Goal: Communication & Community: Answer question/provide support

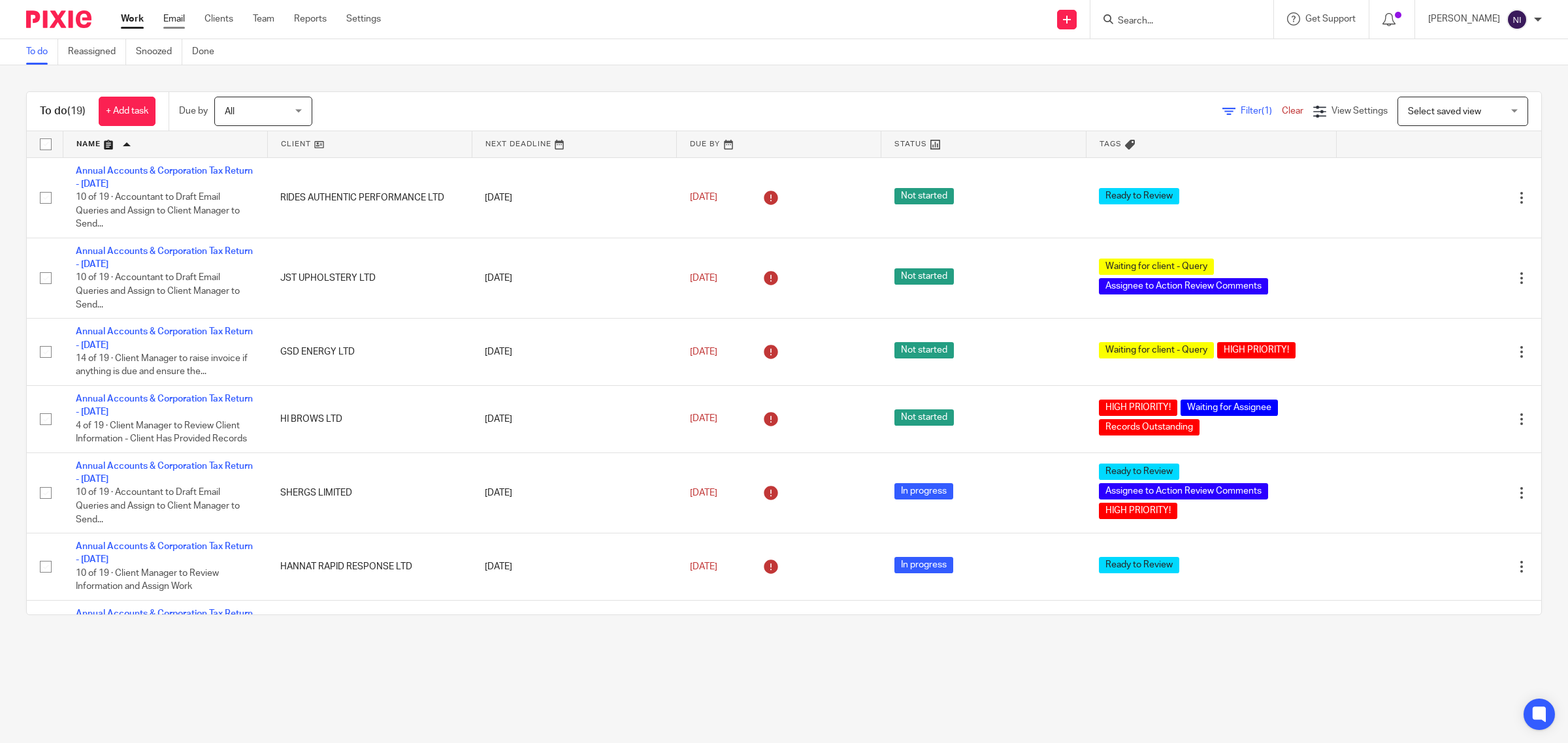
drag, startPoint x: 0, startPoint y: 0, endPoint x: 177, endPoint y: 21, distance: 178.2
click at [177, 21] on link "Email" at bounding box center [174, 19] width 22 height 13
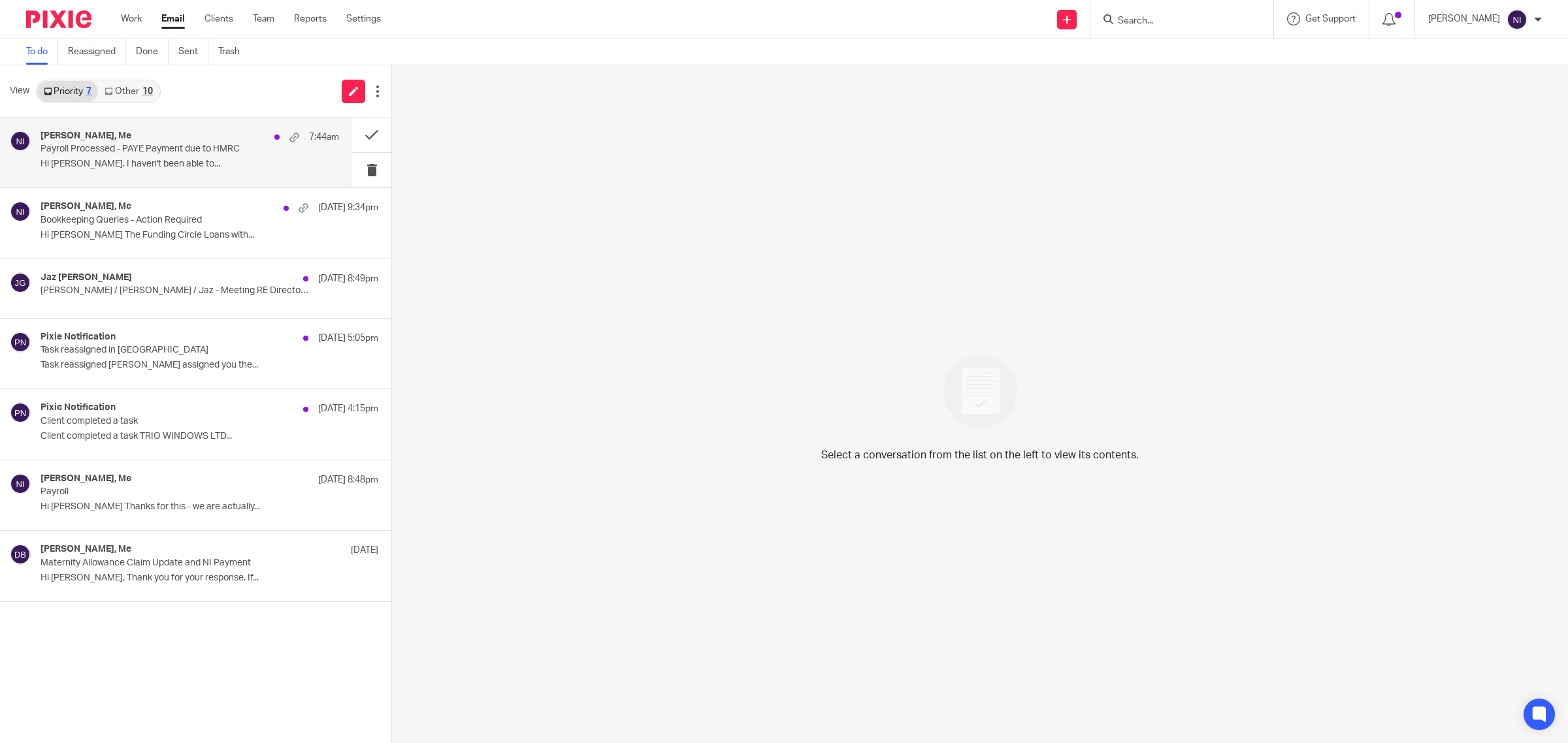
click at [187, 147] on p "Payroll Processed - PAYE Payment due to HMRC" at bounding box center [160, 149] width 240 height 11
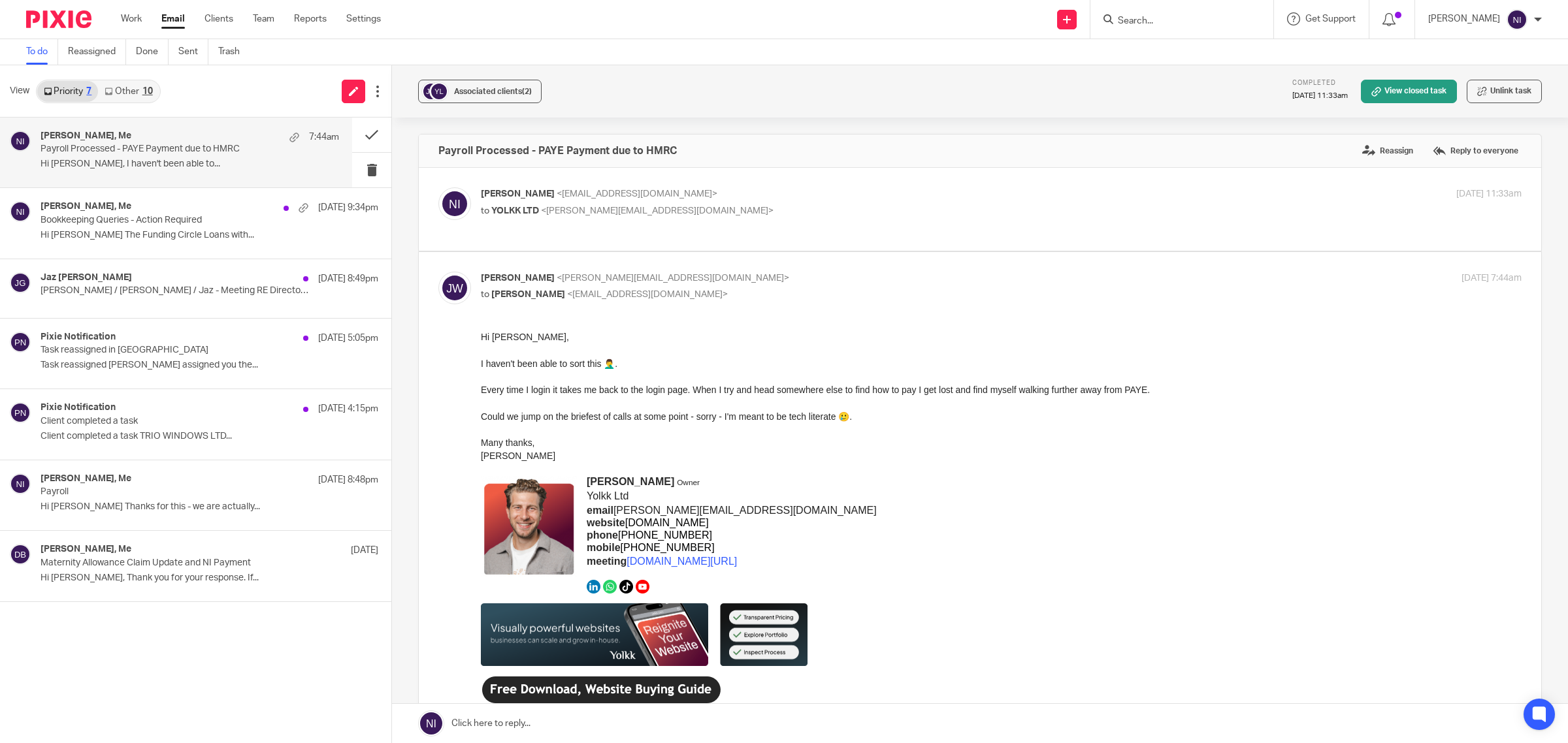
click at [894, 215] on p "to YOLKK LTD <josh@yolkk.com>" at bounding box center [827, 212] width 694 height 14
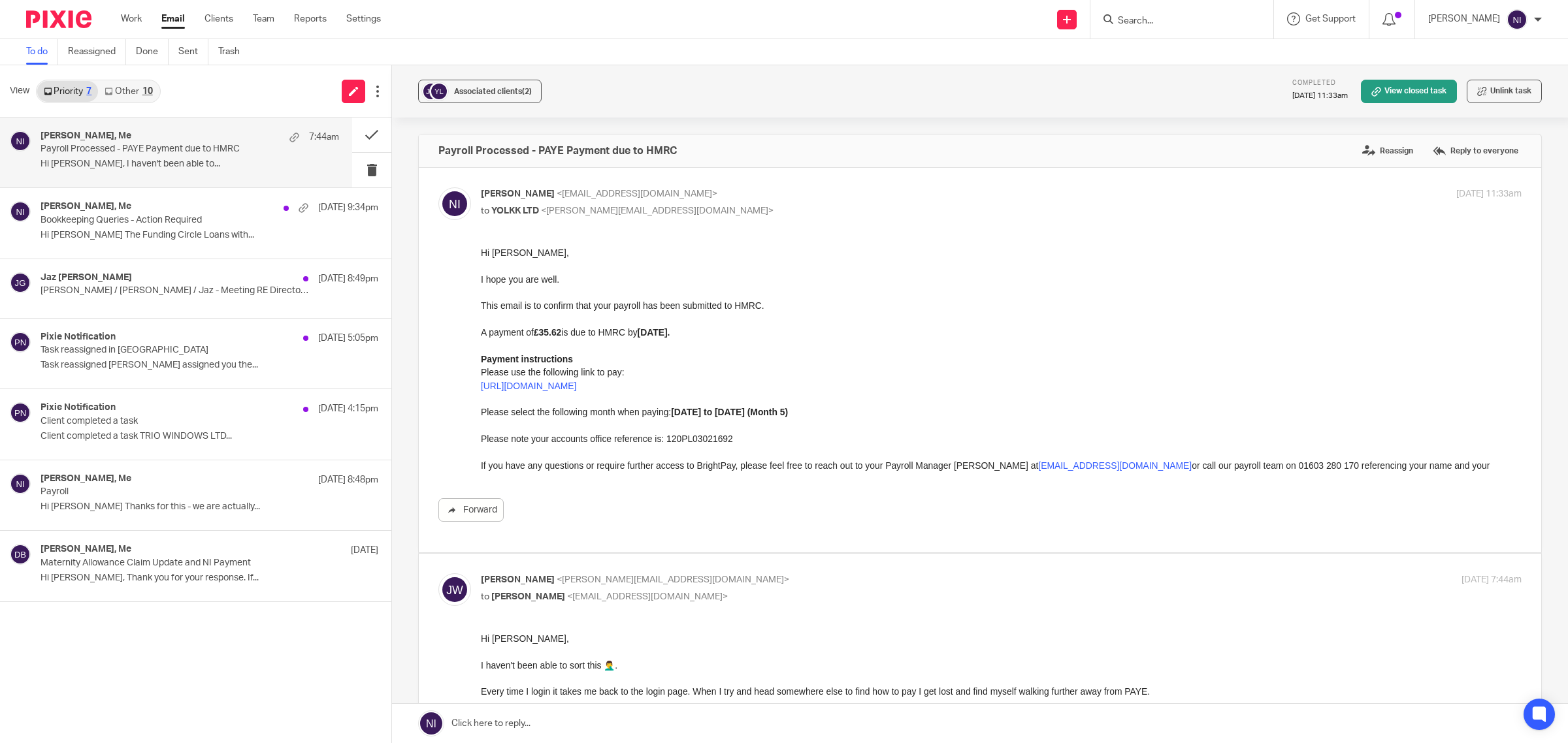
click at [894, 215] on p "to YOLKK LTD <josh@yolkk.com>" at bounding box center [827, 212] width 694 height 14
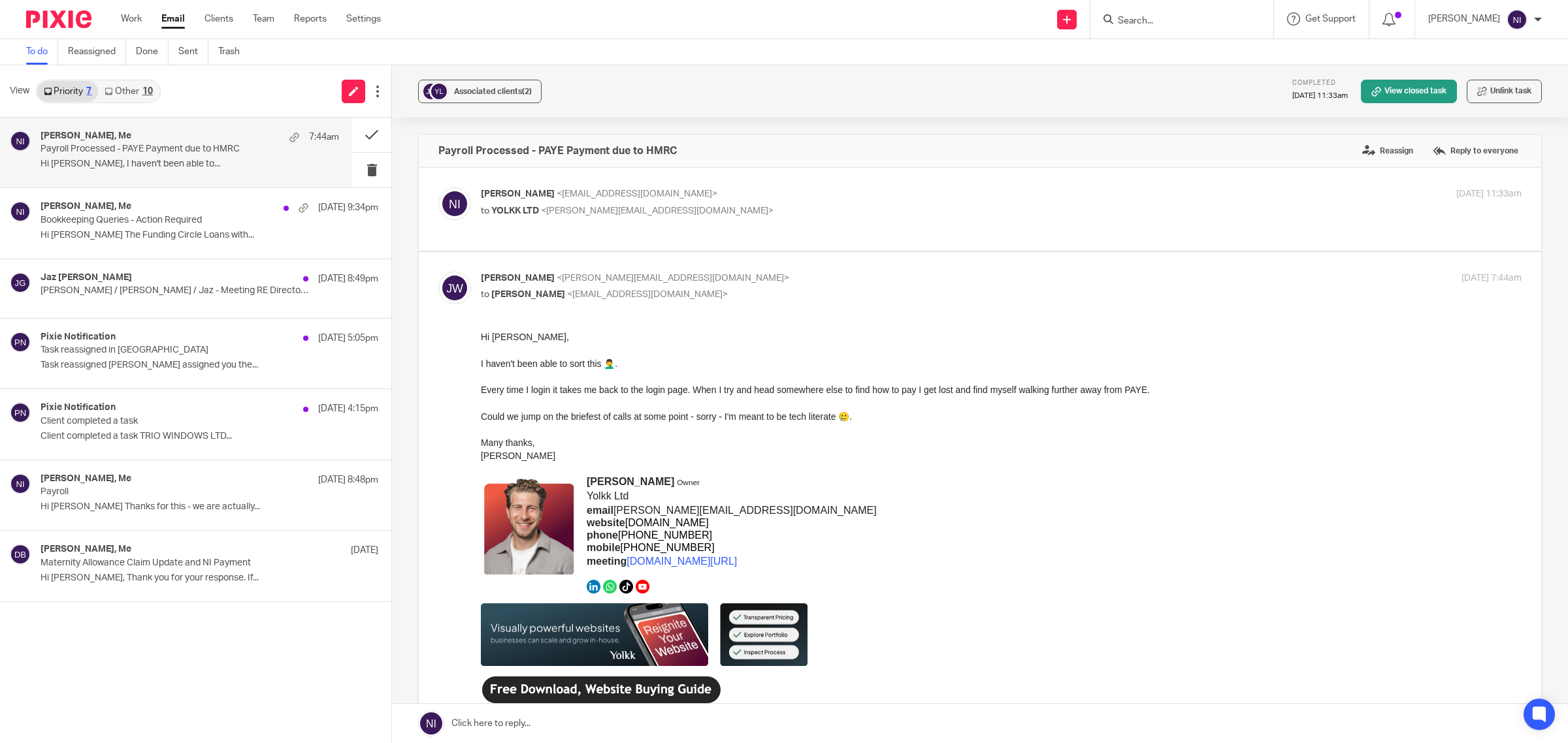
click at [894, 215] on p "to YOLKK LTD <josh@yolkk.com>" at bounding box center [827, 212] width 694 height 14
checkbox input "true"
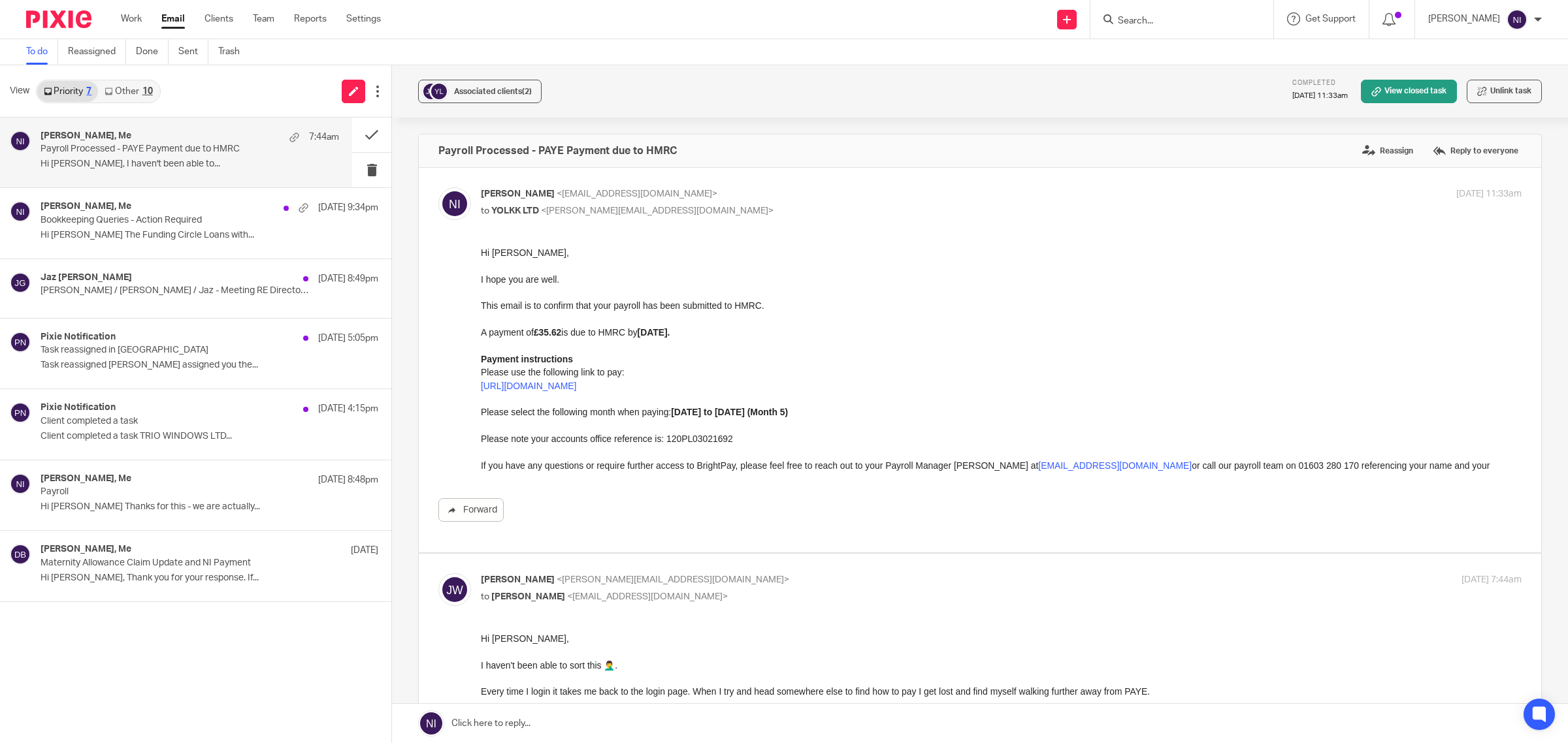
click at [894, 215] on p "to YOLKK LTD <josh@yolkk.com>" at bounding box center [827, 212] width 694 height 14
click at [121, 279] on div "Jaz Grewal 23 Sep 8:49pm" at bounding box center [189, 279] width 298 height 13
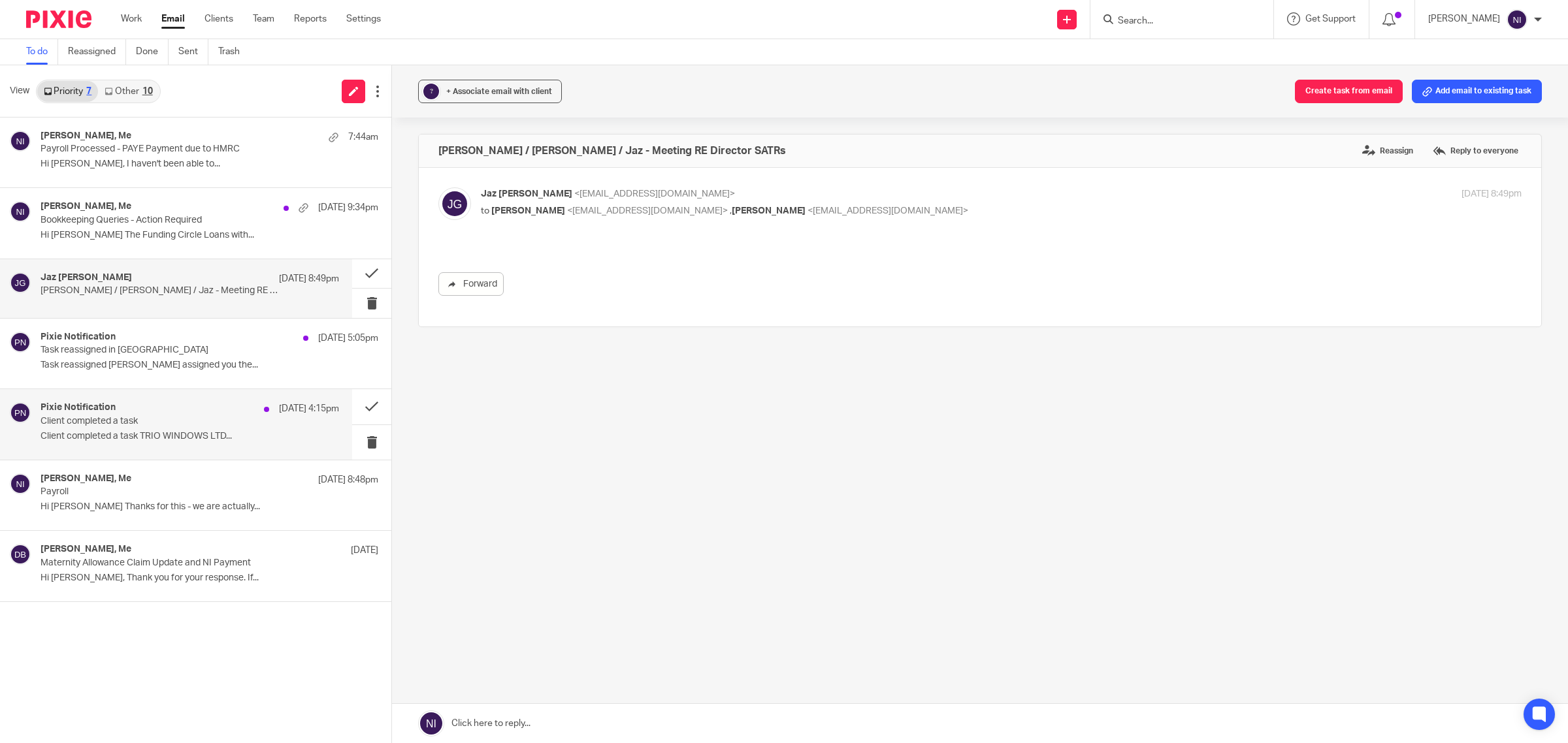
click at [90, 410] on h4 "Pixie Notification" at bounding box center [78, 408] width 75 height 11
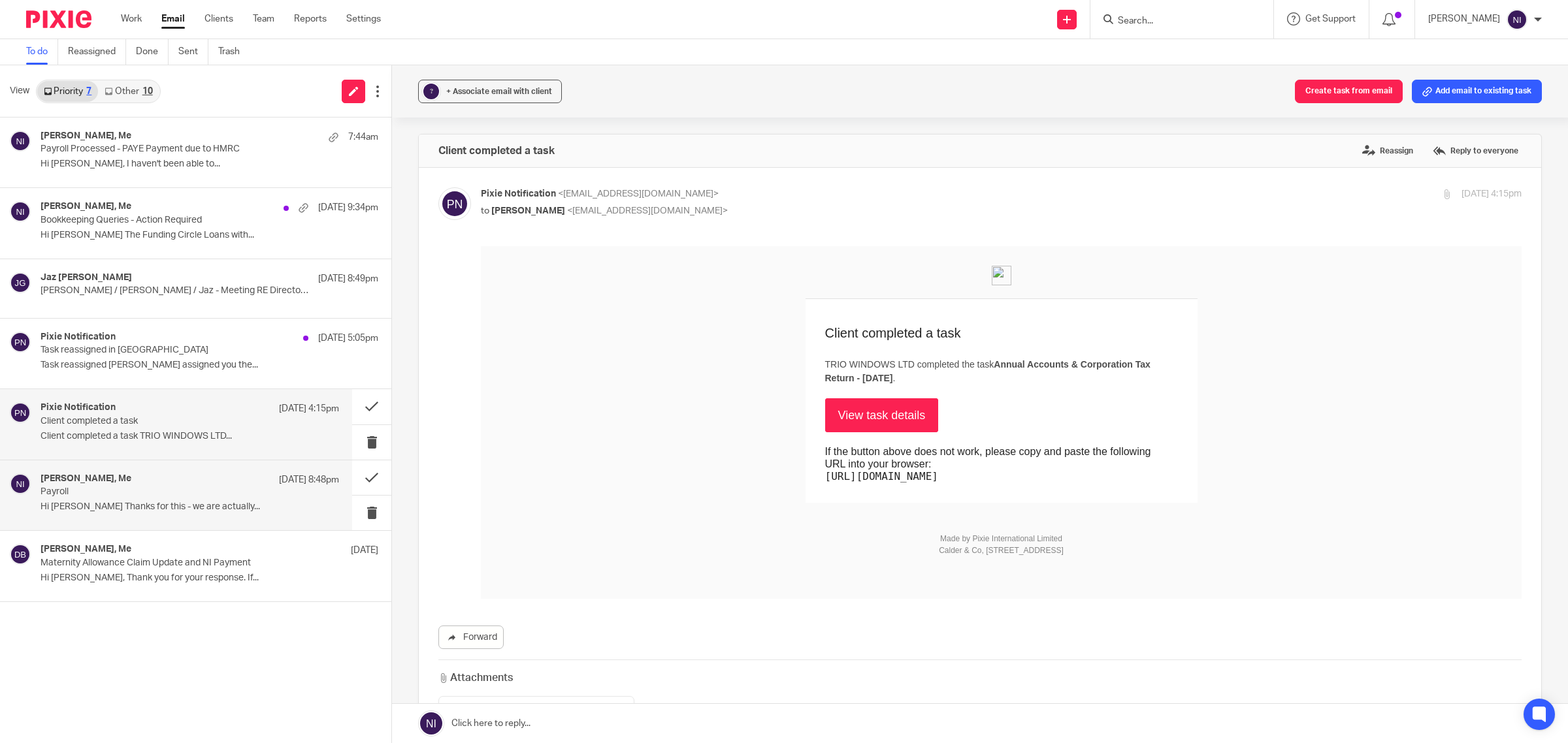
click at [177, 477] on div "Matt Bull, Me 22 Sep 8:48pm" at bounding box center [189, 480] width 298 height 13
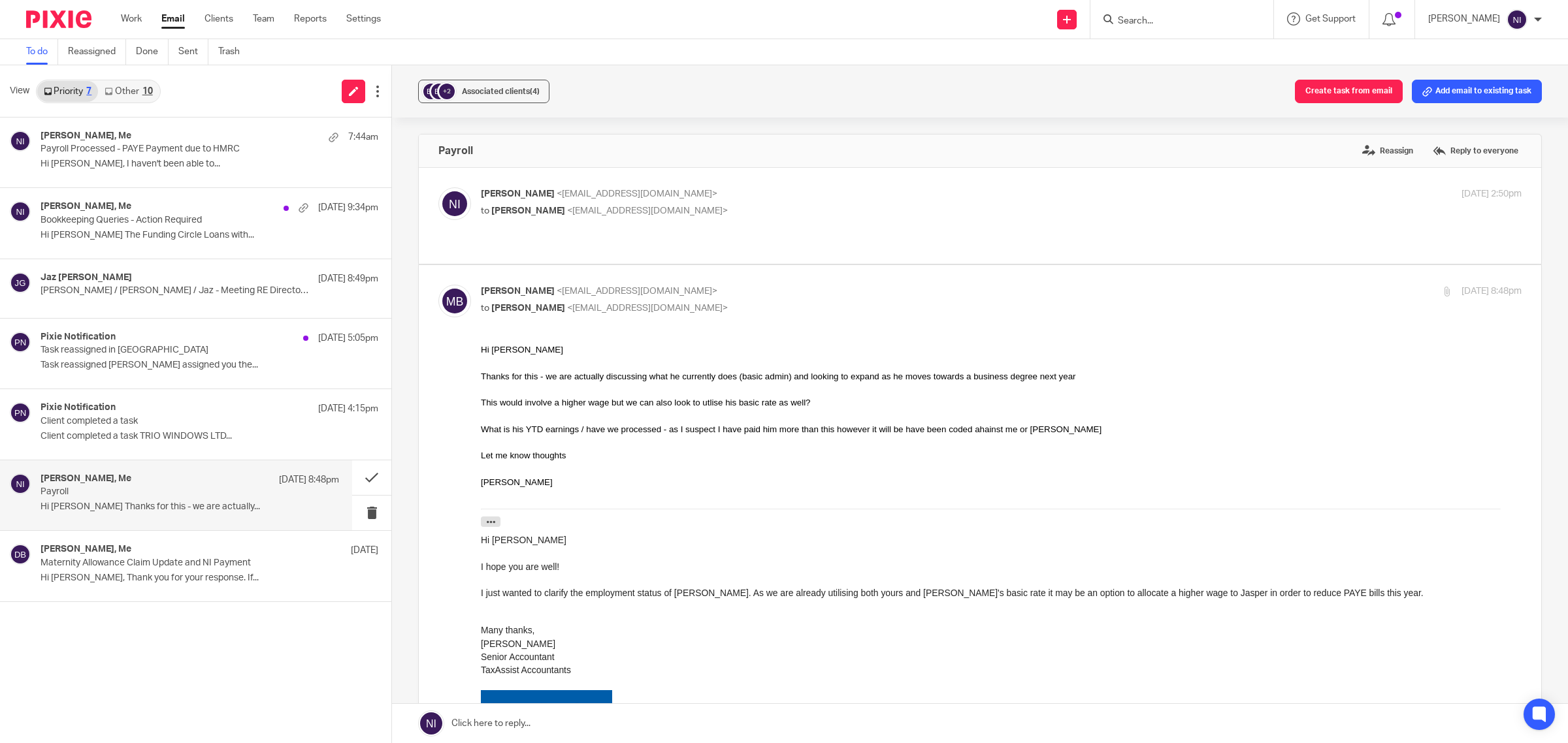
click at [1170, 18] on input "Search" at bounding box center [1176, 21] width 118 height 12
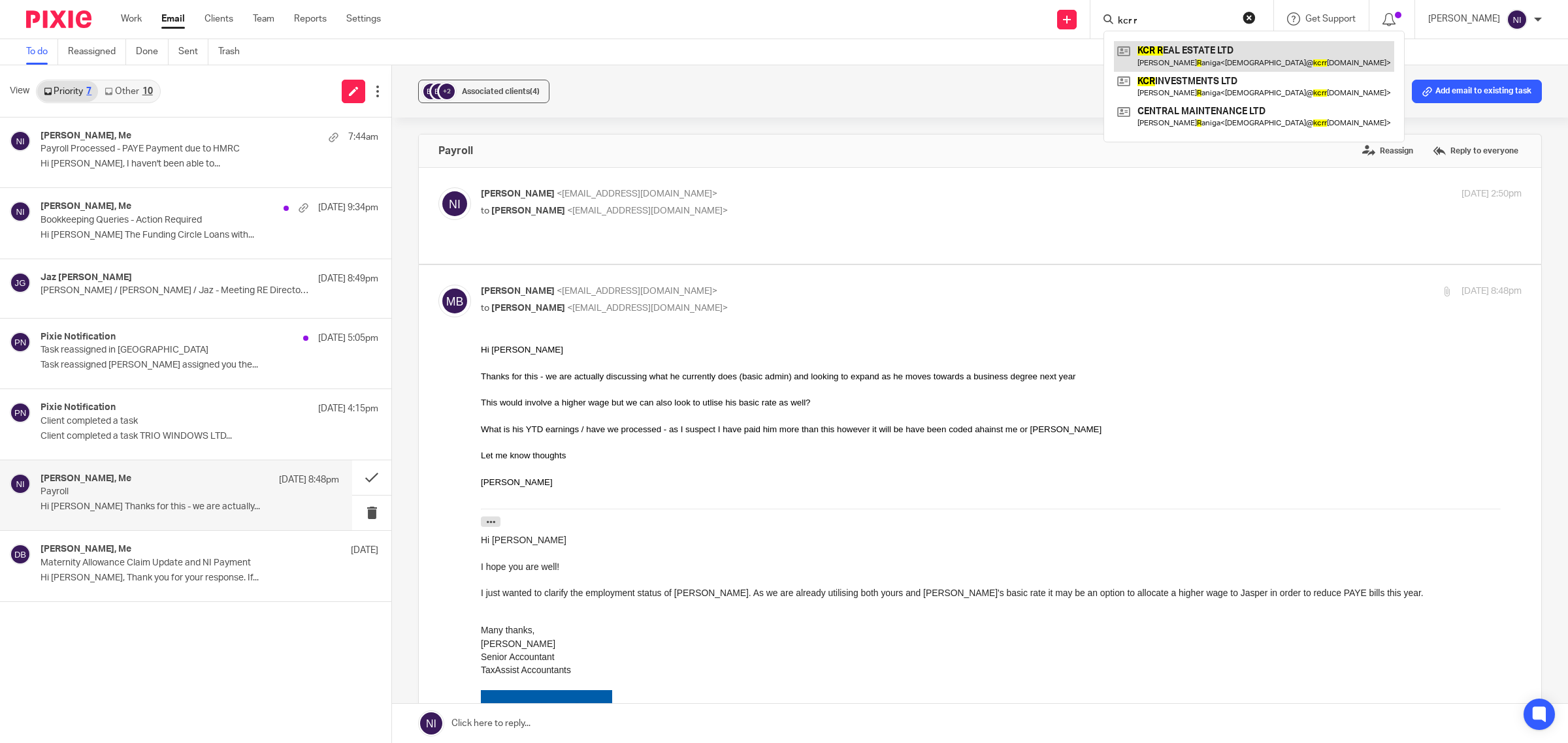
type input "kcr r"
click at [1186, 57] on link at bounding box center [1254, 56] width 281 height 30
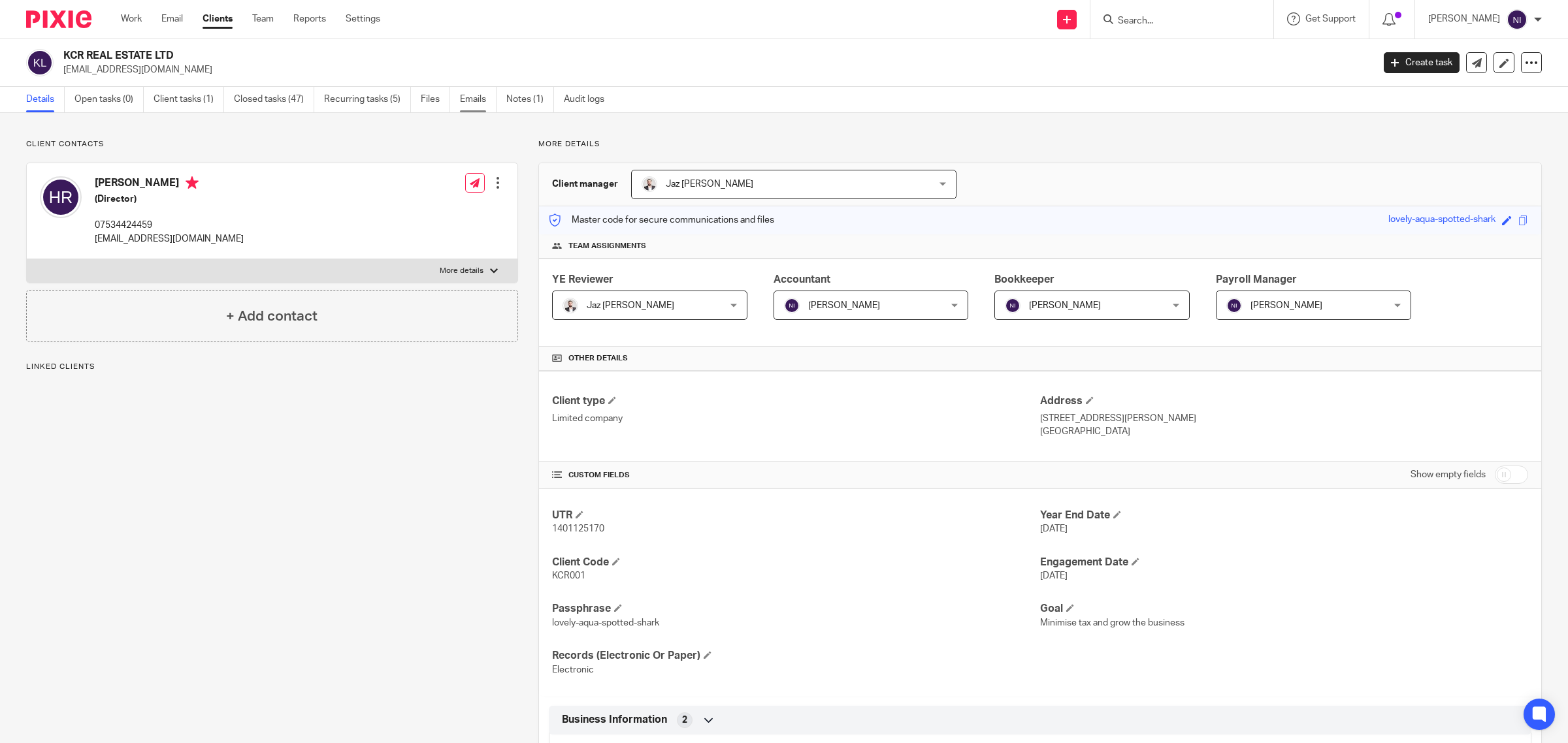
click at [477, 102] on link "Emails" at bounding box center [478, 99] width 36 height 26
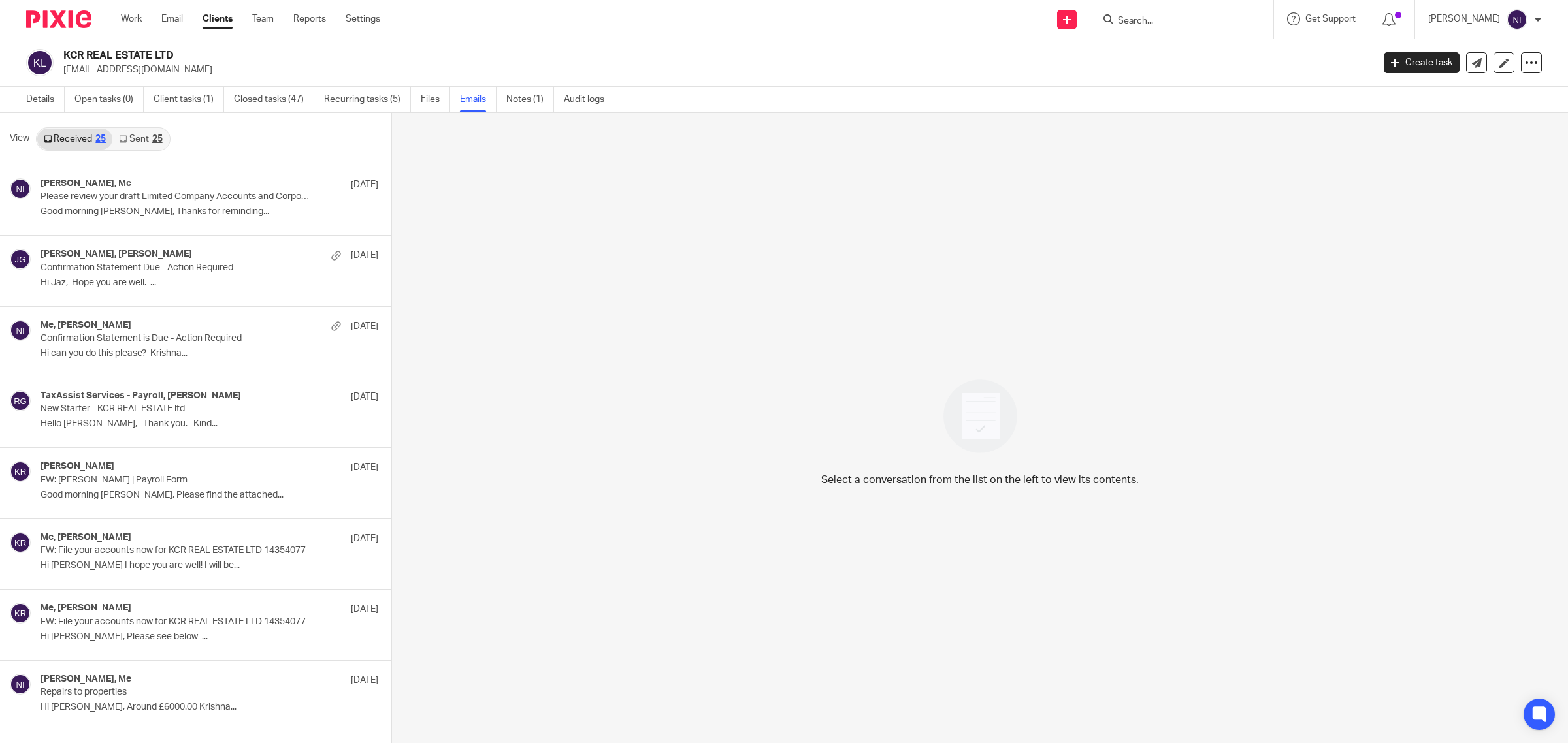
click at [141, 139] on link "Sent 25" at bounding box center [140, 139] width 57 height 21
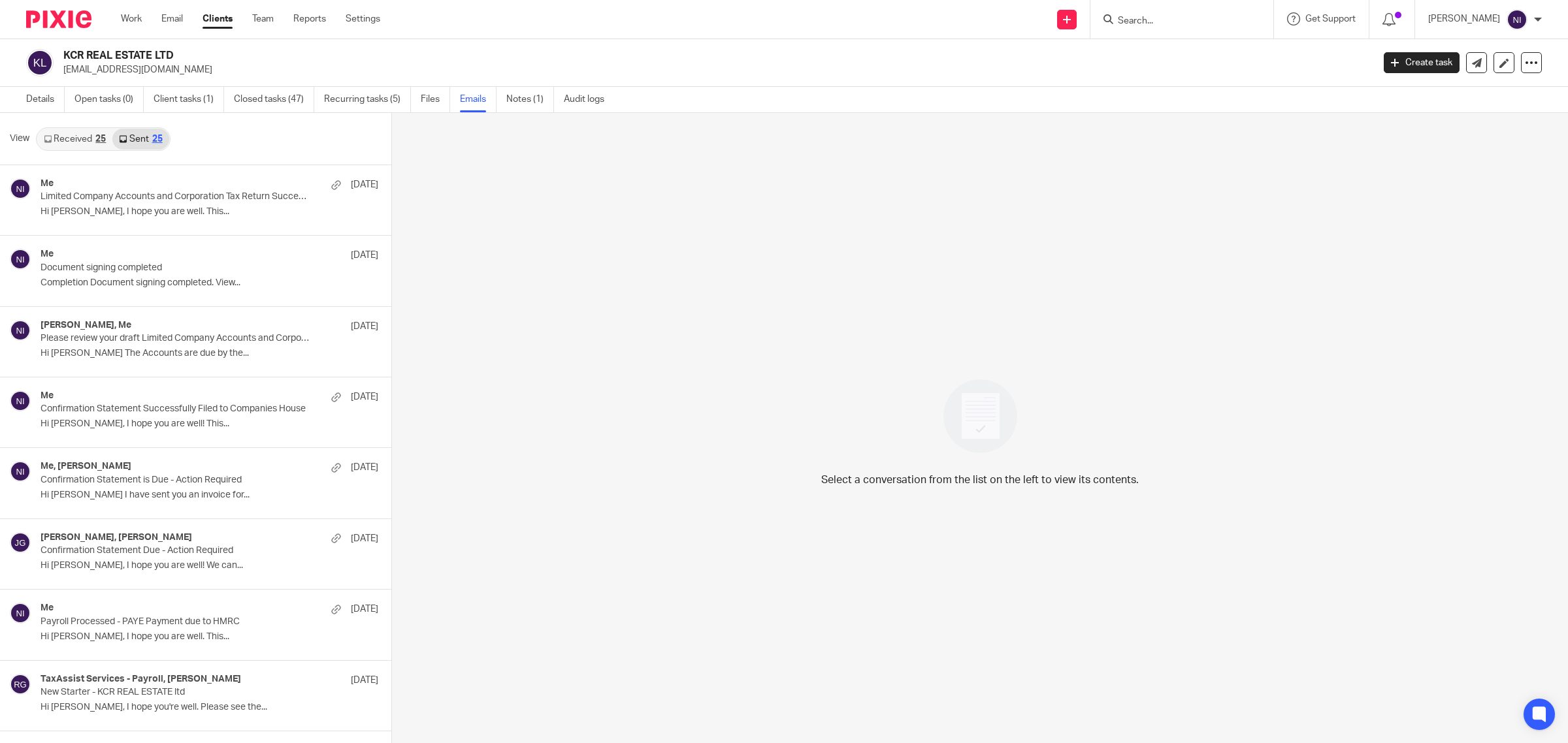
scroll to position [2, 0]
click at [183, 15] on link "Email" at bounding box center [172, 19] width 22 height 13
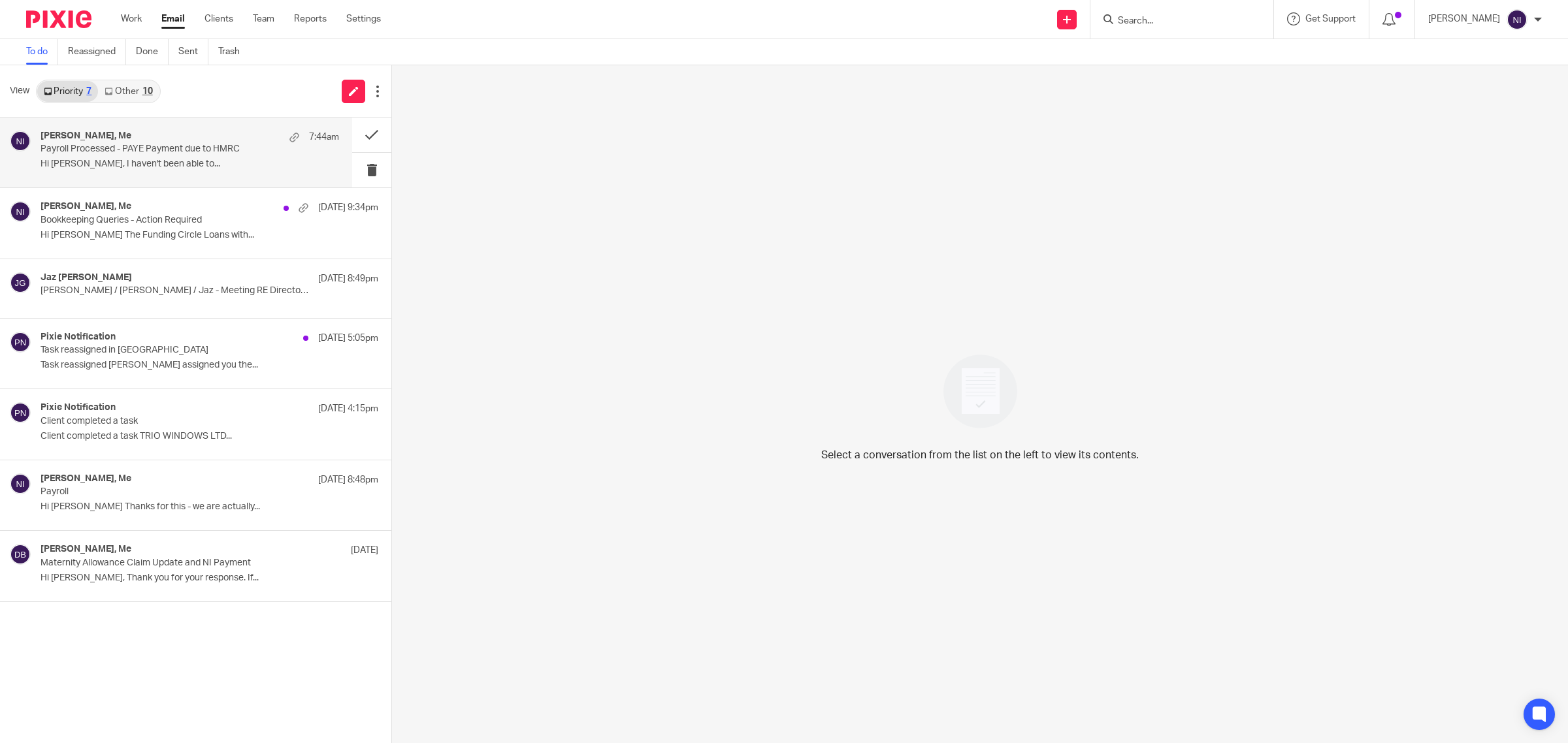
click at [188, 157] on div "[PERSON_NAME], Me 7:44am Payroll Processed - PAYE Payment due to HMRC Hi [PERSO…" at bounding box center [189, 153] width 298 height 43
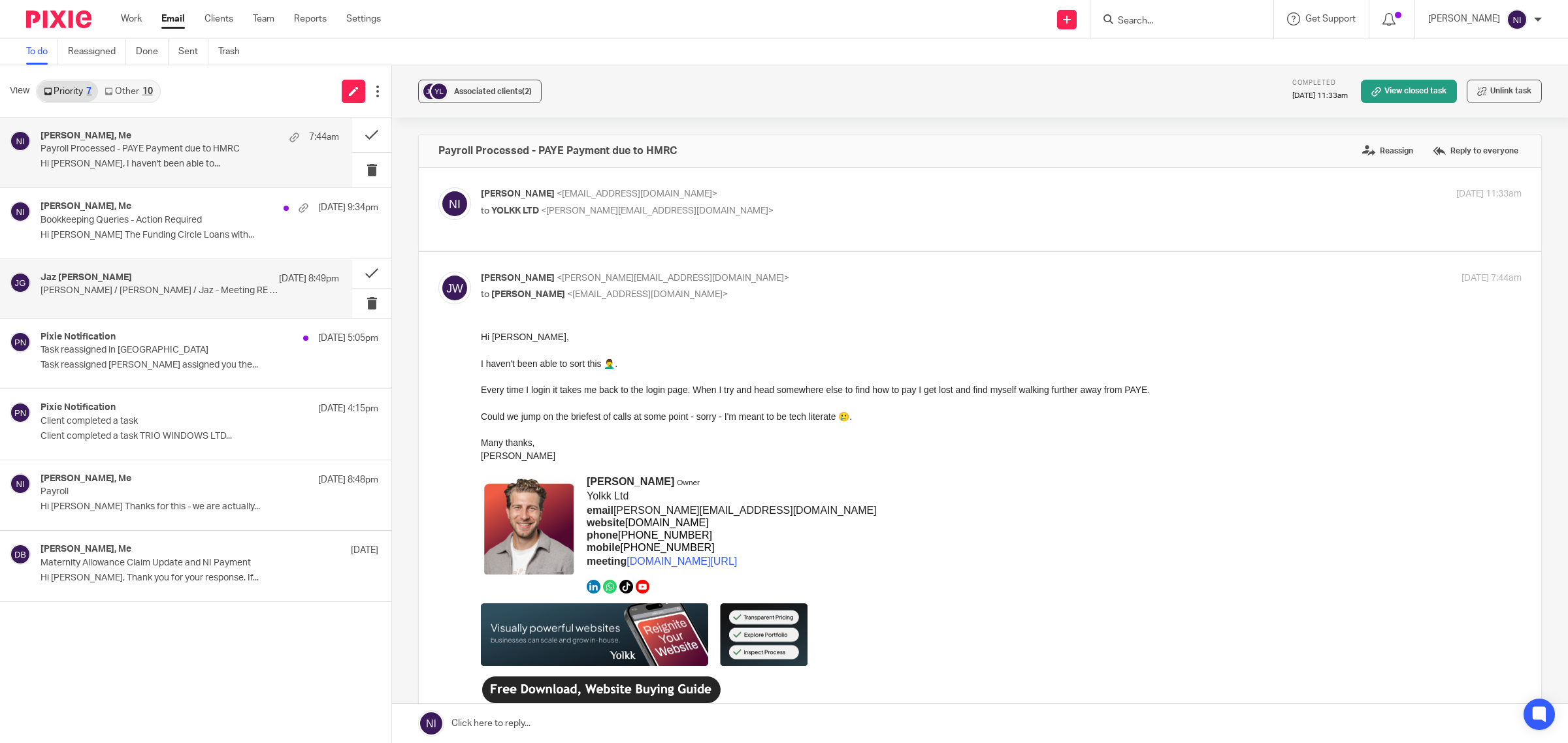
click at [206, 294] on p "[PERSON_NAME] / [PERSON_NAME] / Jaz - Meeting RE Director SATRs" at bounding box center [160, 291] width 240 height 11
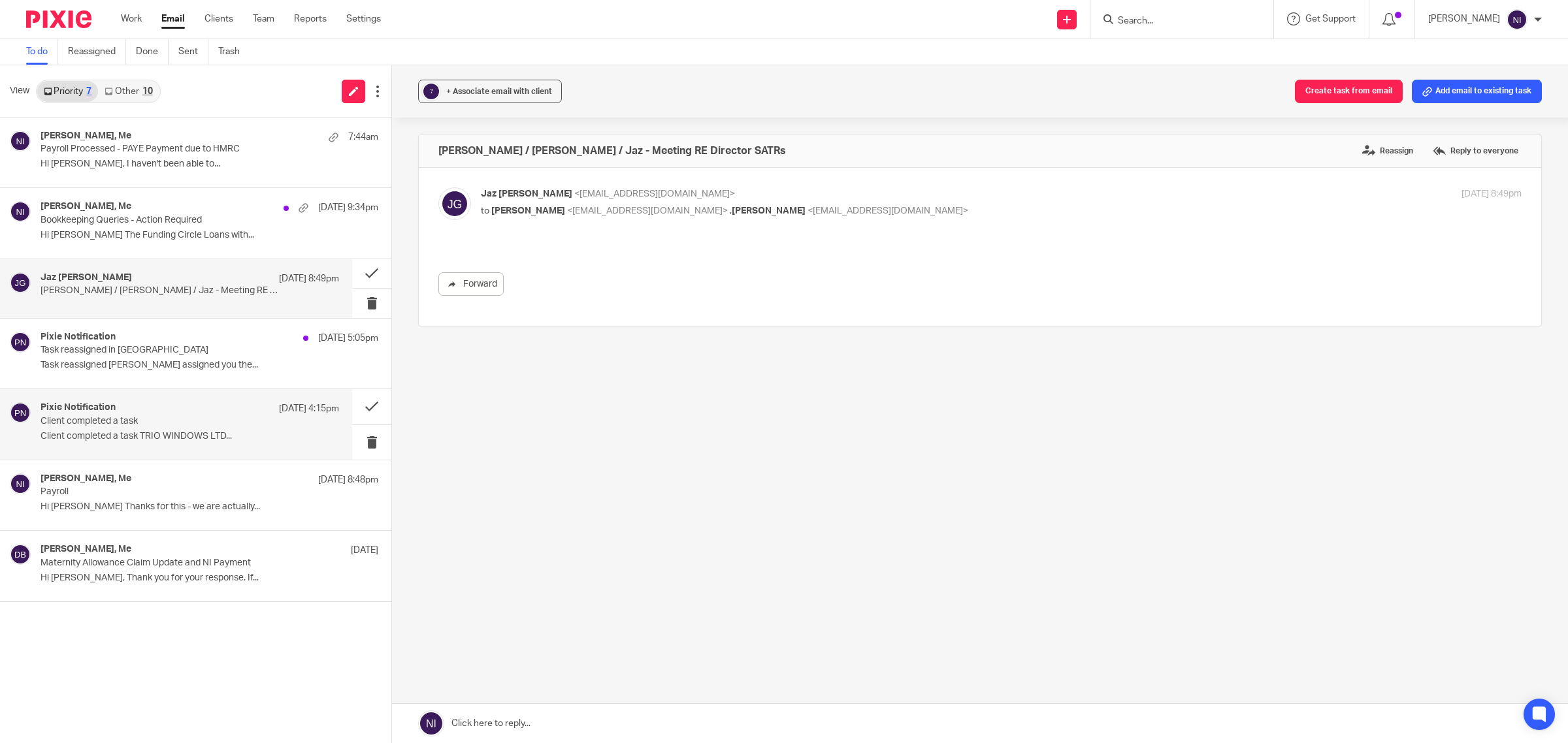
click at [122, 443] on div "Pixie Notification 23 Sep 4:15pm Client completed a task Client completed a tas…" at bounding box center [189, 424] width 298 height 43
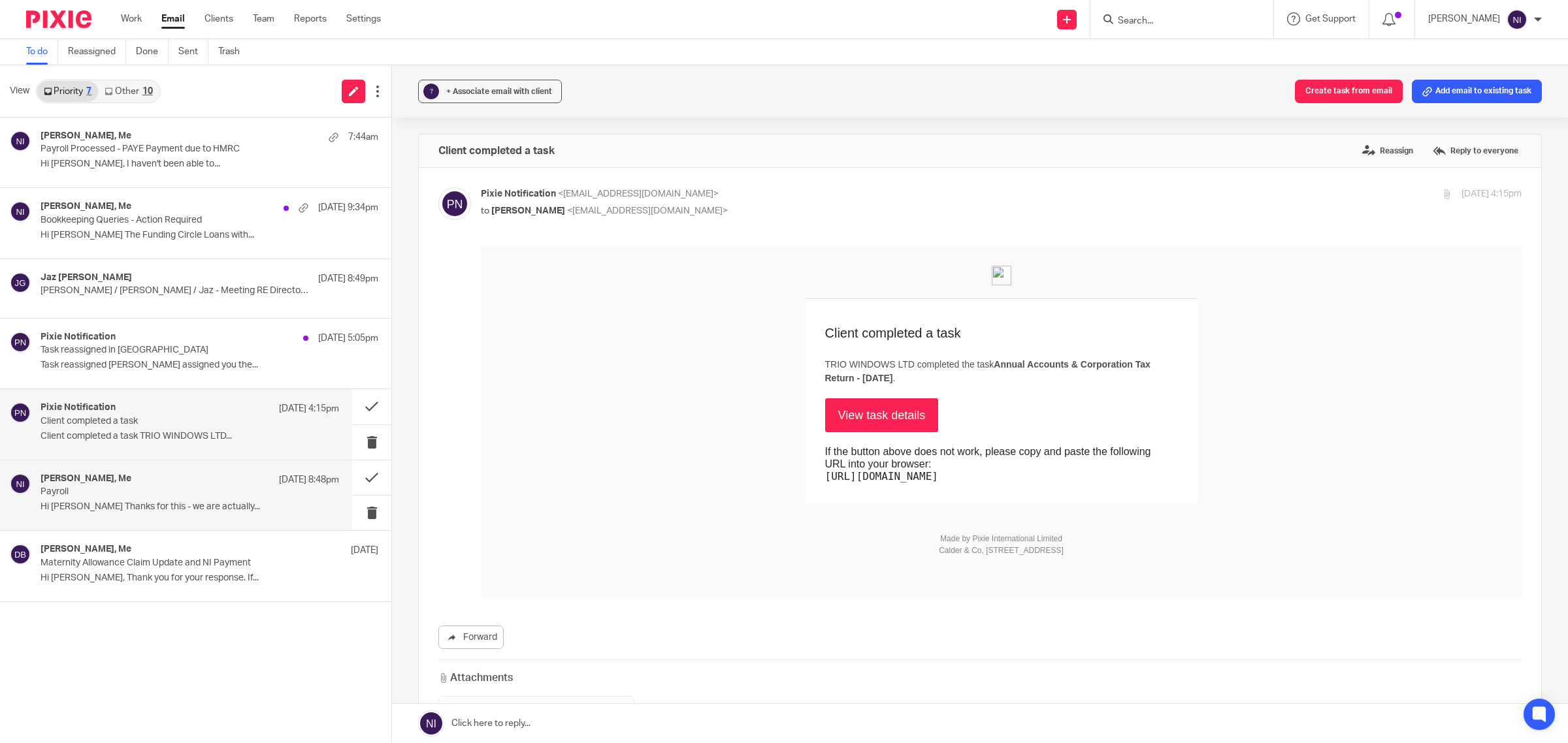
click at [119, 477] on div "Matt Bull, Me 22 Sep 8:48pm" at bounding box center [189, 480] width 298 height 13
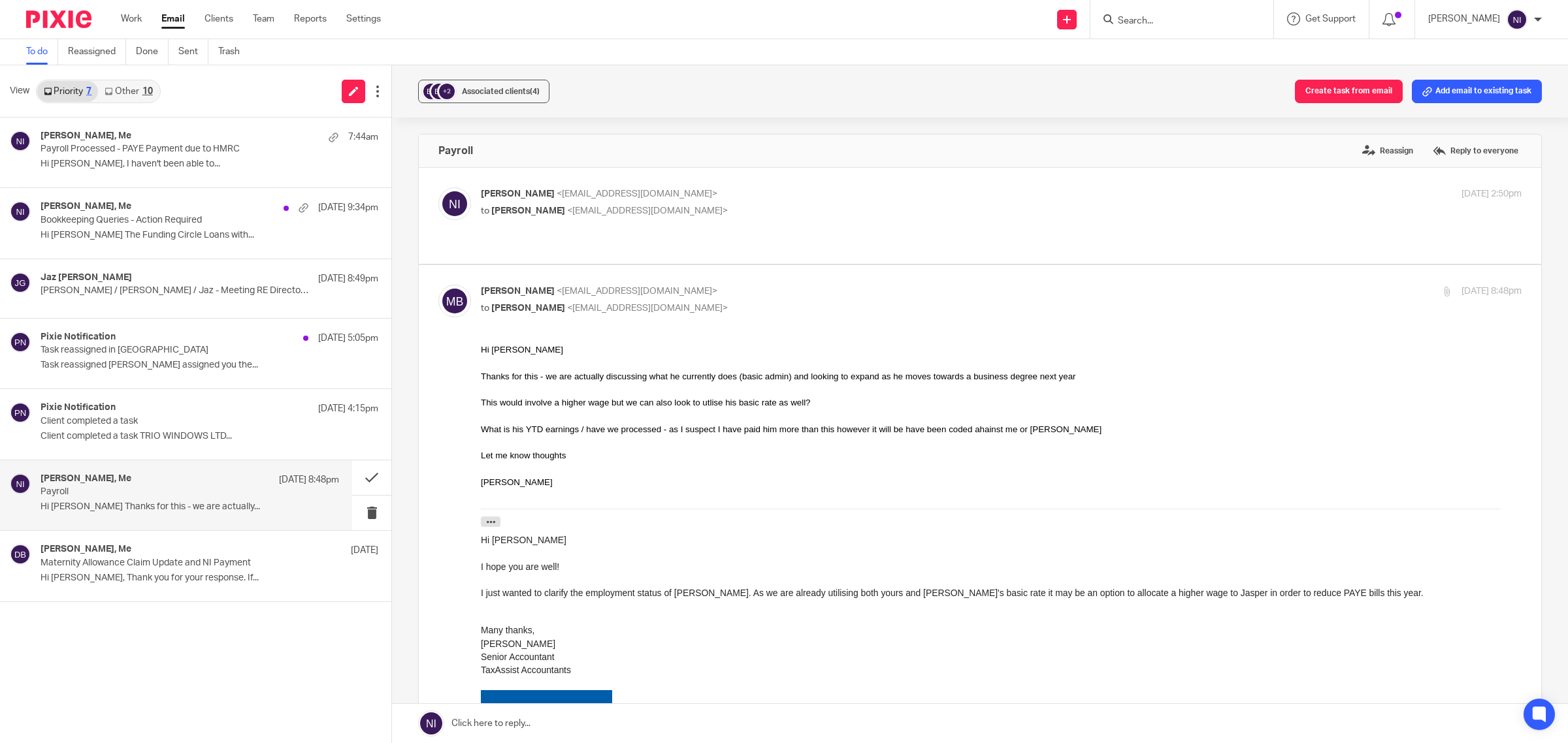
drag, startPoint x: 876, startPoint y: 722, endPoint x: 877, endPoint y: 678, distance: 44.0
click at [876, 722] on link at bounding box center [980, 724] width 1177 height 40
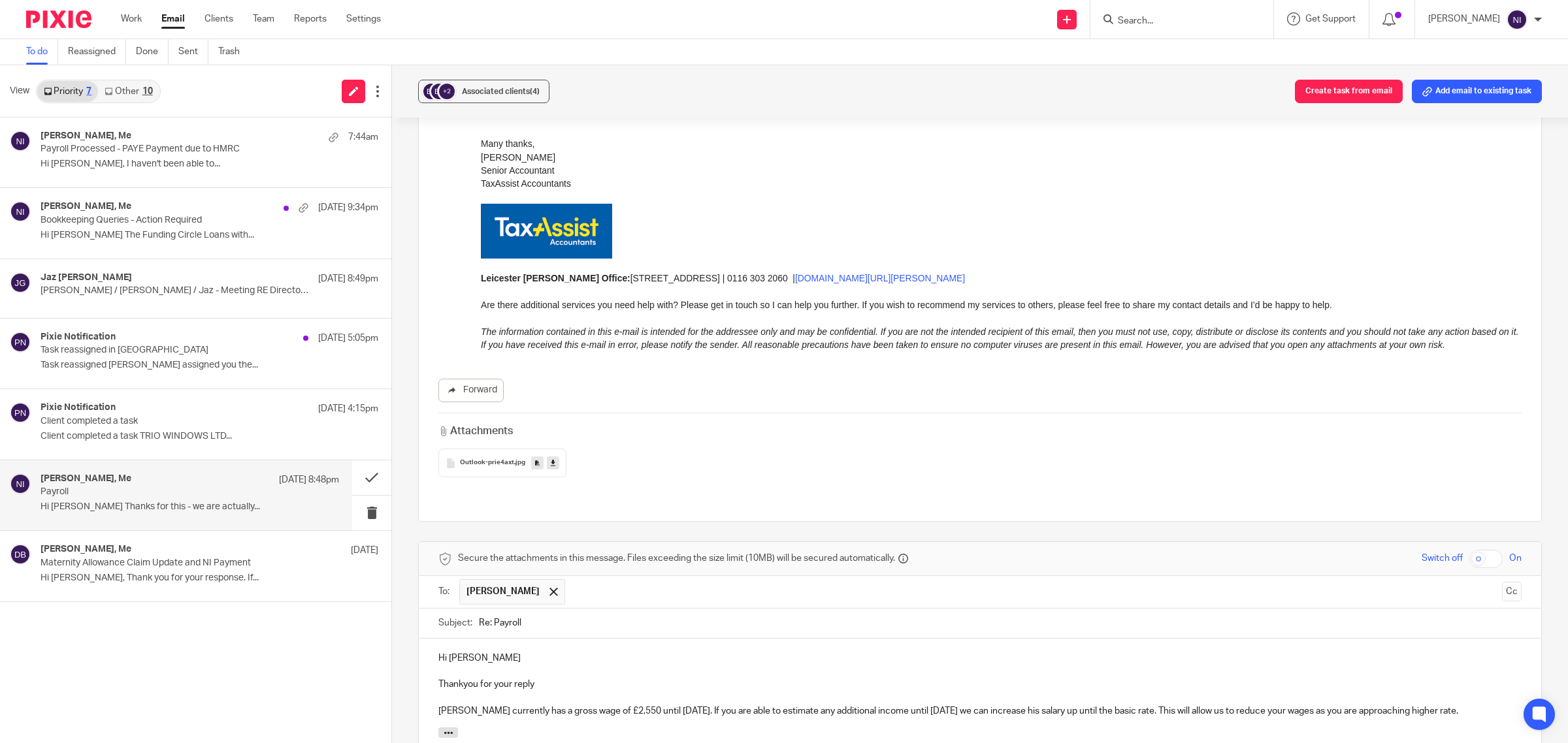
scroll to position [559, 0]
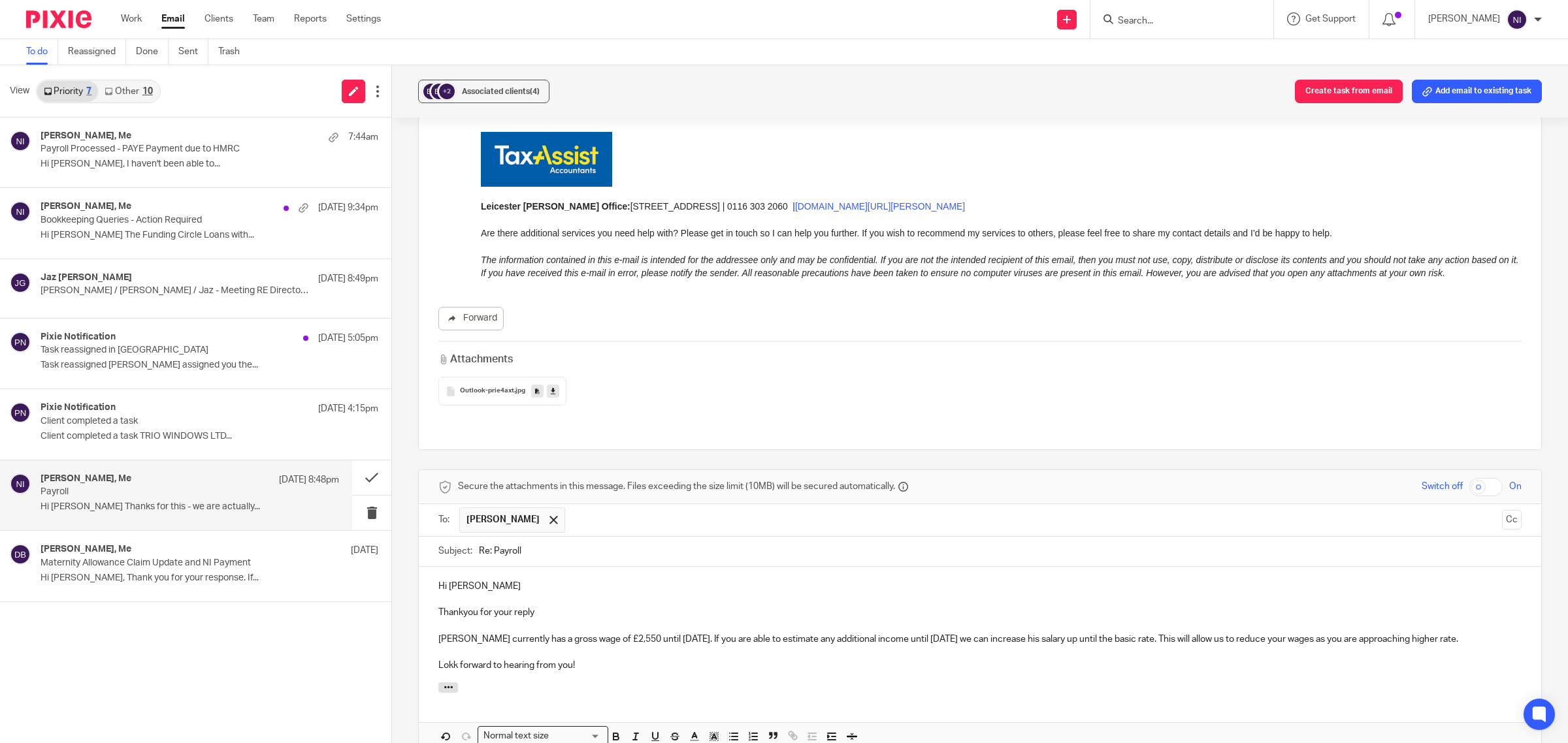
click at [449, 659] on p "Lokk forward to hearing from you!" at bounding box center [980, 666] width 1084 height 13
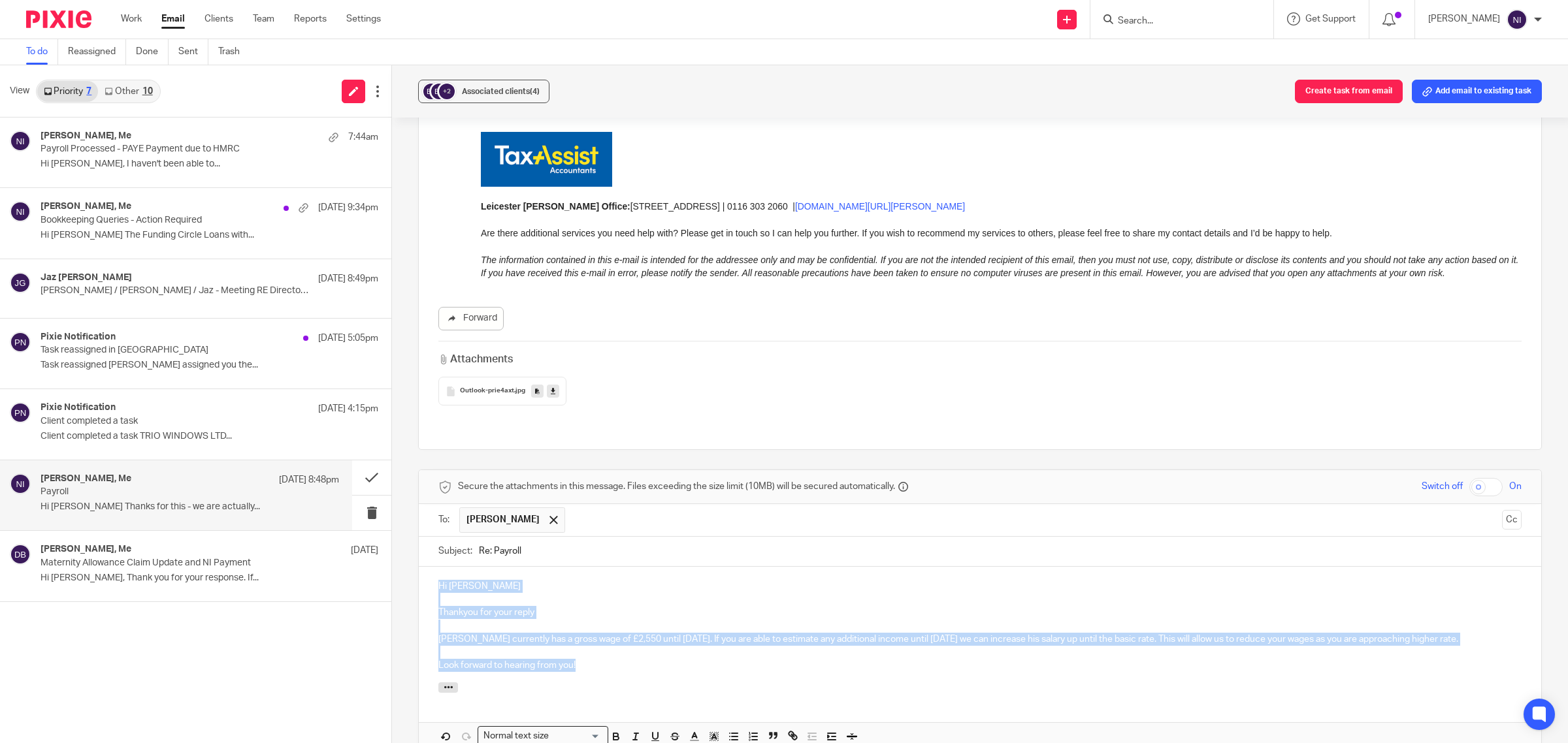
drag, startPoint x: 577, startPoint y: 642, endPoint x: 422, endPoint y: 559, distance: 175.8
click at [422, 567] on div "Hi Matt Thankyou for your reply Jasper currently has a gross wage of £2,550 unt…" at bounding box center [980, 624] width 1122 height 115
copy div "Hi Matt Thankyou for your reply Jasper currently has a gross wage of £2,550 unt…"
click at [603, 683] on div at bounding box center [980, 690] width 1122 height 15
drag, startPoint x: 597, startPoint y: 653, endPoint x: 428, endPoint y: 553, distance: 196.4
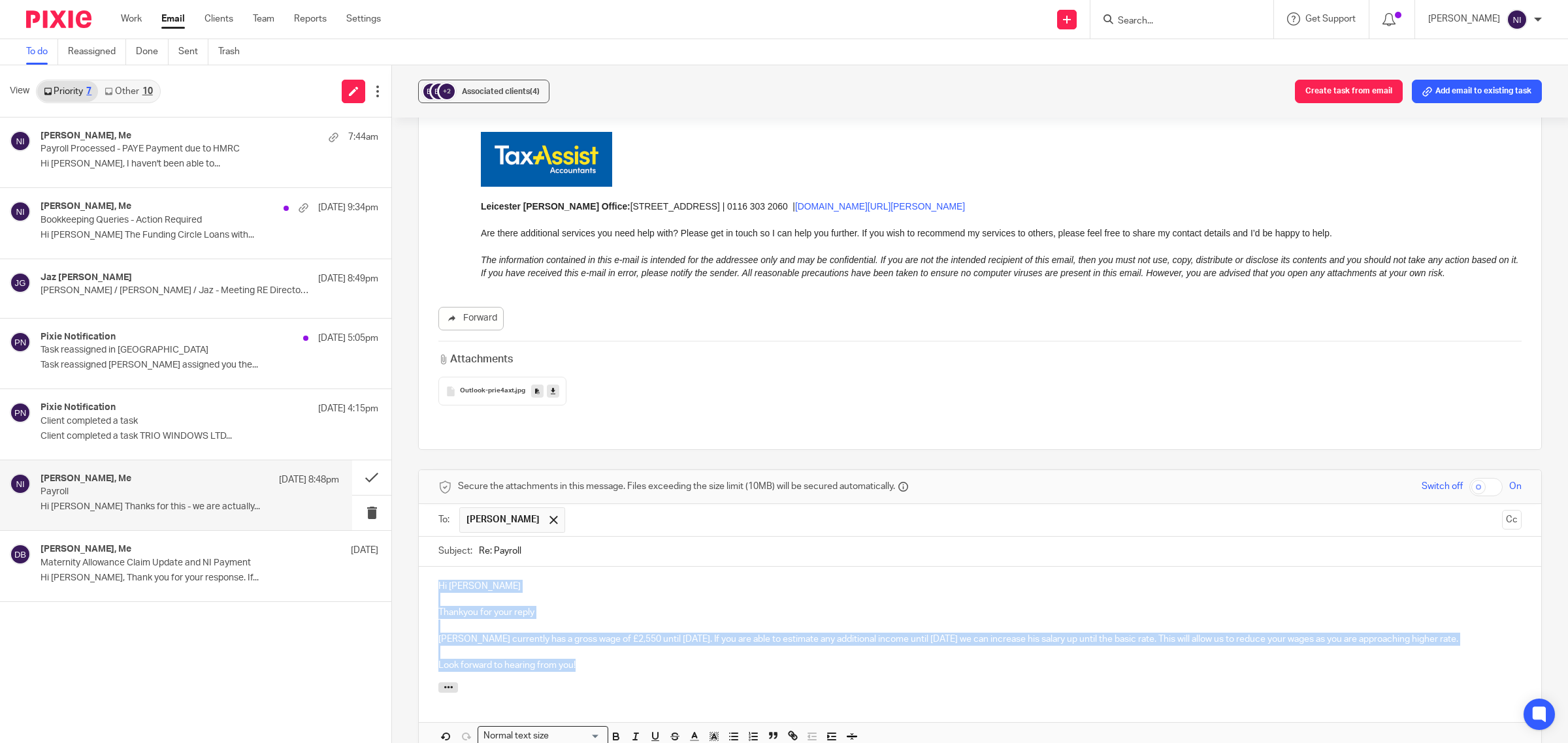
click at [428, 567] on div "Hi Matt Thankyou for your reply Jasper currently has a gross wage of £2,550 unt…" at bounding box center [980, 624] width 1122 height 115
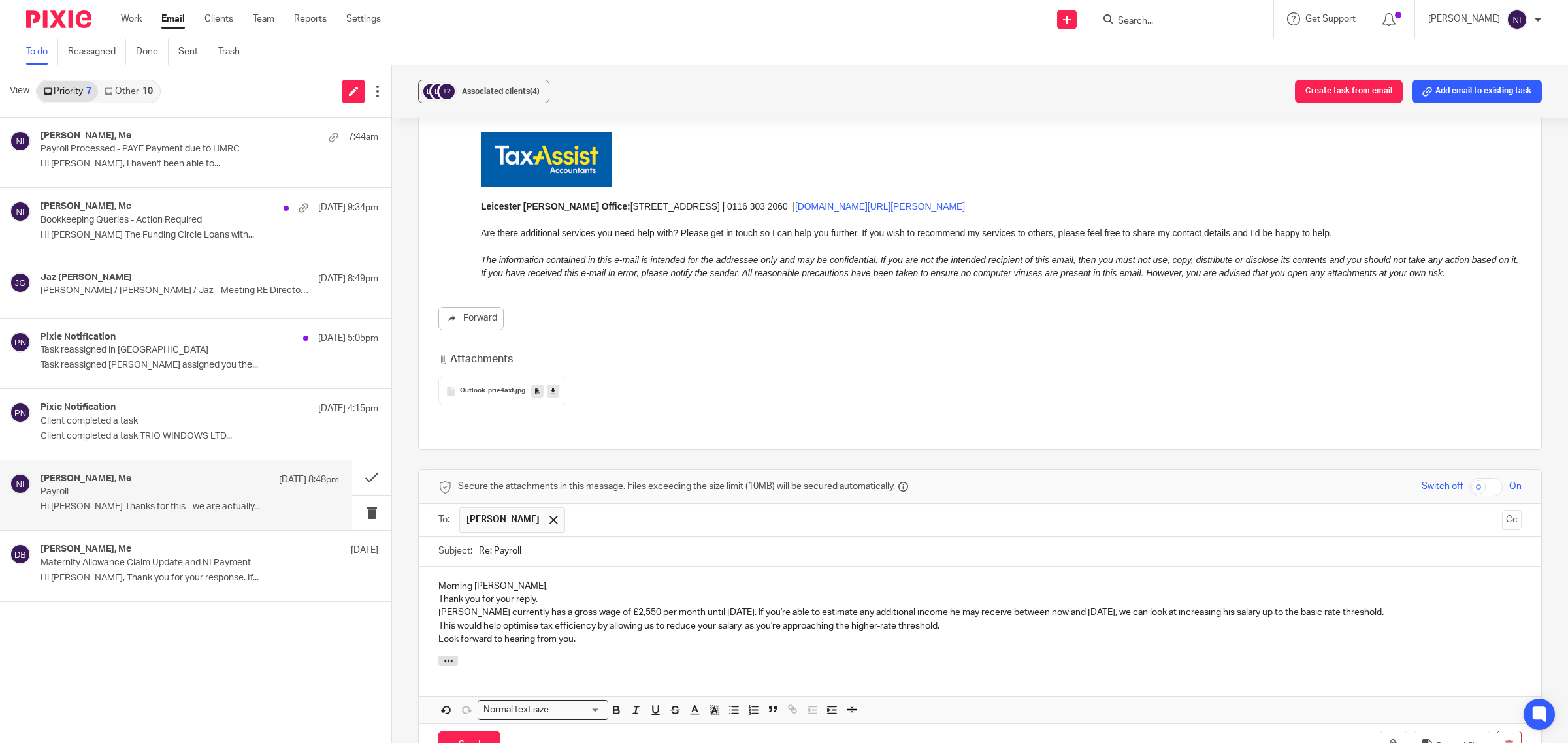
click at [433, 573] on div "Morning Matt, Thank you for your reply. Jasper currently has a gross wage of £2…" at bounding box center [980, 611] width 1122 height 89
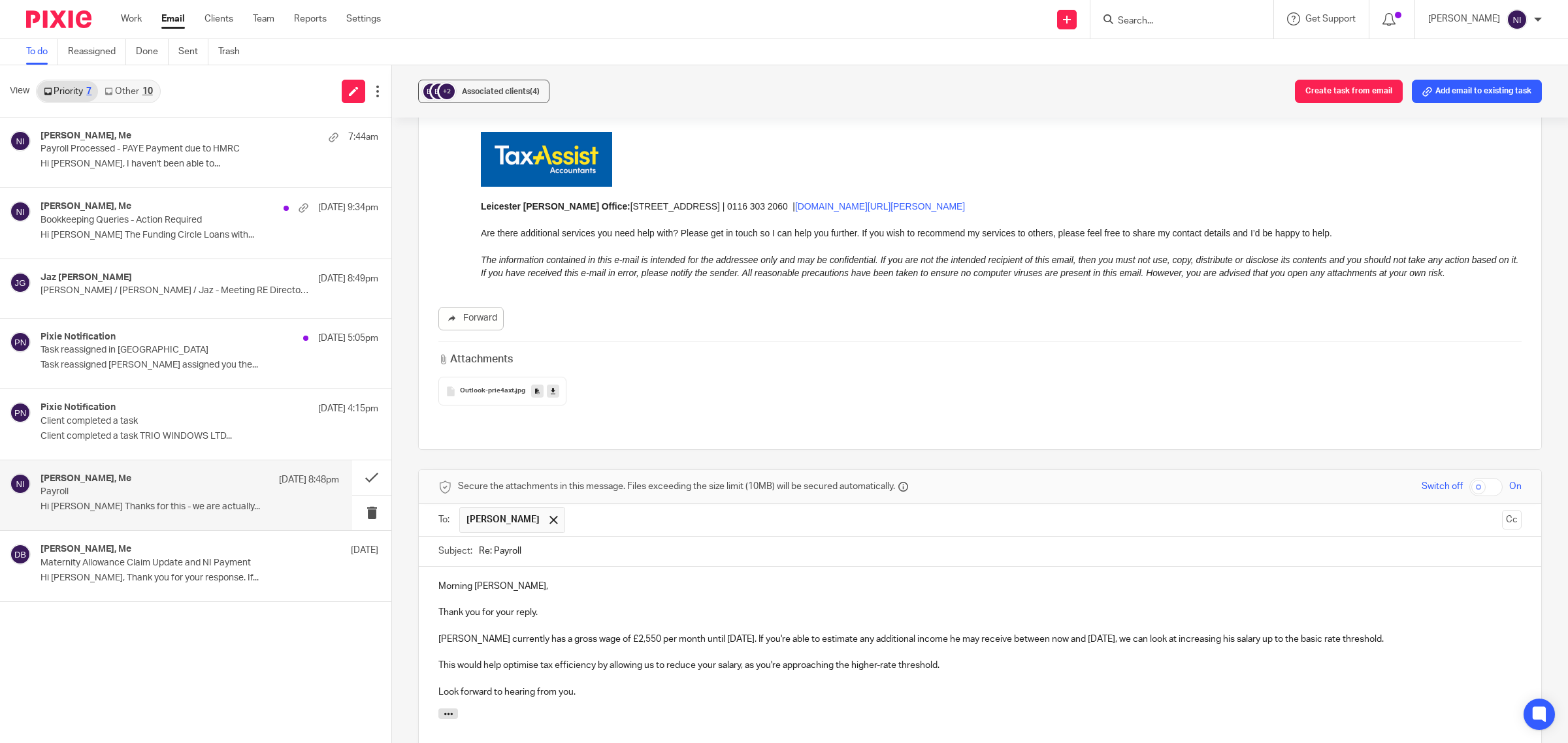
click at [953, 659] on p "This would help optimise tax efficiency by allowing us to reduce your salary, a…" at bounding box center [980, 666] width 1084 height 13
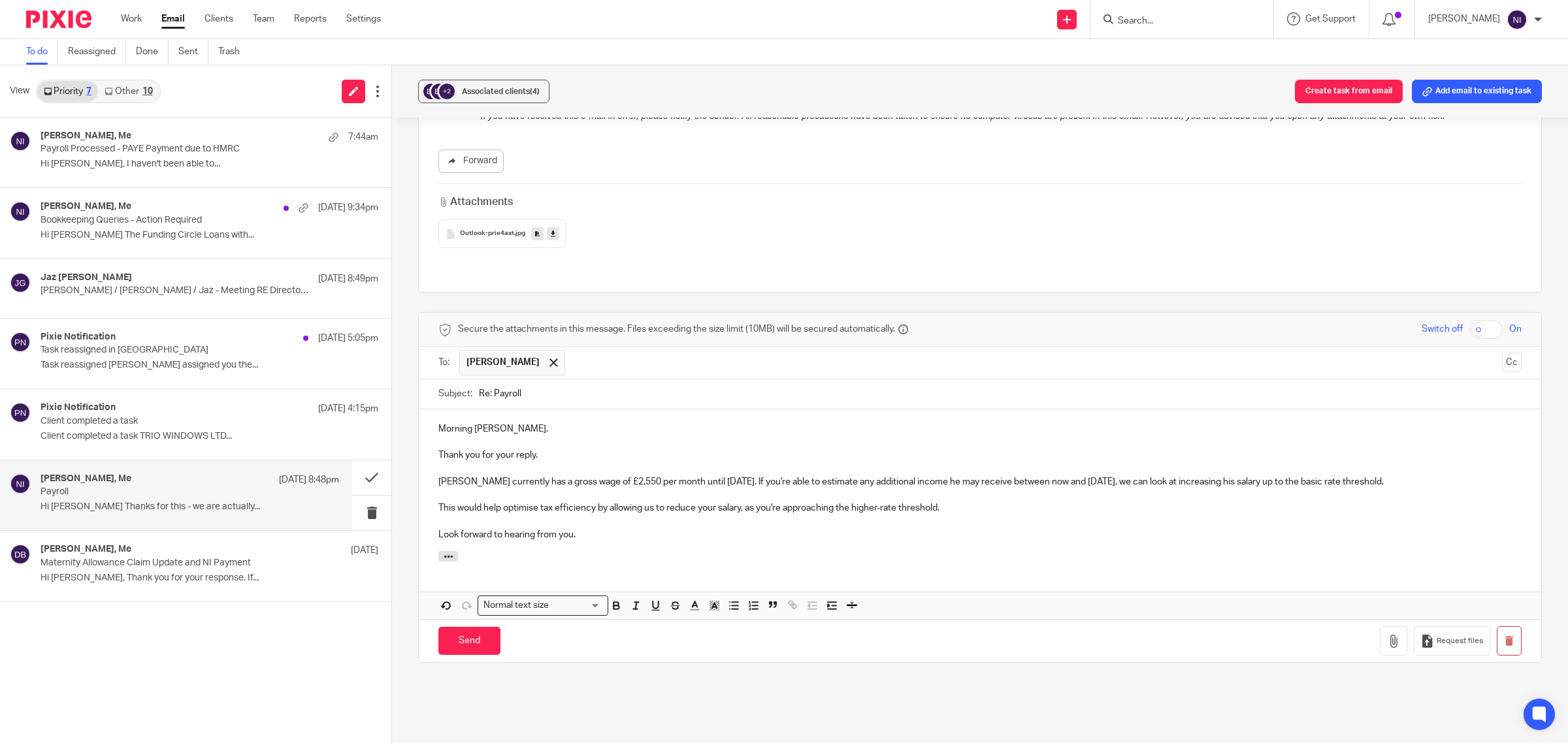
scroll to position [722, 0]
drag, startPoint x: 469, startPoint y: 606, endPoint x: 678, endPoint y: 413, distance: 284.5
click at [678, 413] on form "Secure the attachments in this message. Files exceeding the size limit (10MB) w…" at bounding box center [980, 481] width 1122 height 349
drag, startPoint x: 661, startPoint y: 451, endPoint x: 619, endPoint y: 451, distance: 42.0
click at [619, 470] on p "Jasper currently has a gross wage of £2,550 per month until 31/08/2025. If you'…" at bounding box center [980, 476] width 1084 height 13
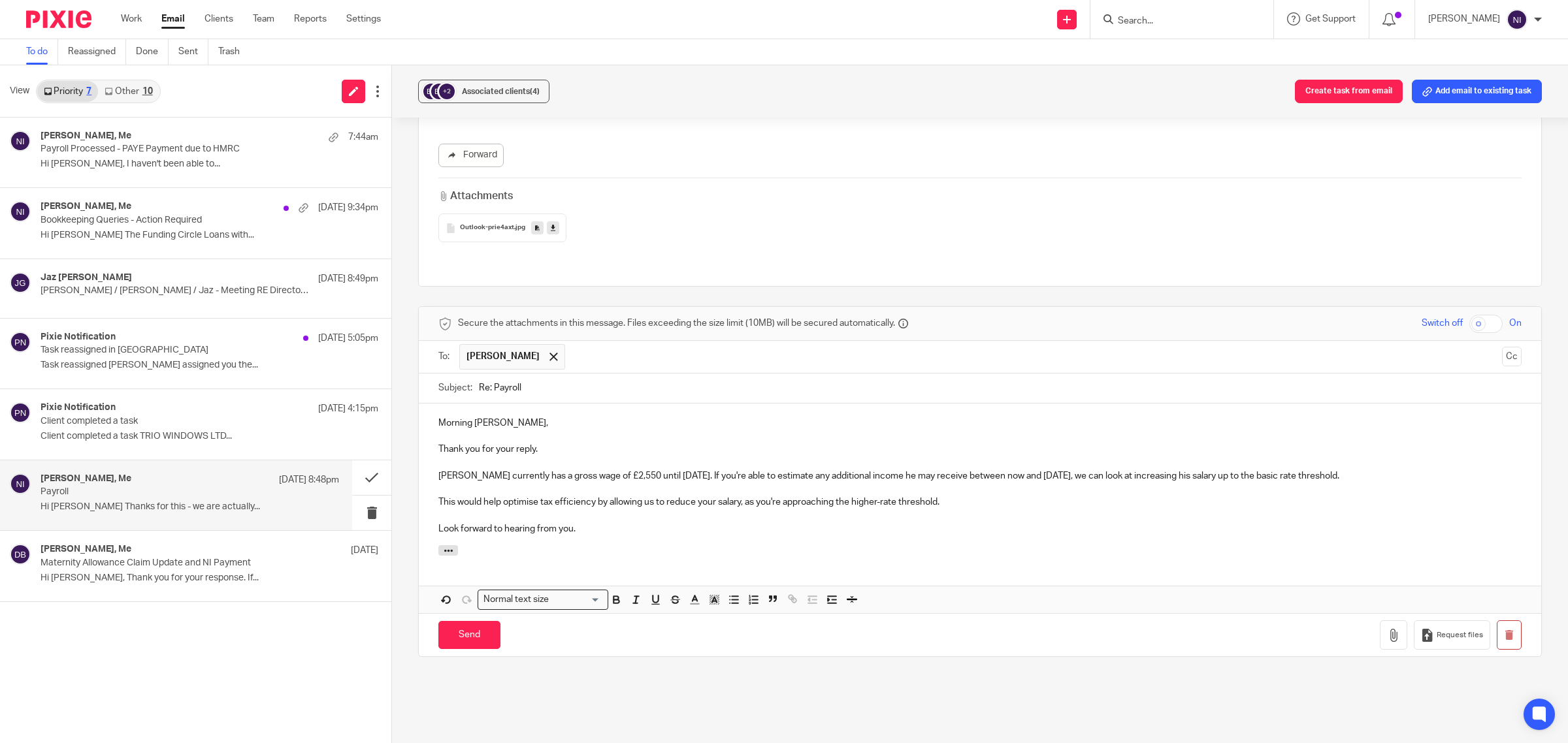
click at [527, 470] on p "Jasper currently has a gross wage of £2,550 until 31/08/2025. If you're able to…" at bounding box center [980, 476] width 1084 height 13
click at [1001, 483] on p at bounding box center [980, 489] width 1084 height 13
drag, startPoint x: 622, startPoint y: 504, endPoint x: 612, endPoint y: 498, distance: 11.7
click at [622, 522] on p "Look forward to hearing from you." at bounding box center [980, 528] width 1084 height 13
click at [454, 621] on input "Send" at bounding box center [470, 635] width 62 height 28
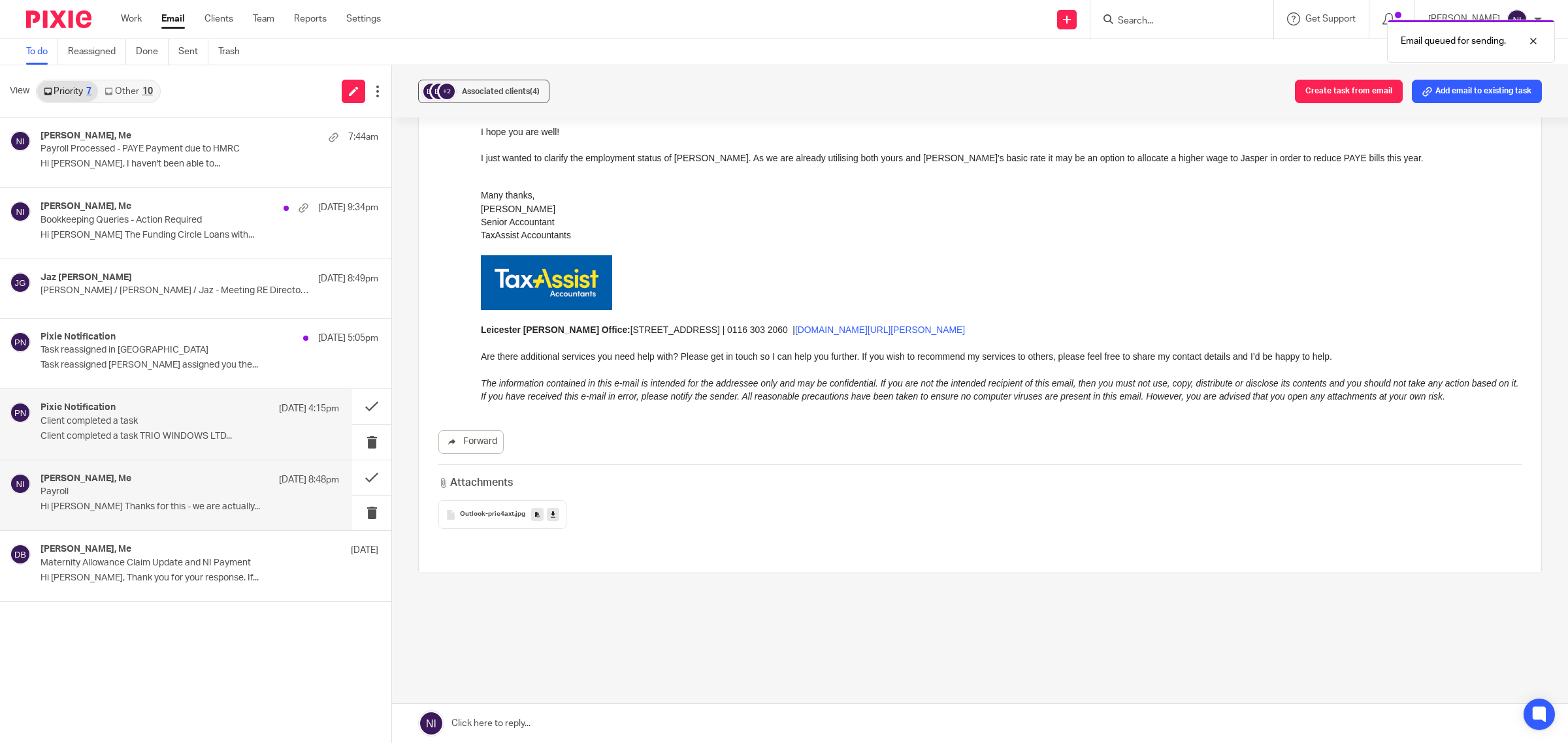
scroll to position [409, 0]
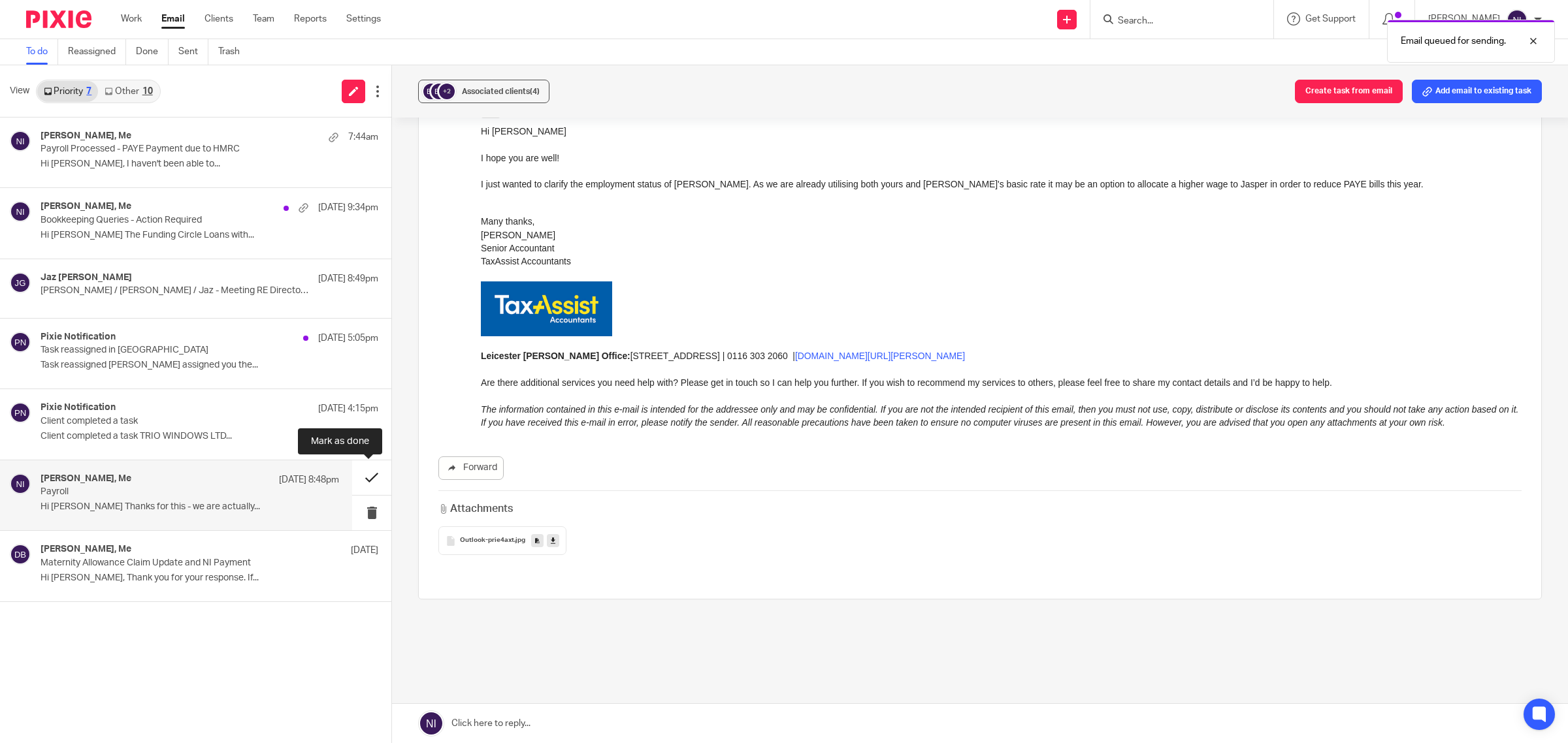
click at [360, 471] on button at bounding box center [371, 477] width 40 height 35
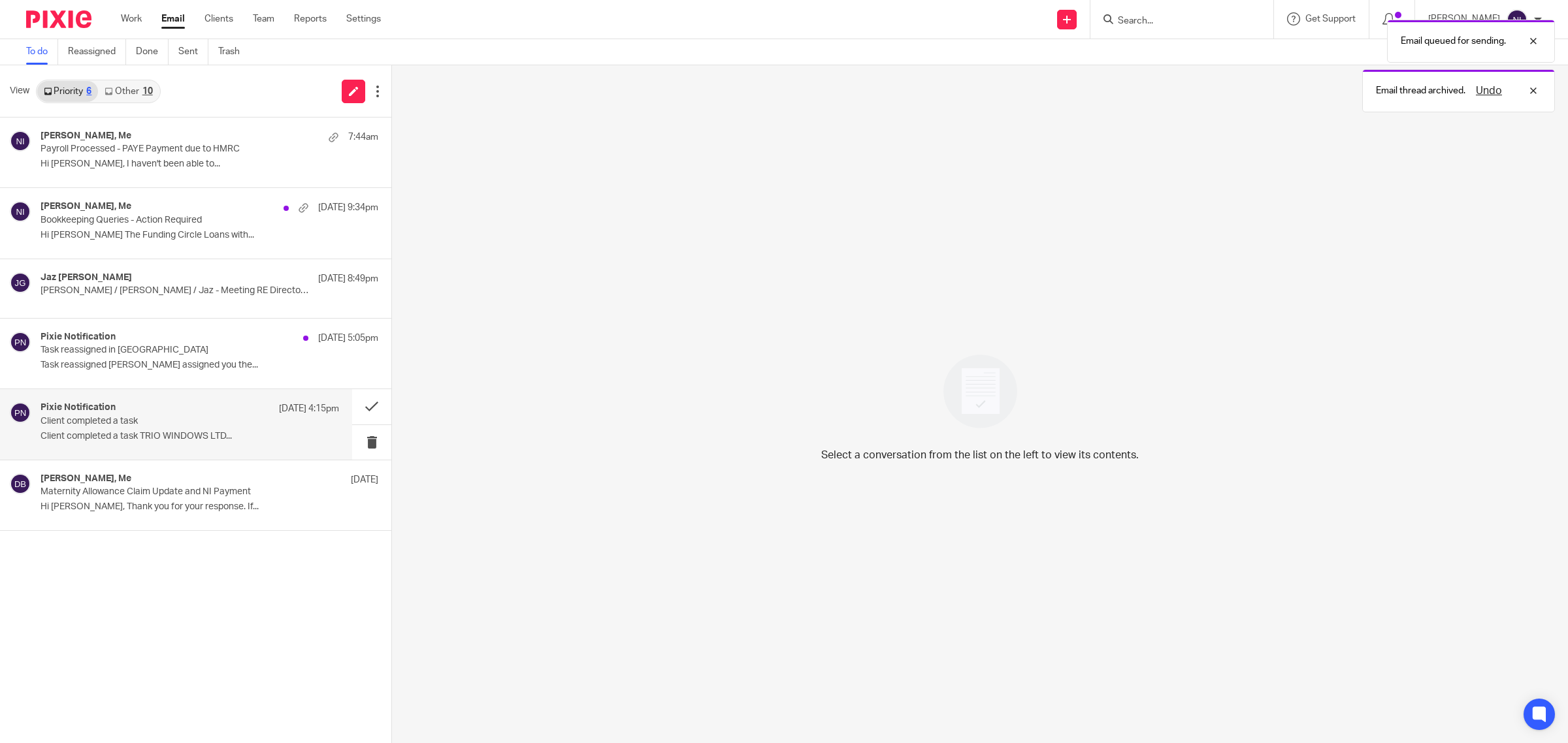
click at [213, 439] on p "Client completed a task TRIO WINDOWS LTD..." at bounding box center [189, 436] width 298 height 11
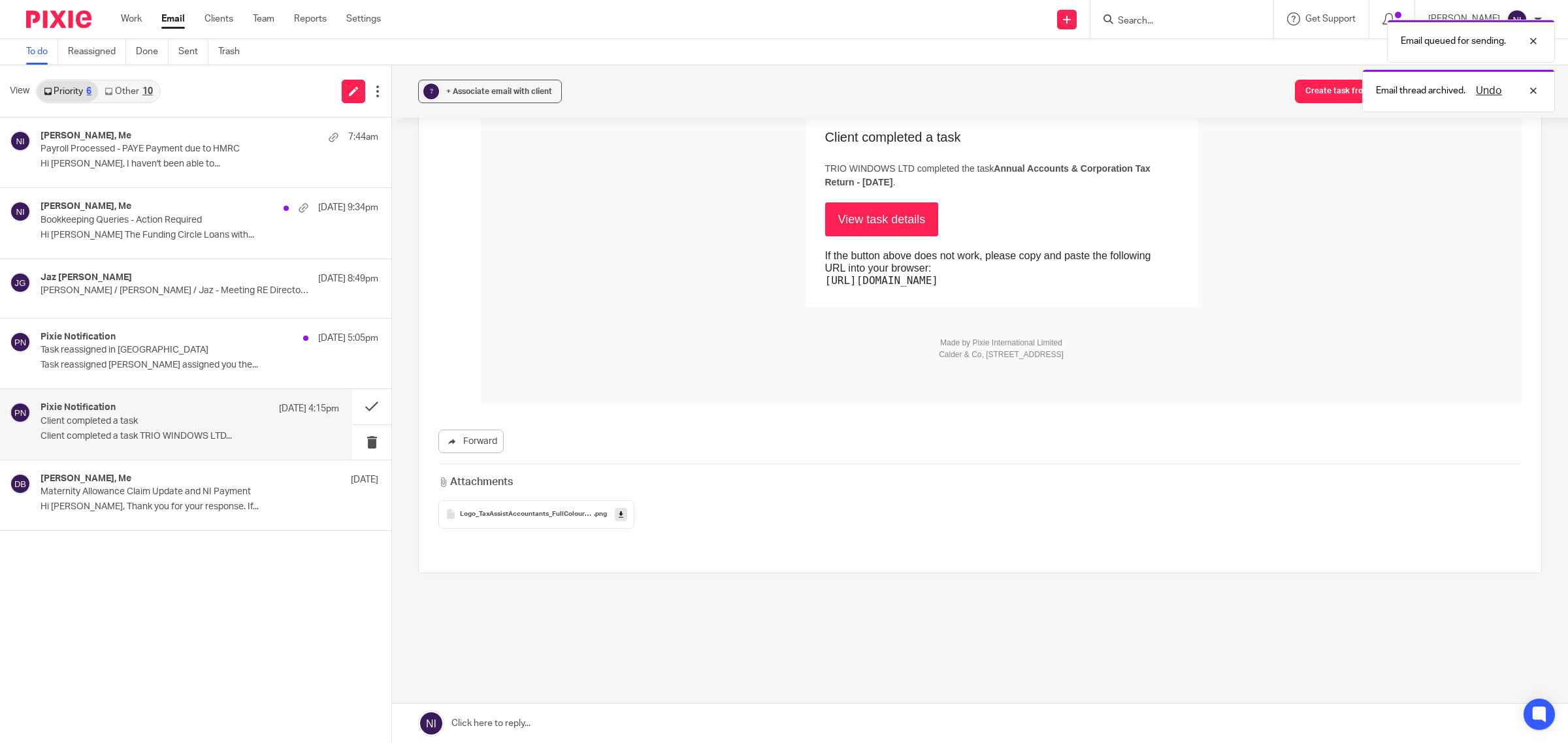
scroll to position [0, 0]
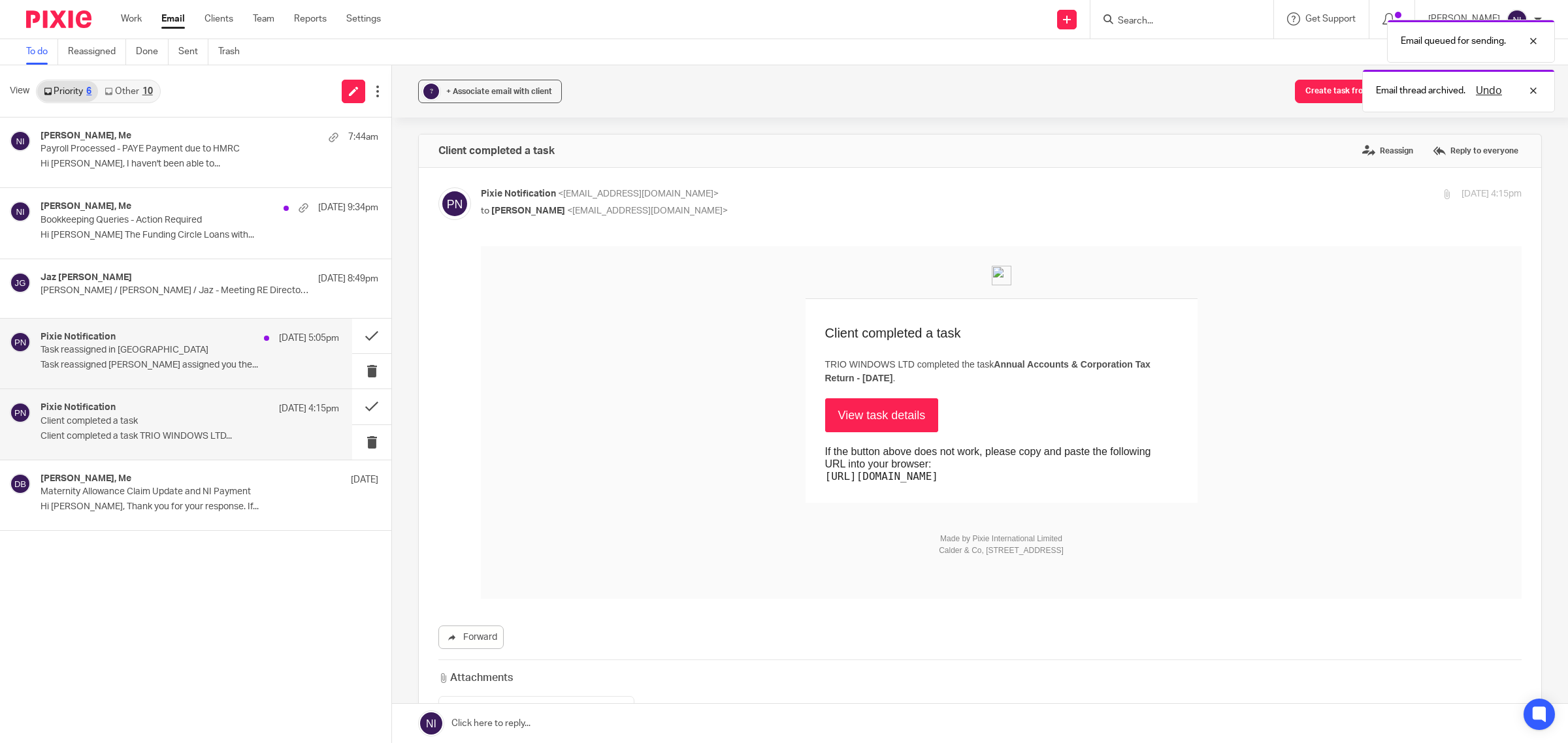
click at [169, 357] on div "Pixie Notification 23 Sep 5:05pm Task reassigned in Pixie Task reassigned Punit…" at bounding box center [189, 353] width 298 height 43
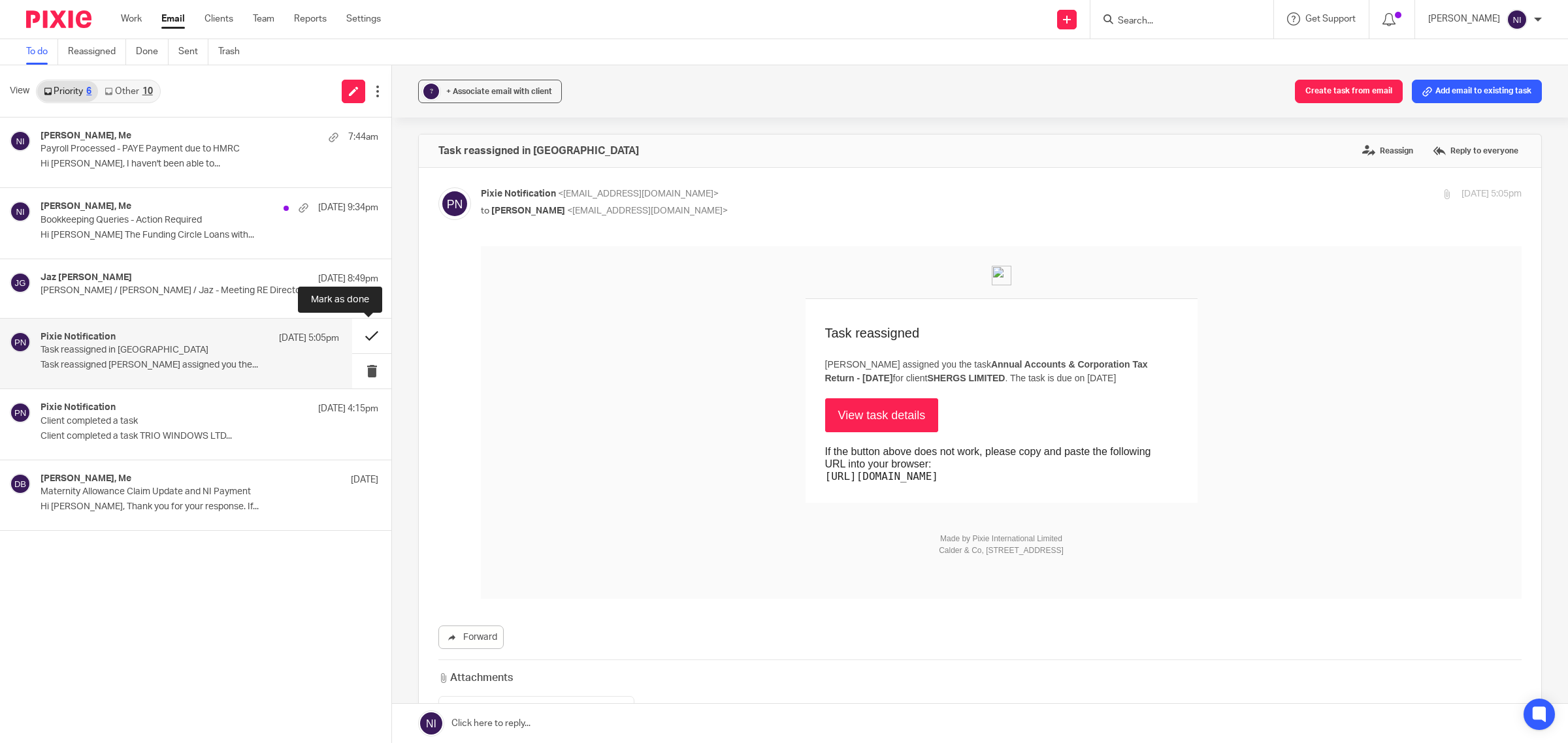
click at [354, 337] on button at bounding box center [371, 335] width 40 height 35
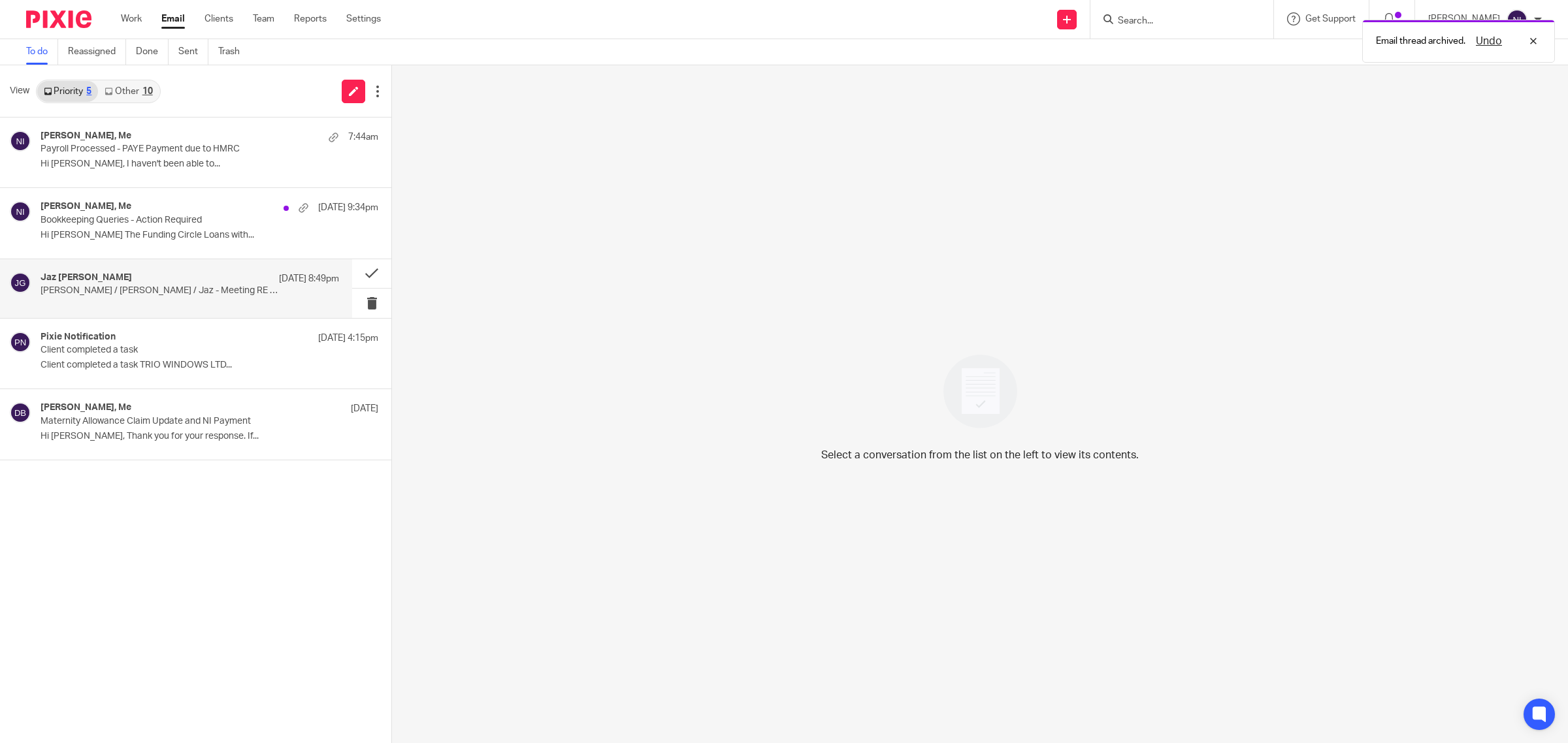
click at [198, 305] on div "Jaz Grewal 23 Sep 8:49pm Mason / Naeem / Jaz - Meeting RE Director SATRs" at bounding box center [189, 289] width 298 height 33
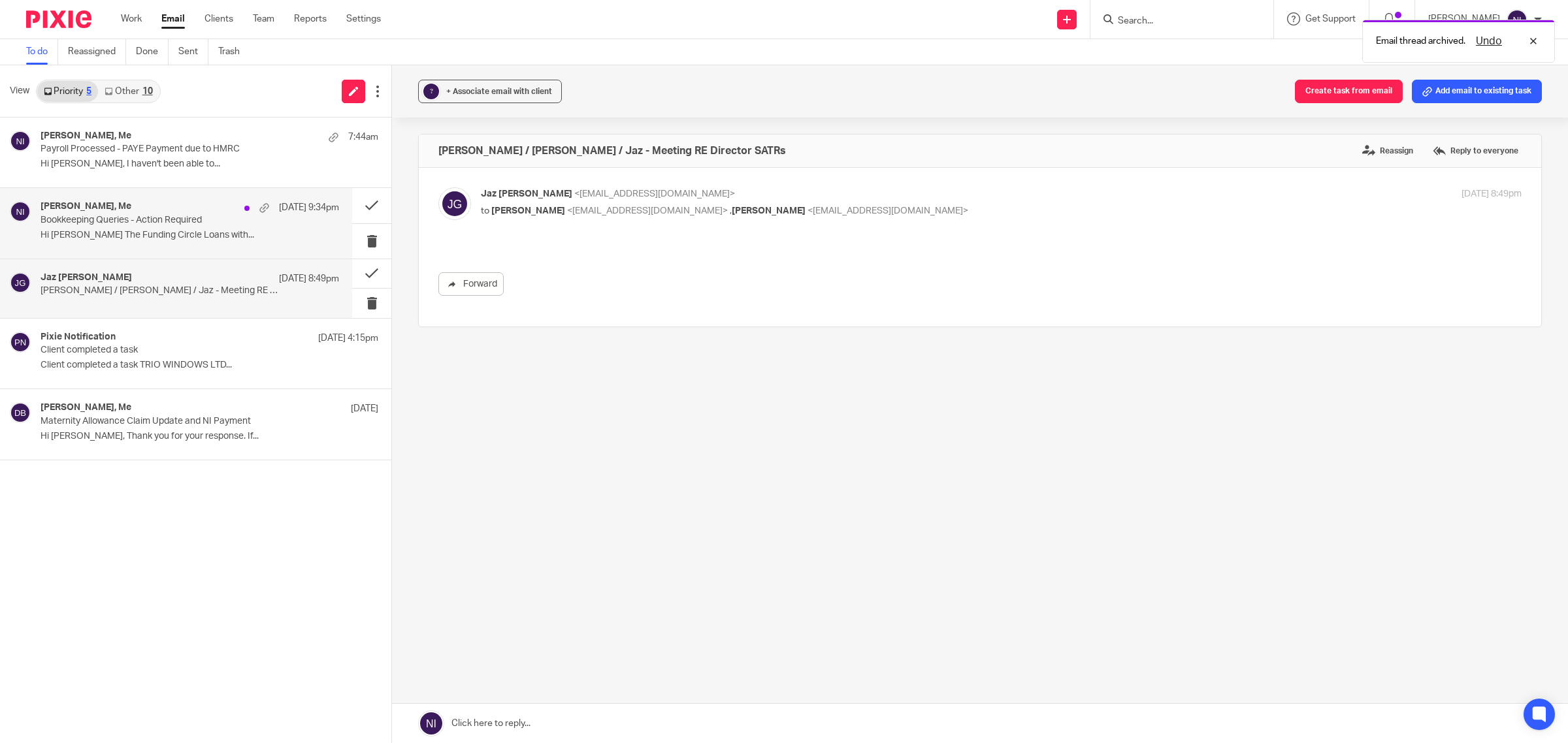
click at [181, 210] on div "Peter Crouse, Me 23 Sep 9:34pm" at bounding box center [189, 208] width 298 height 13
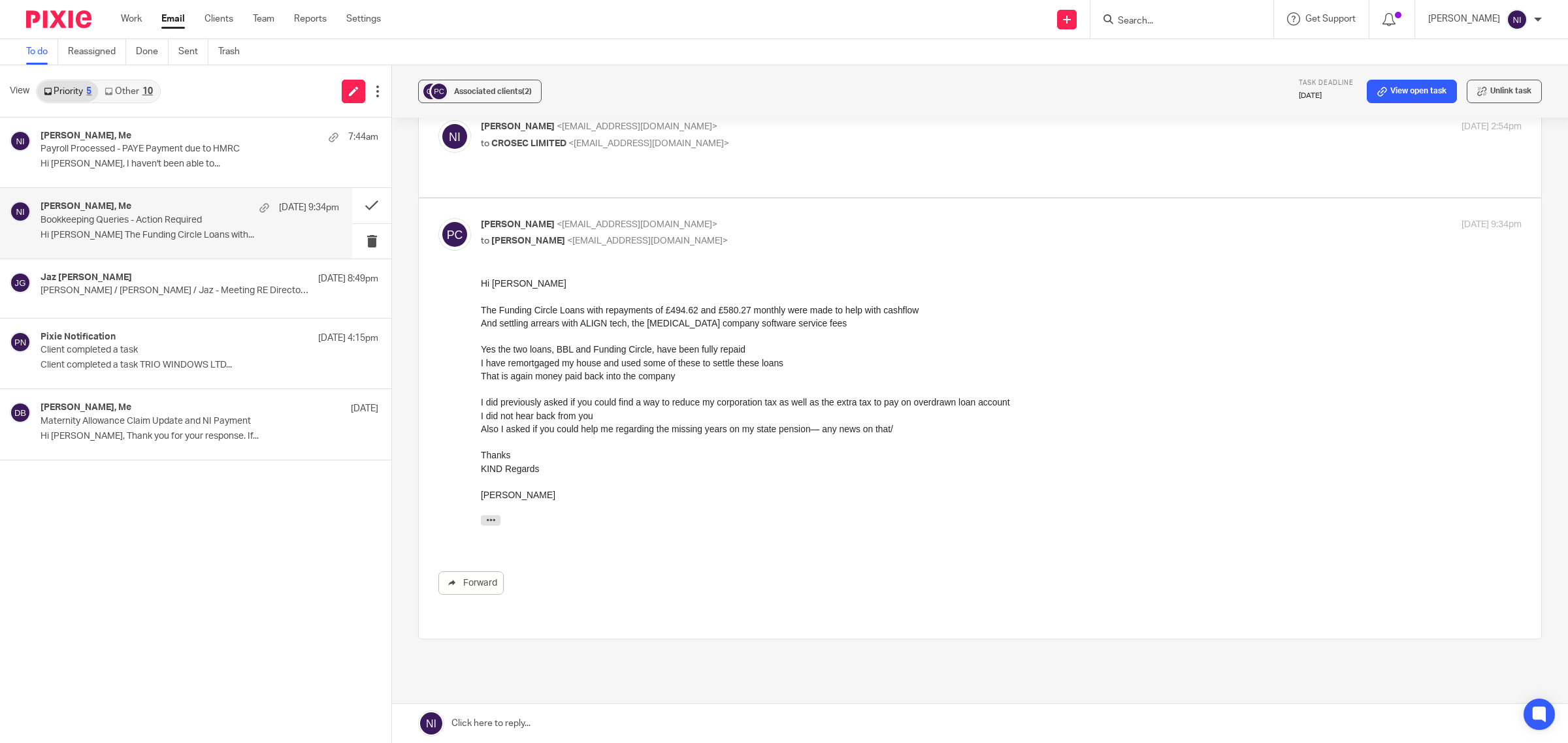
scroll to position [136, 0]
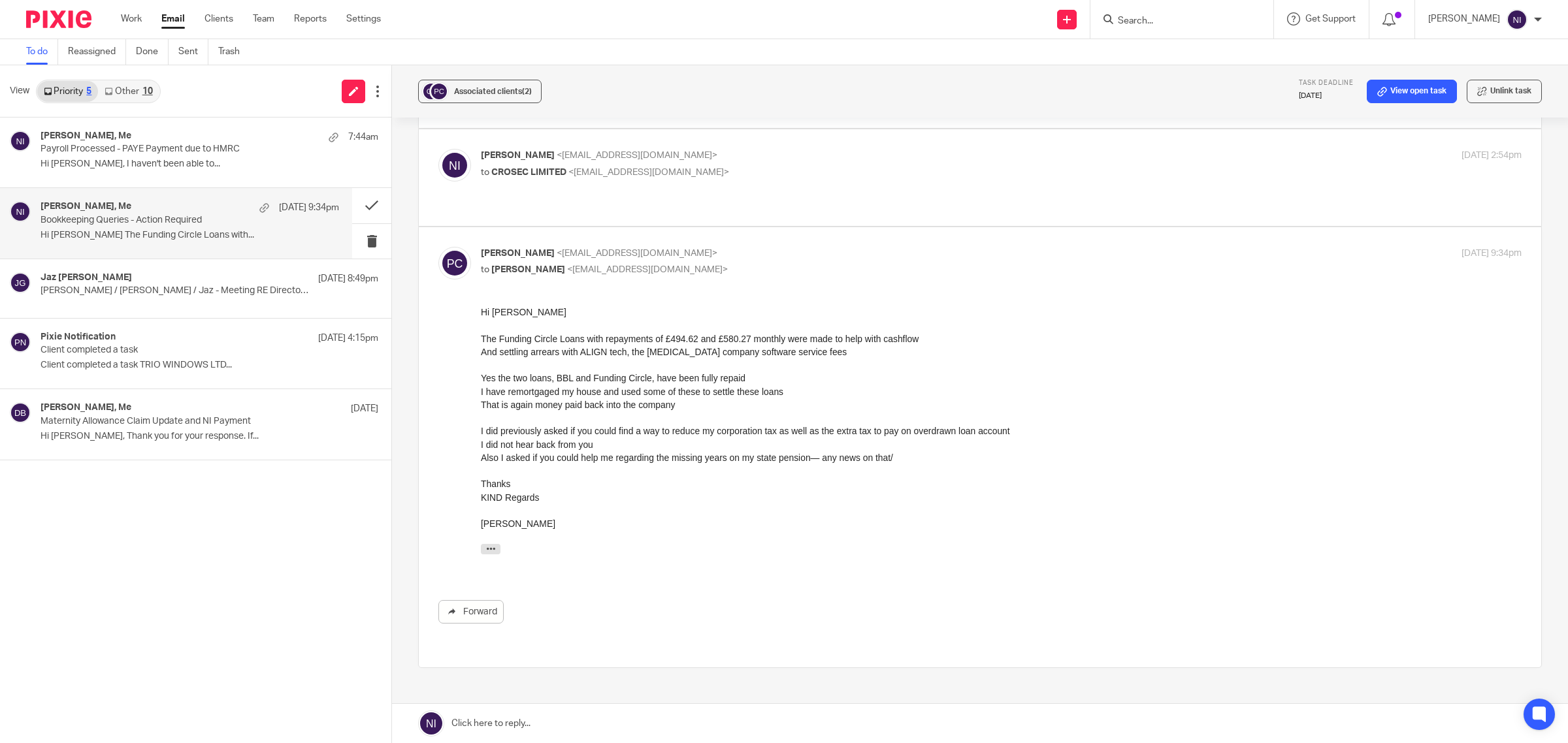
click at [753, 174] on p "to CROSEC LIMITED <petercrouse9@gmail.com>" at bounding box center [827, 173] width 694 height 14
checkbox input "true"
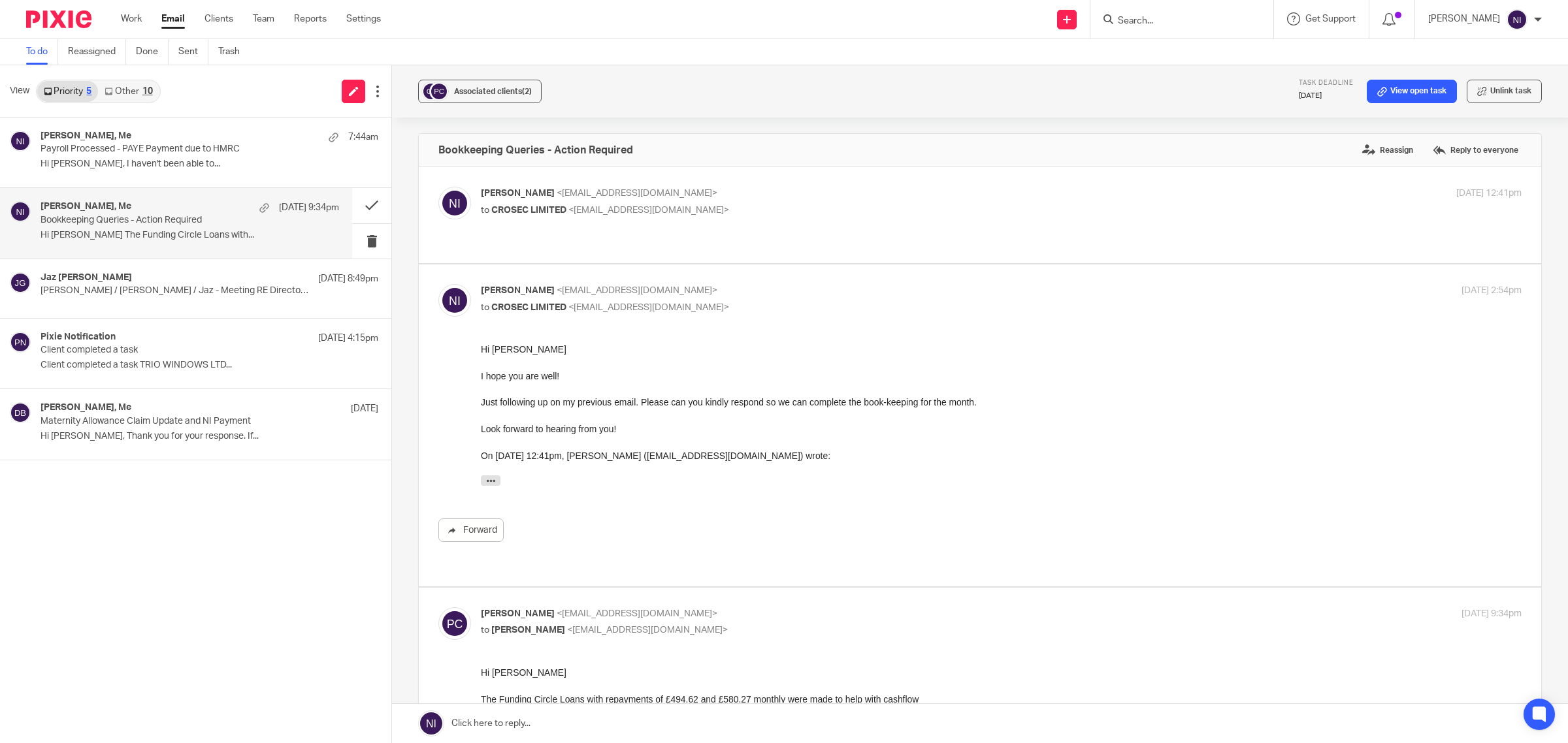
scroll to position [0, 0]
click at [815, 216] on p "to CROSEC LIMITED <petercrouse9@gmail.com>" at bounding box center [827, 212] width 694 height 14
checkbox input "true"
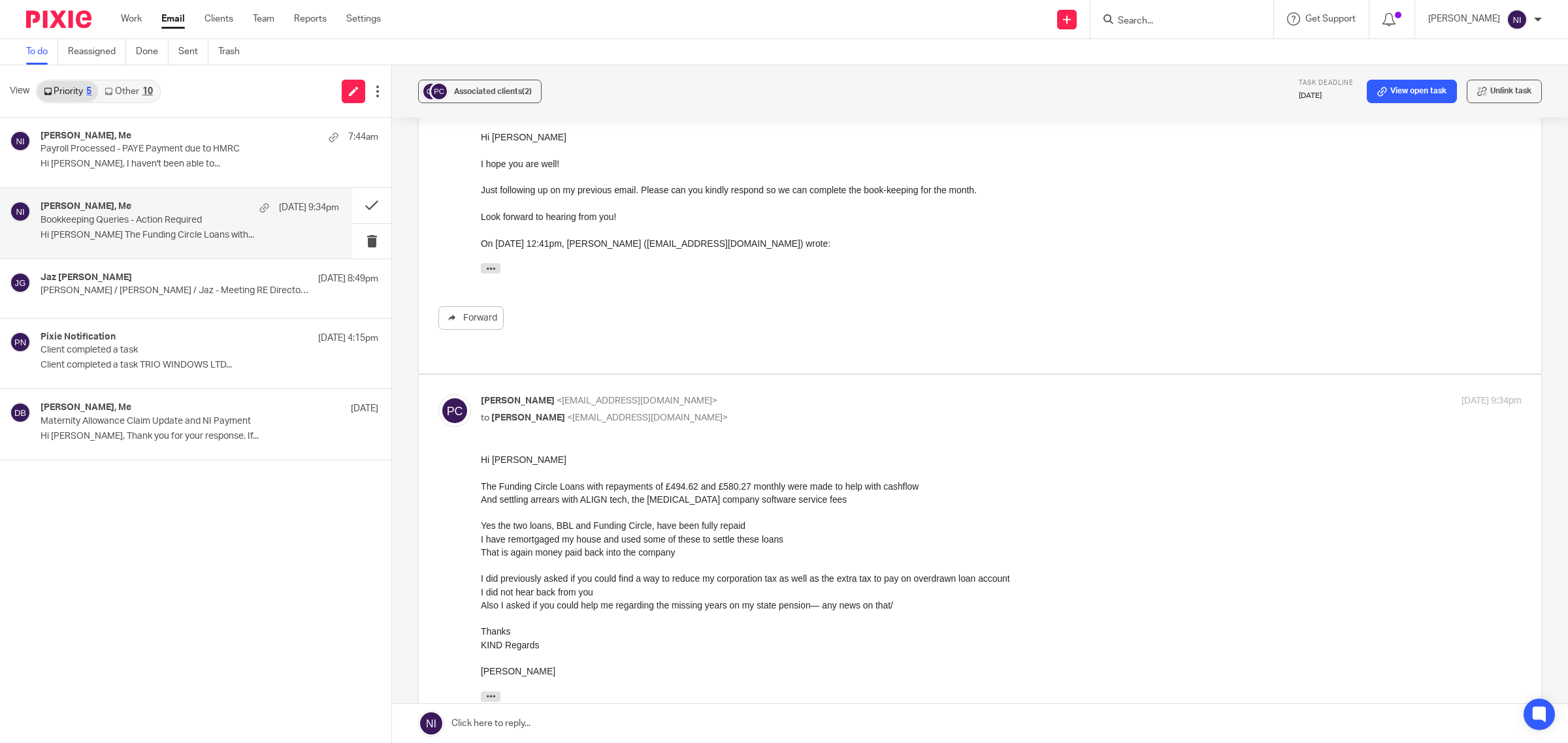
scroll to position [490, 0]
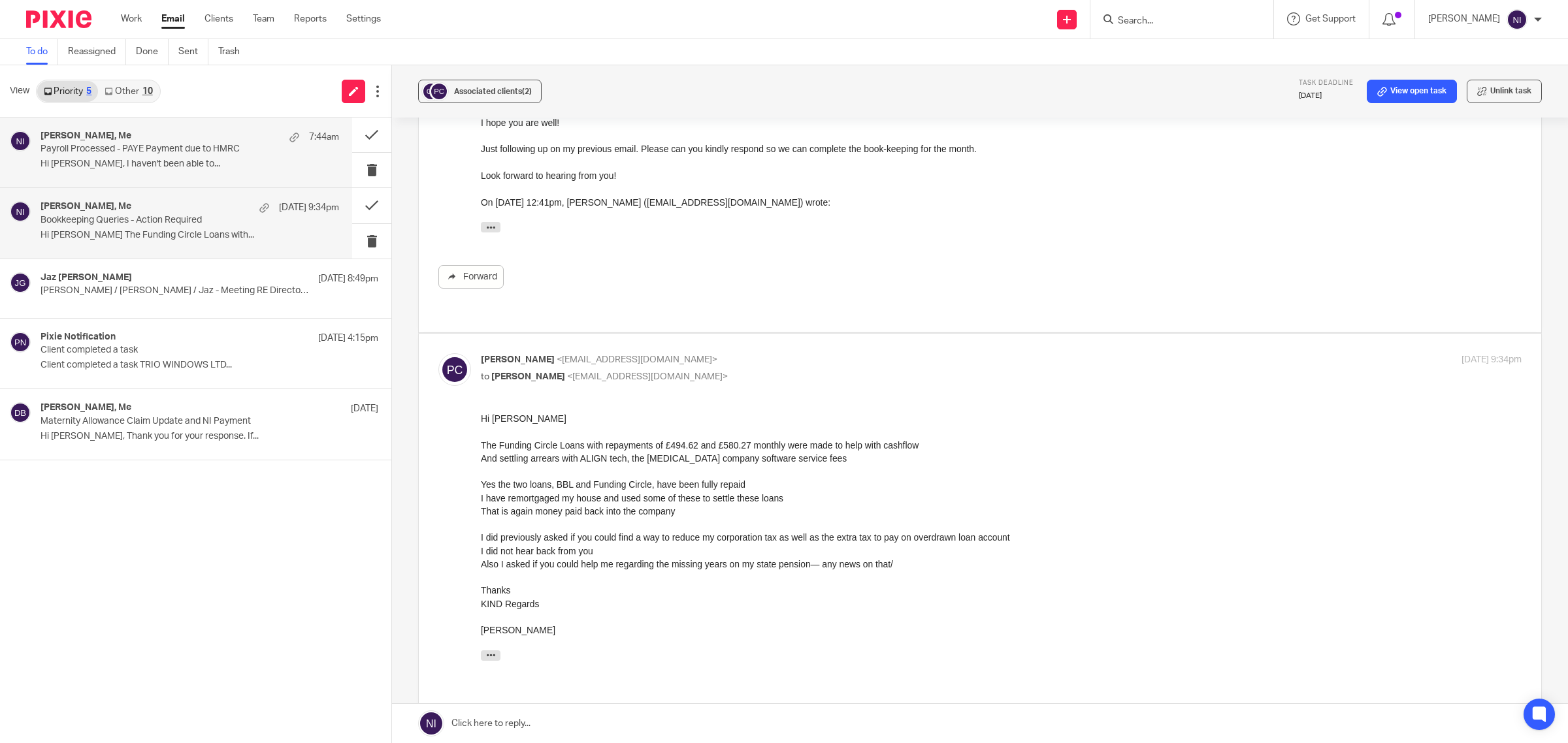
click at [180, 132] on div "Joshua Windatt, Me 7:44am" at bounding box center [189, 137] width 298 height 13
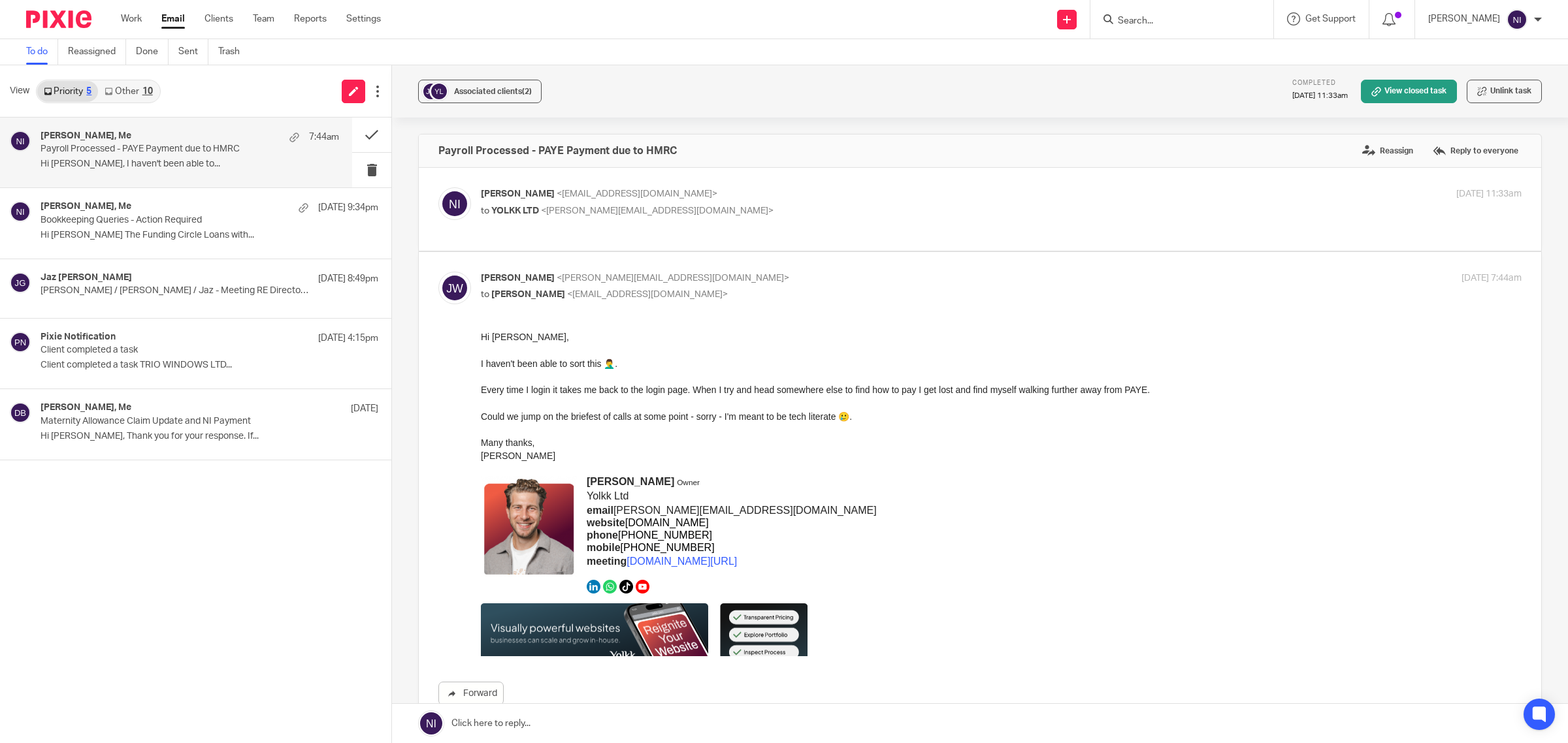
scroll to position [0, 0]
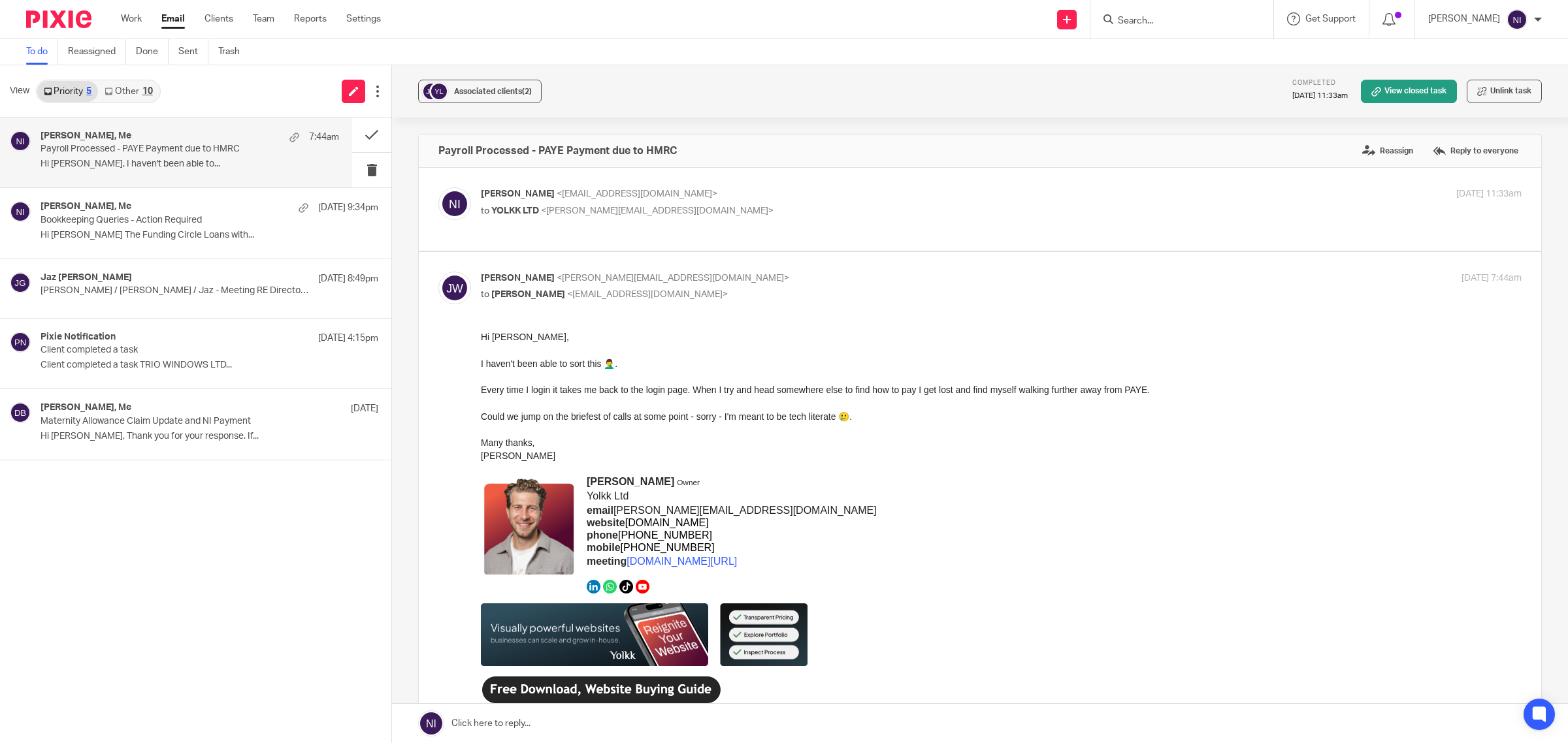
click at [593, 723] on link at bounding box center [980, 724] width 1177 height 40
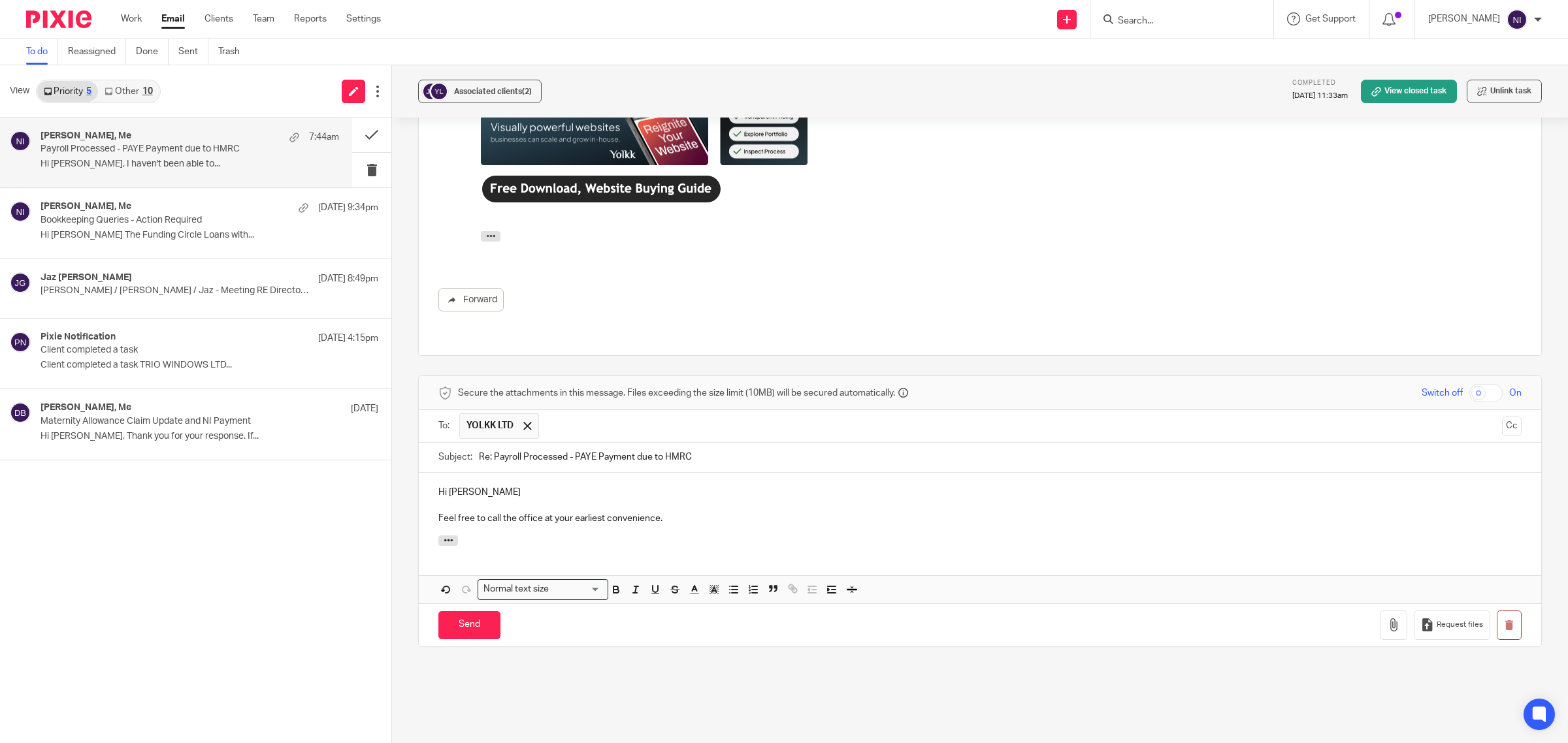
click at [474, 486] on p "Hi Joshua" at bounding box center [980, 492] width 1084 height 13
click at [674, 512] on p "Feel free to call the office at your earliest convenience." at bounding box center [980, 518] width 1084 height 13
click at [652, 486] on p "Hi Josh" at bounding box center [980, 492] width 1084 height 13
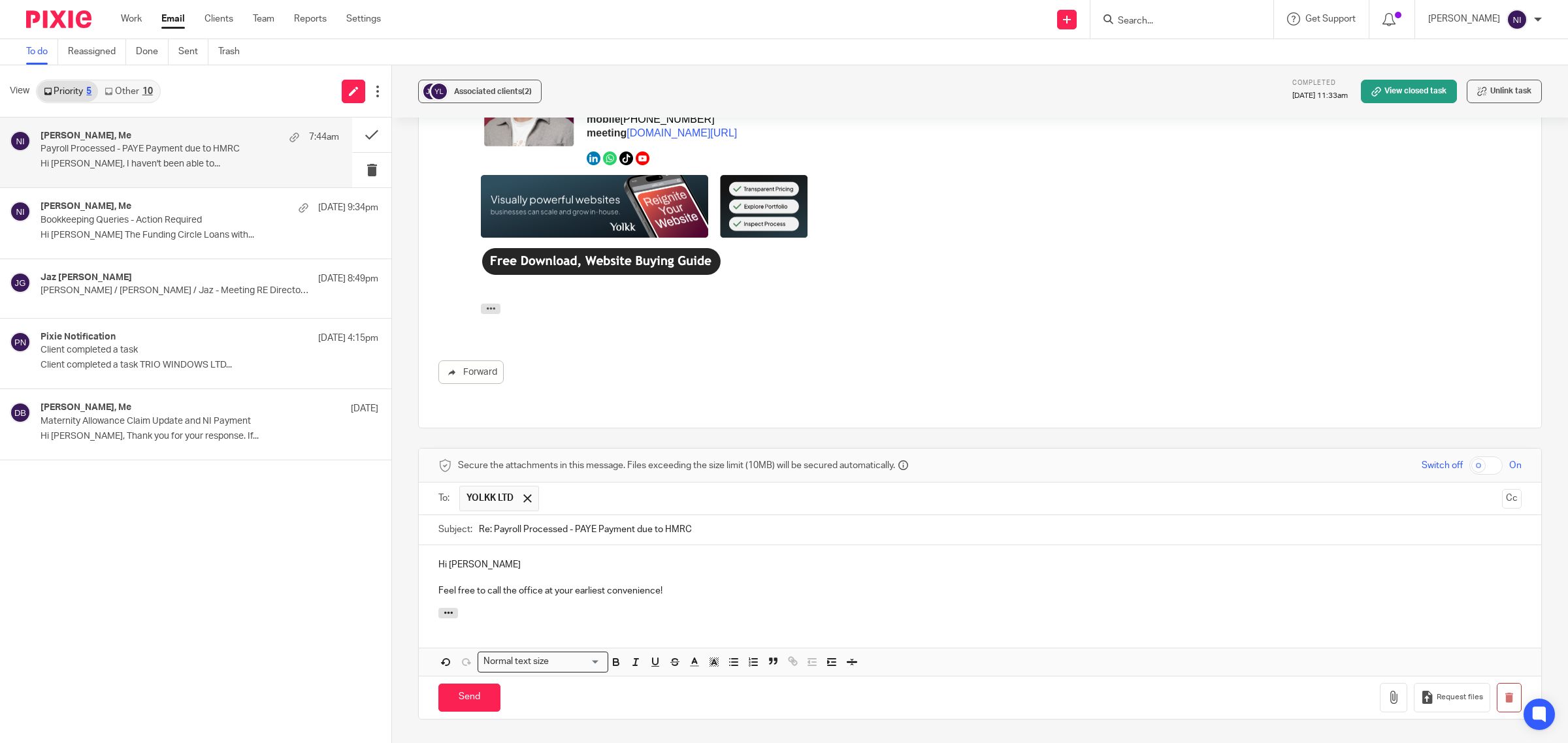
scroll to position [501, 0]
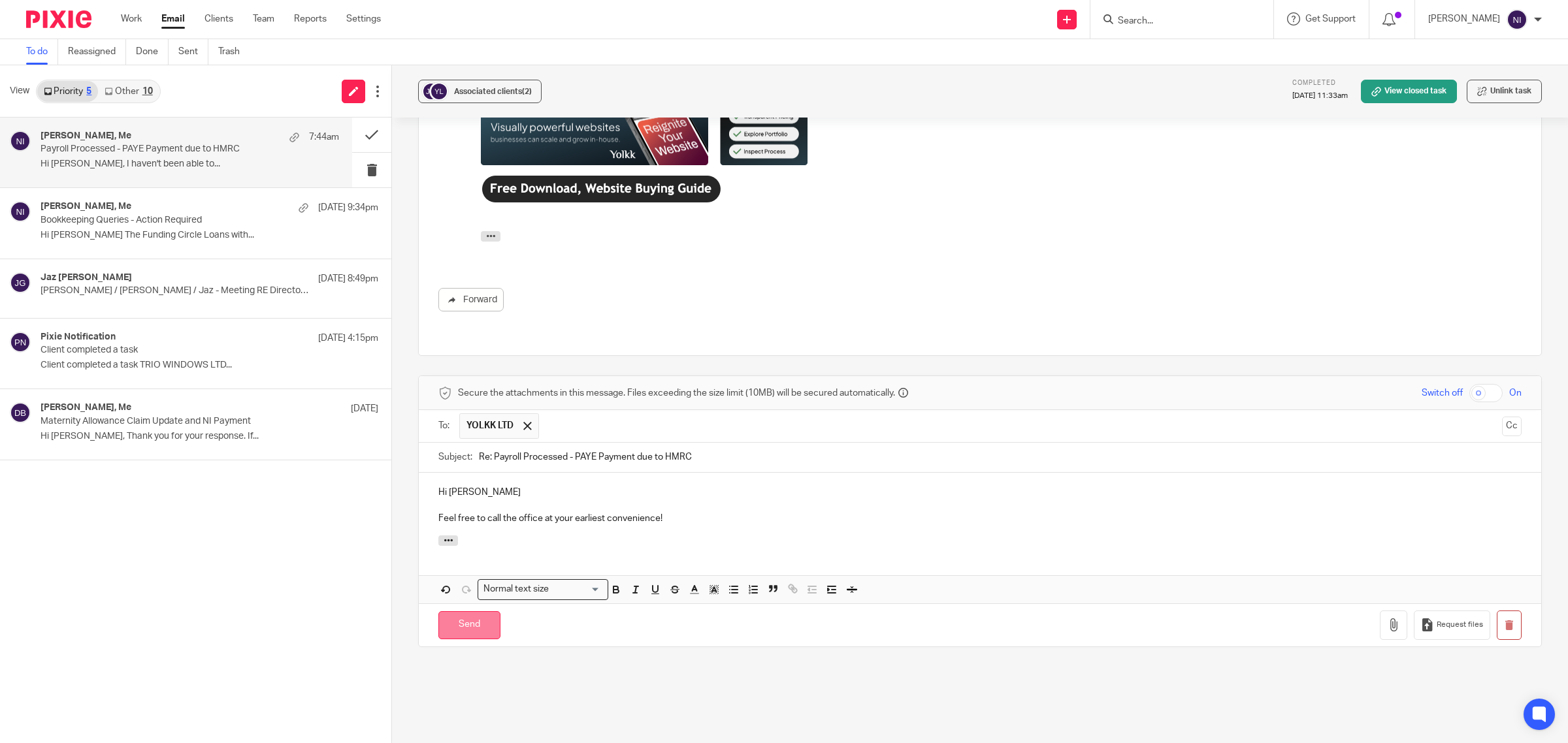
click at [459, 613] on input "Send" at bounding box center [470, 625] width 62 height 28
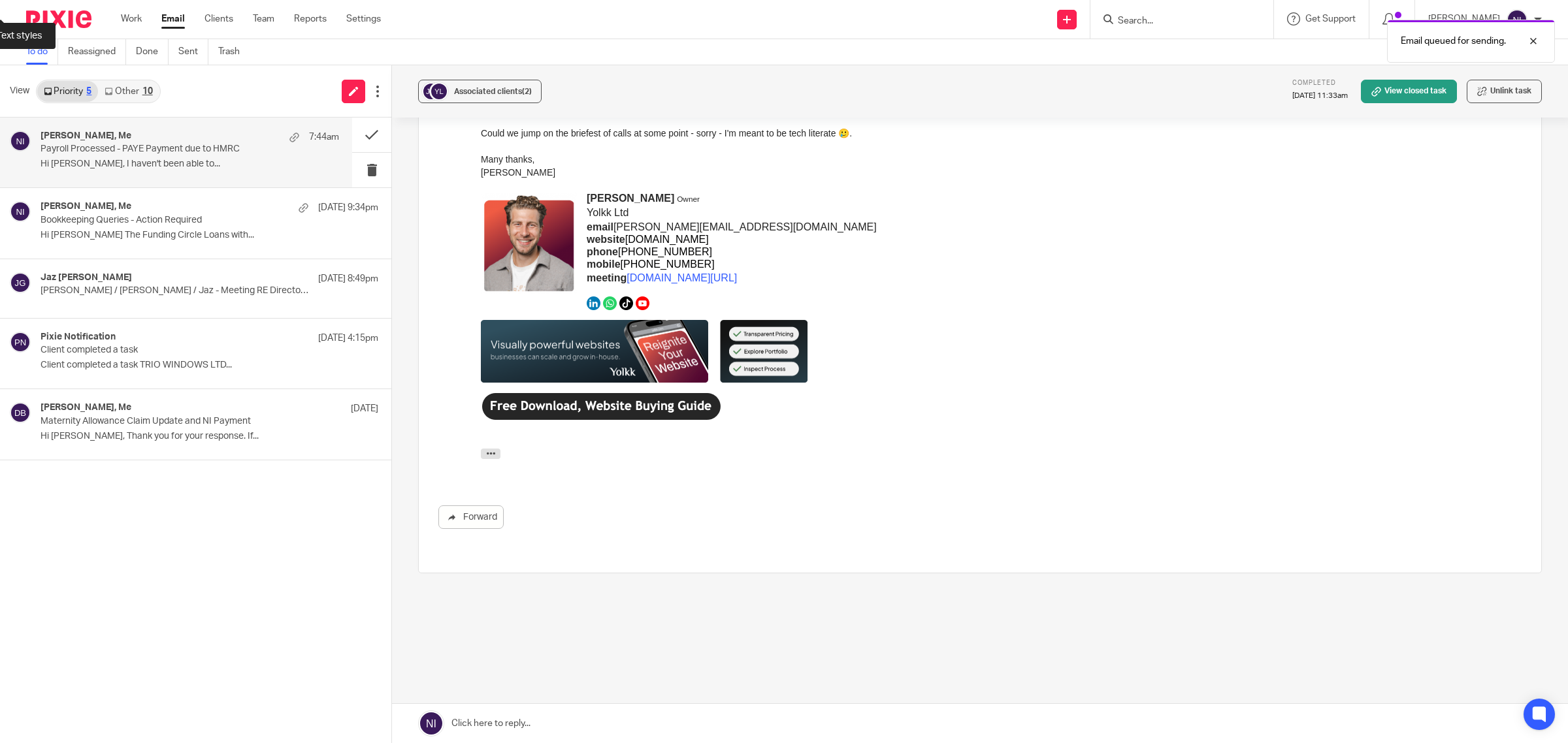
scroll to position [270, 0]
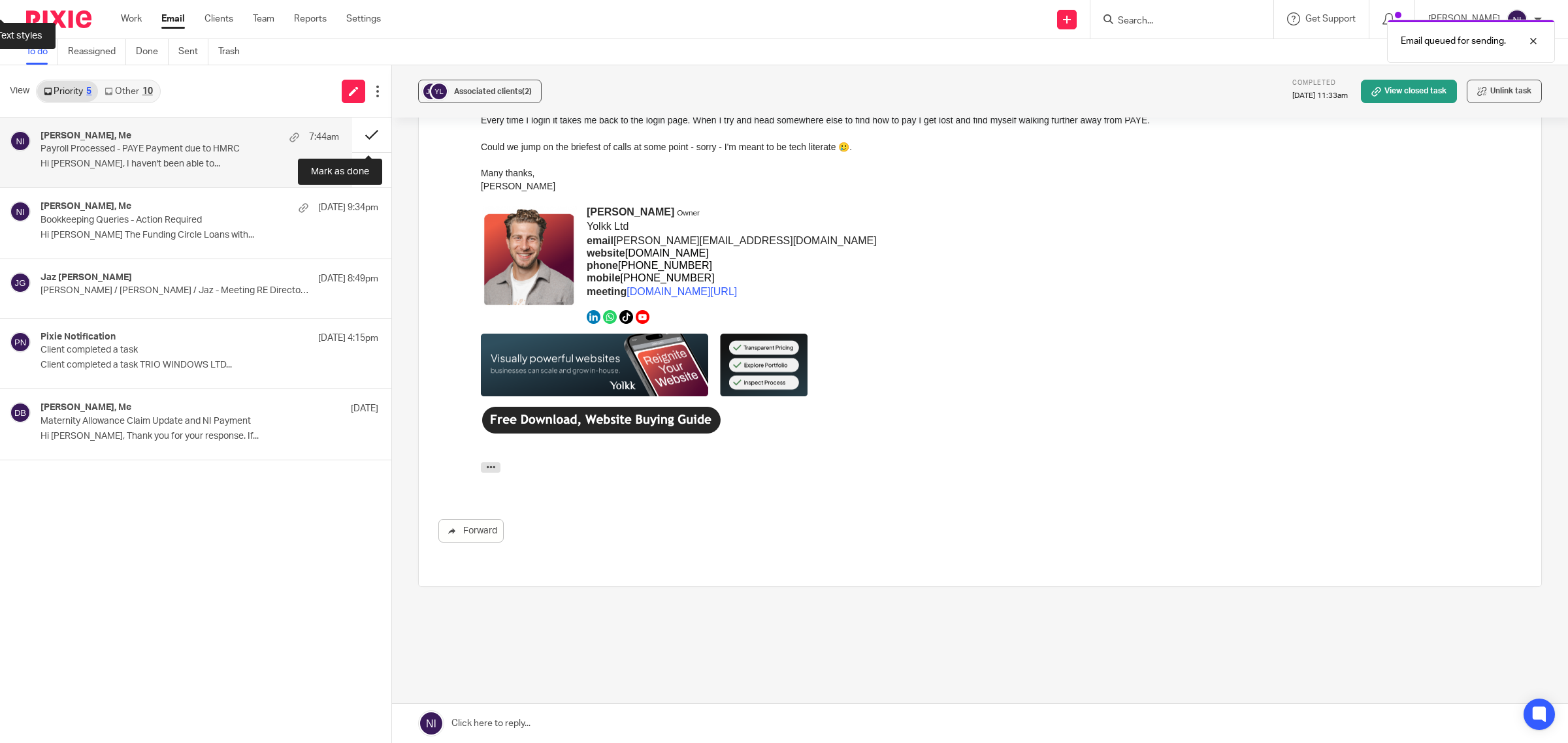
click at [370, 124] on button at bounding box center [371, 135] width 40 height 35
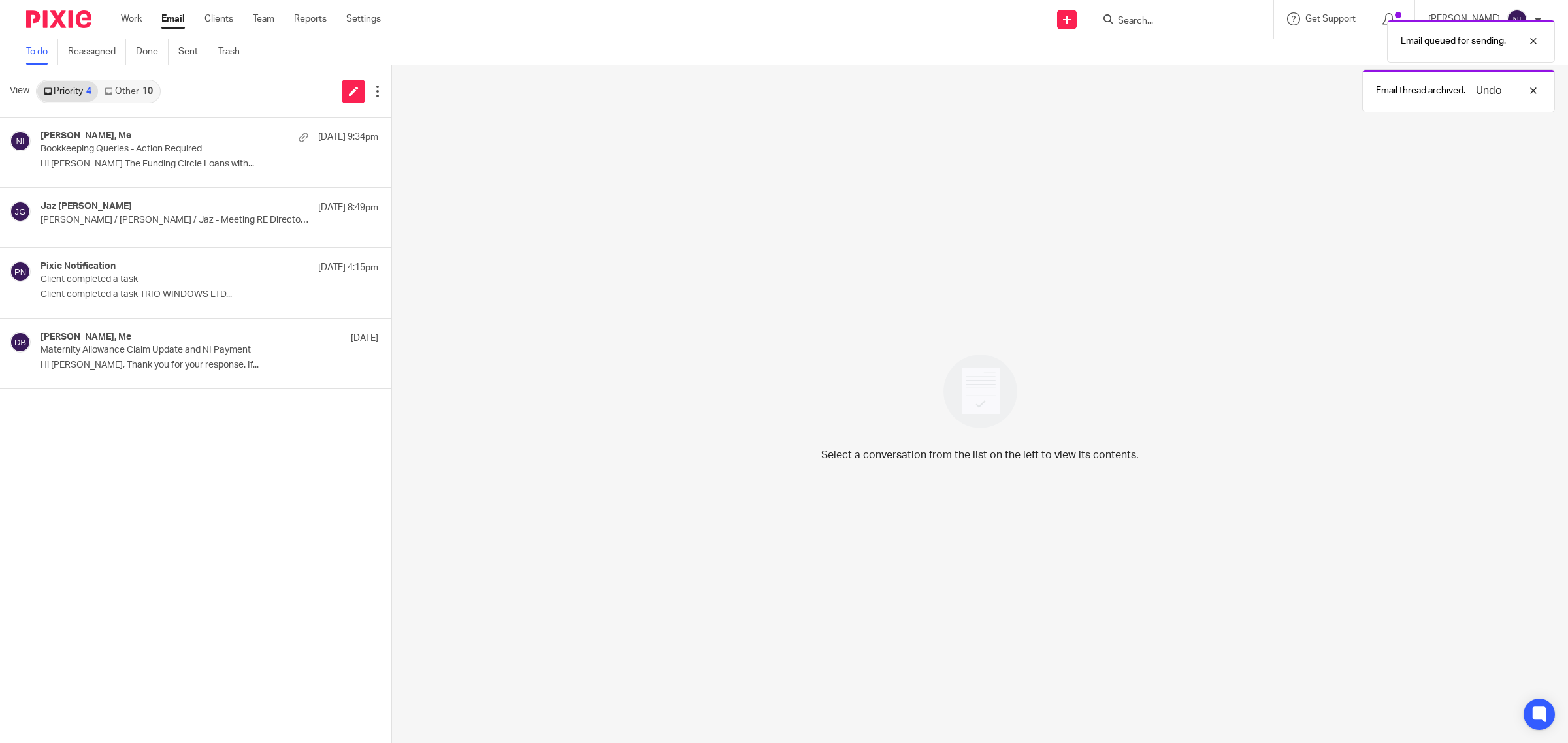
click at [143, 92] on div "10" at bounding box center [147, 91] width 10 height 9
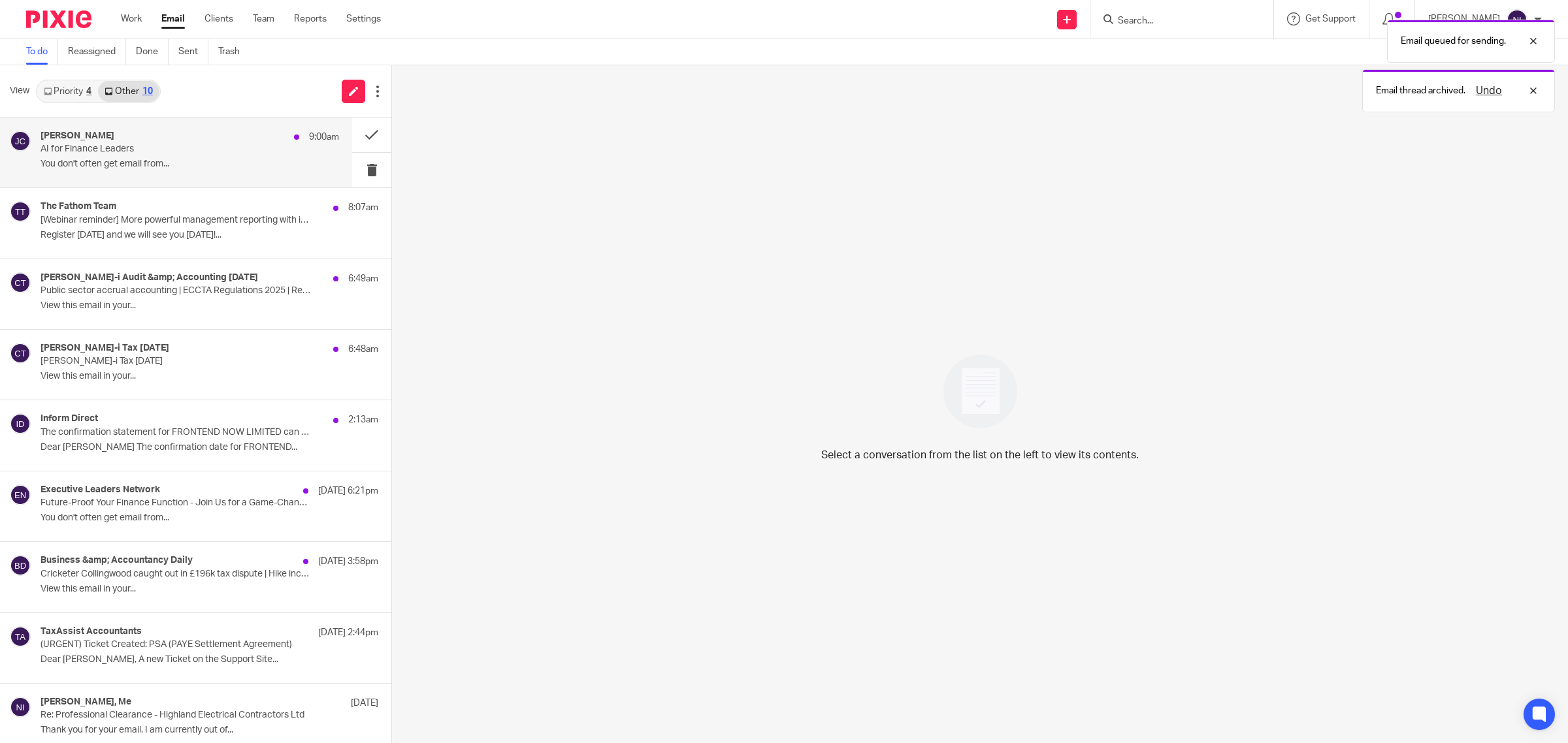
click at [167, 149] on p "AI for Finance Leaders" at bounding box center [160, 149] width 240 height 11
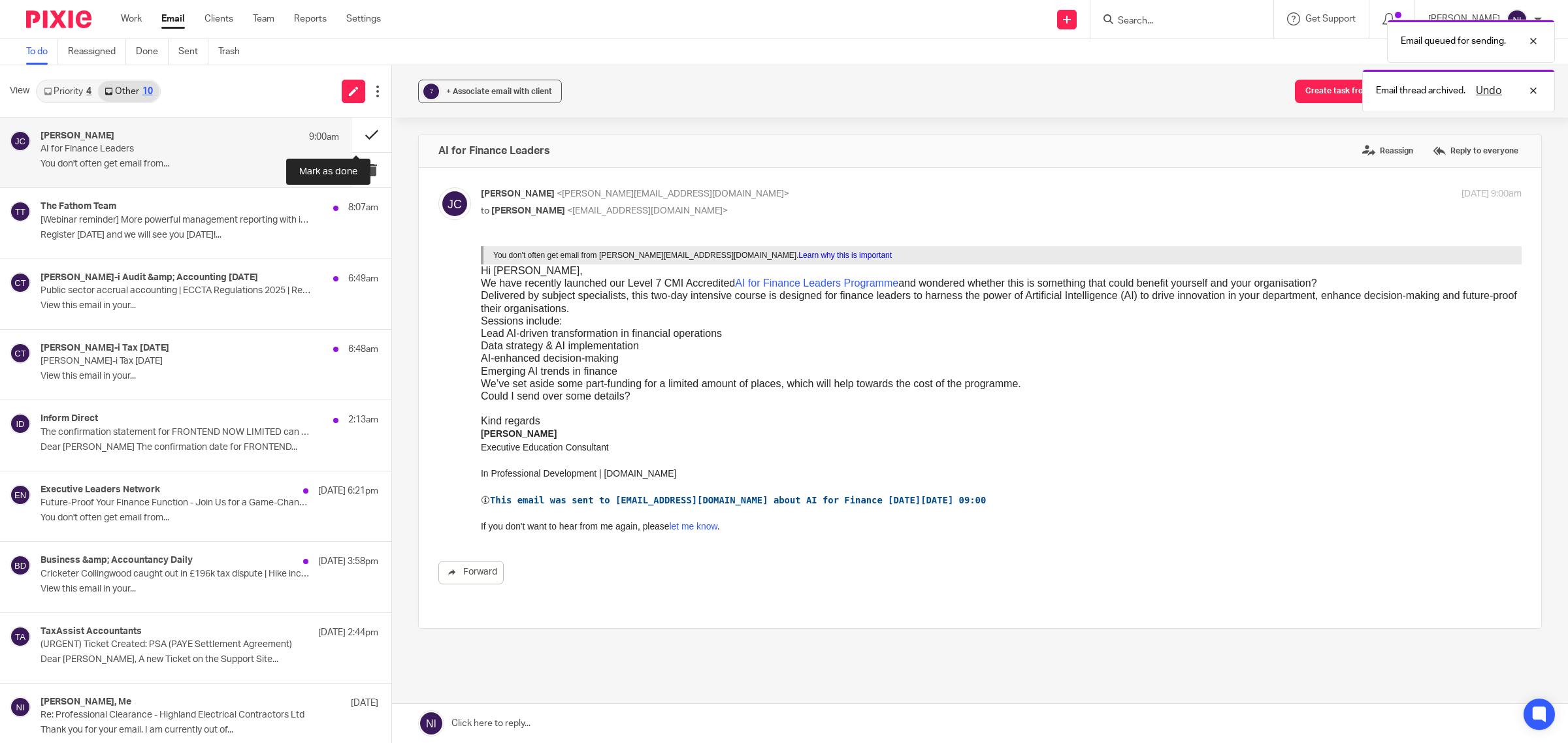
scroll to position [0, 0]
click at [352, 136] on button at bounding box center [371, 135] width 40 height 35
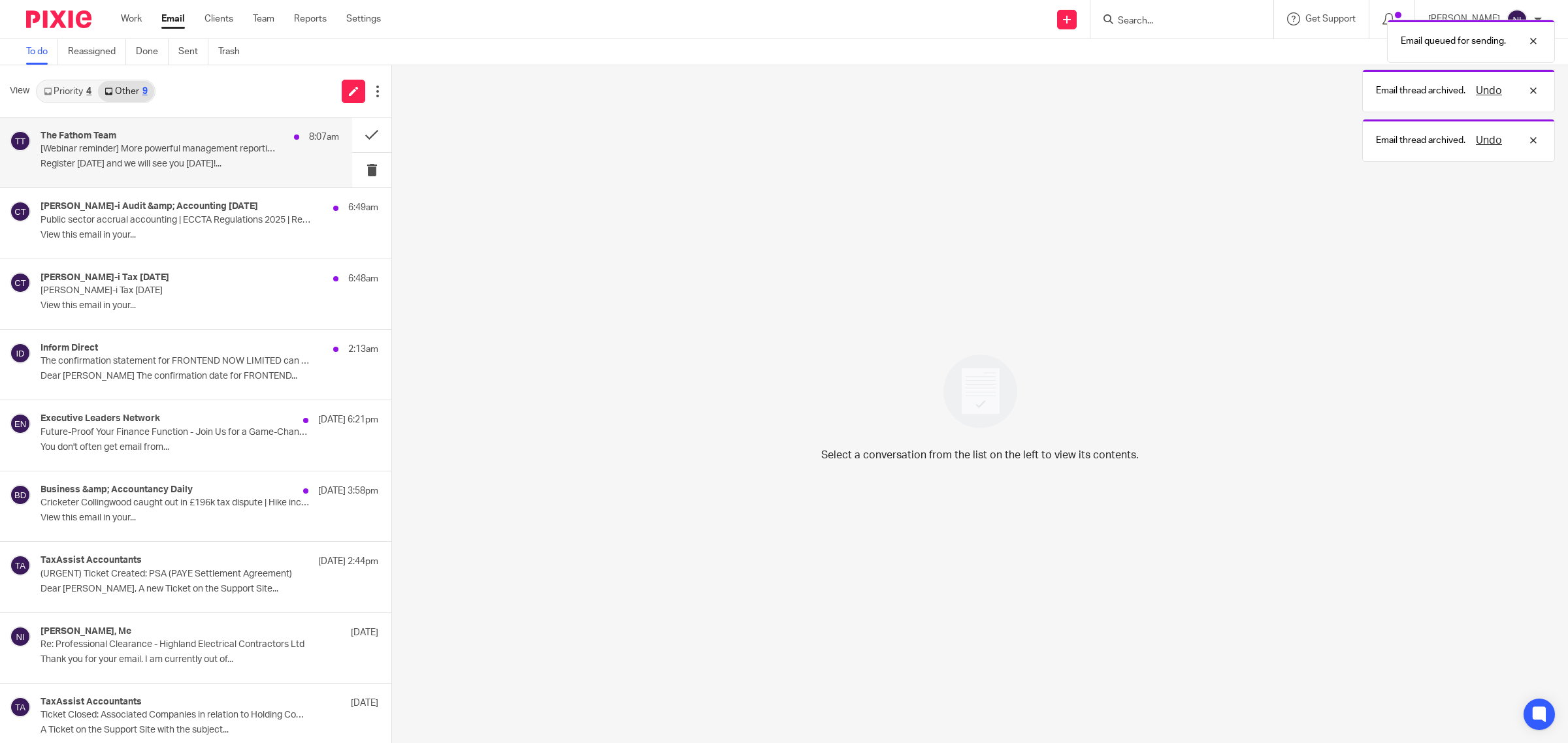
click at [222, 170] on p "Register today and we will see you on Thursday!..." at bounding box center [189, 164] width 298 height 11
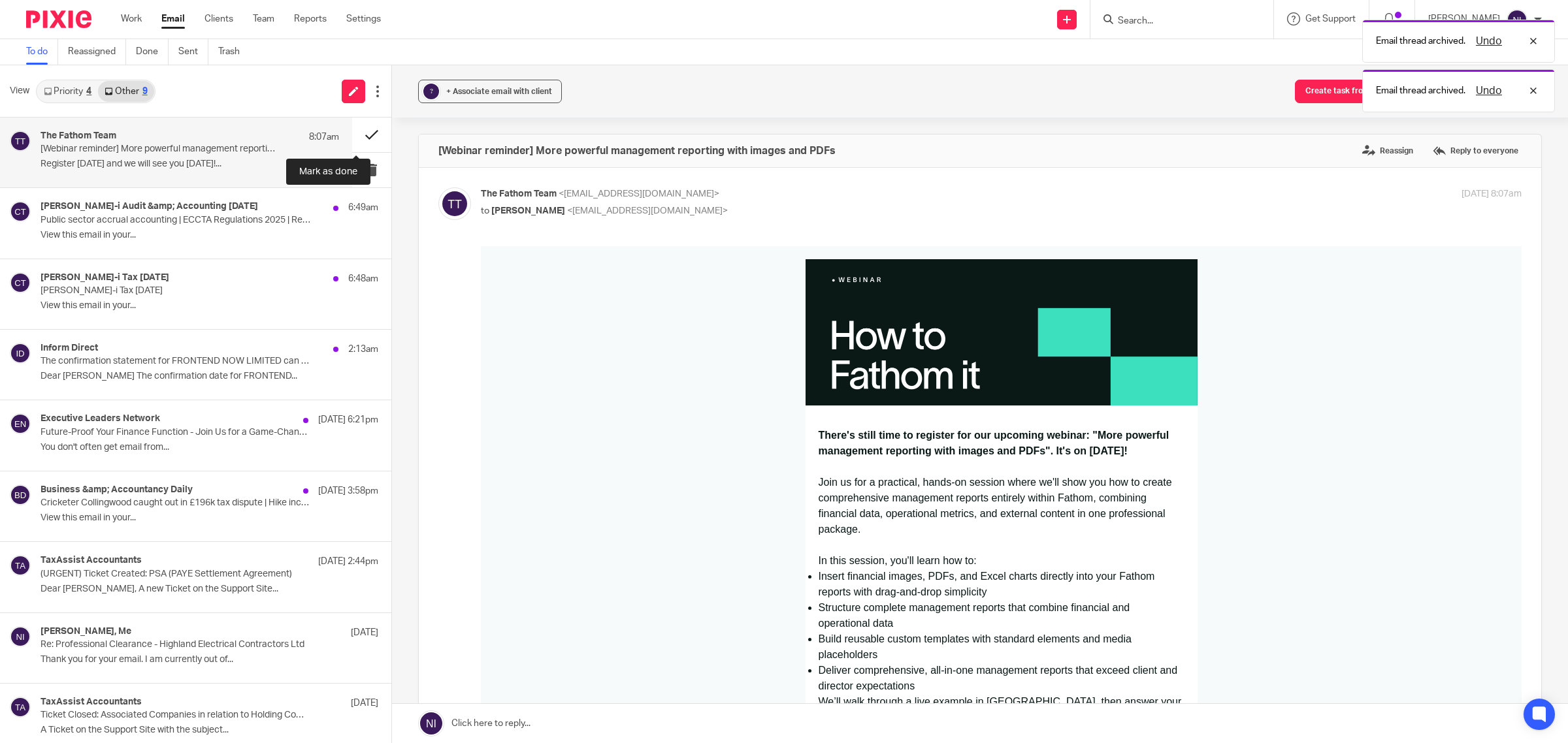
click at [360, 131] on button at bounding box center [371, 135] width 40 height 35
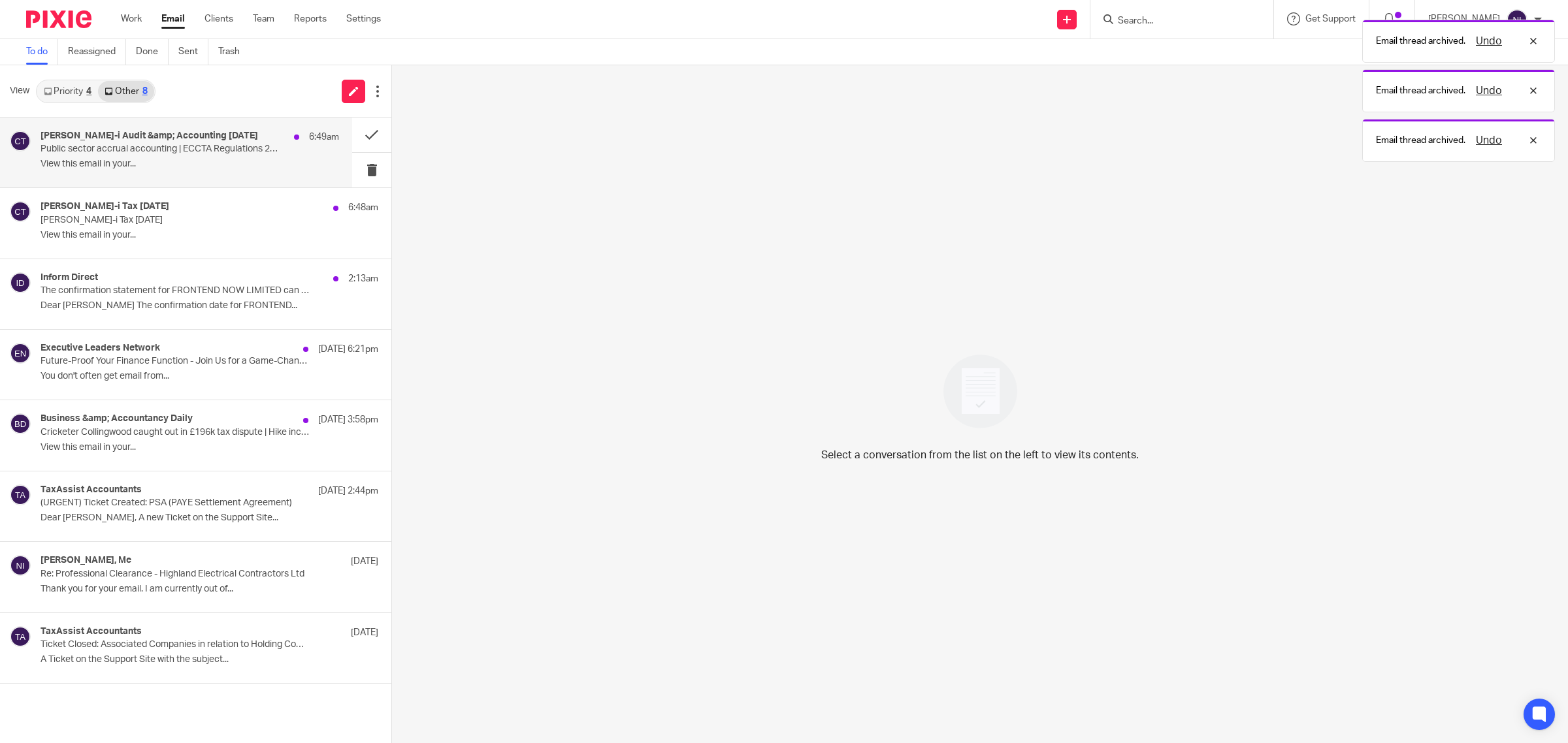
click at [204, 160] on p "View this email in your..." at bounding box center [189, 164] width 298 height 11
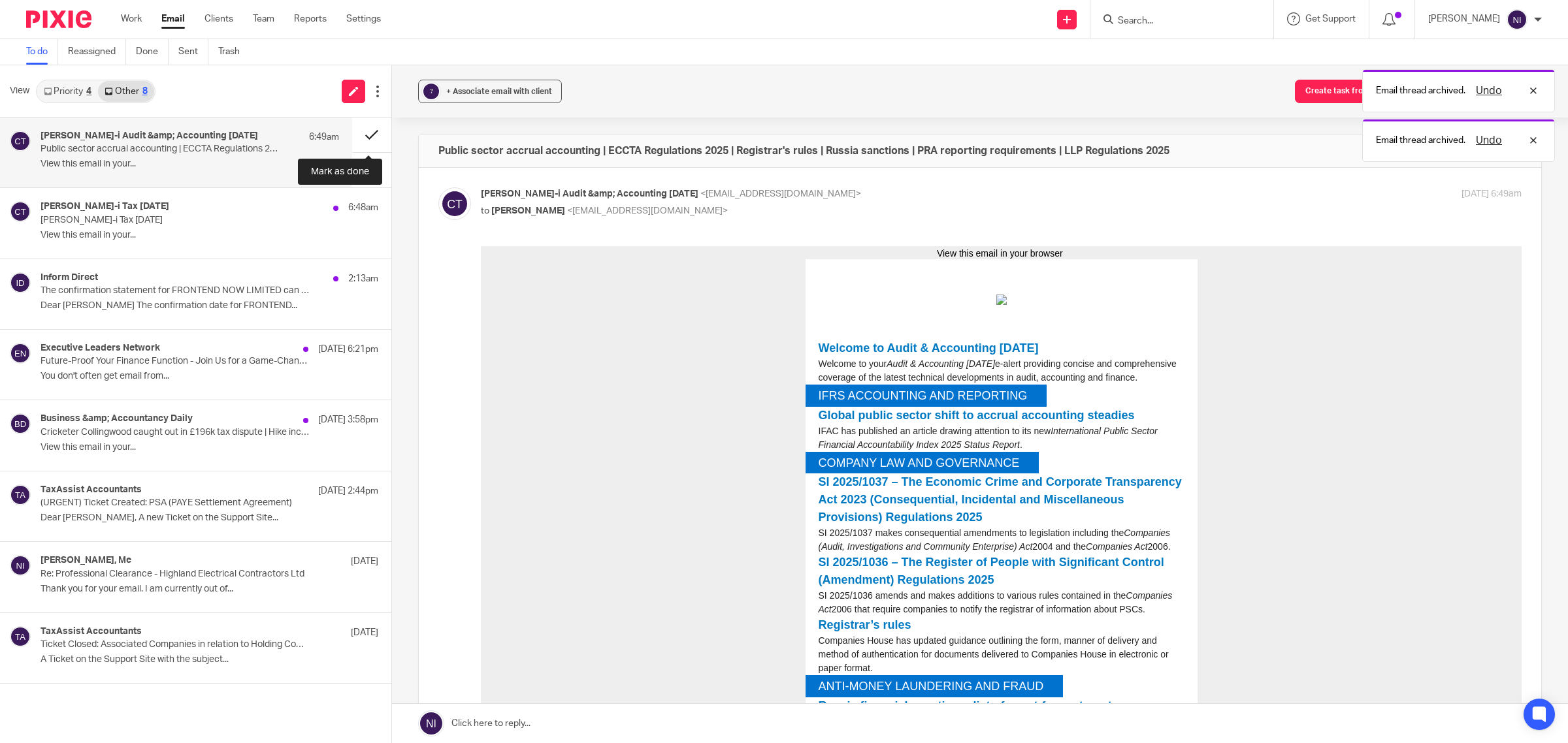
click at [355, 126] on button at bounding box center [371, 135] width 40 height 35
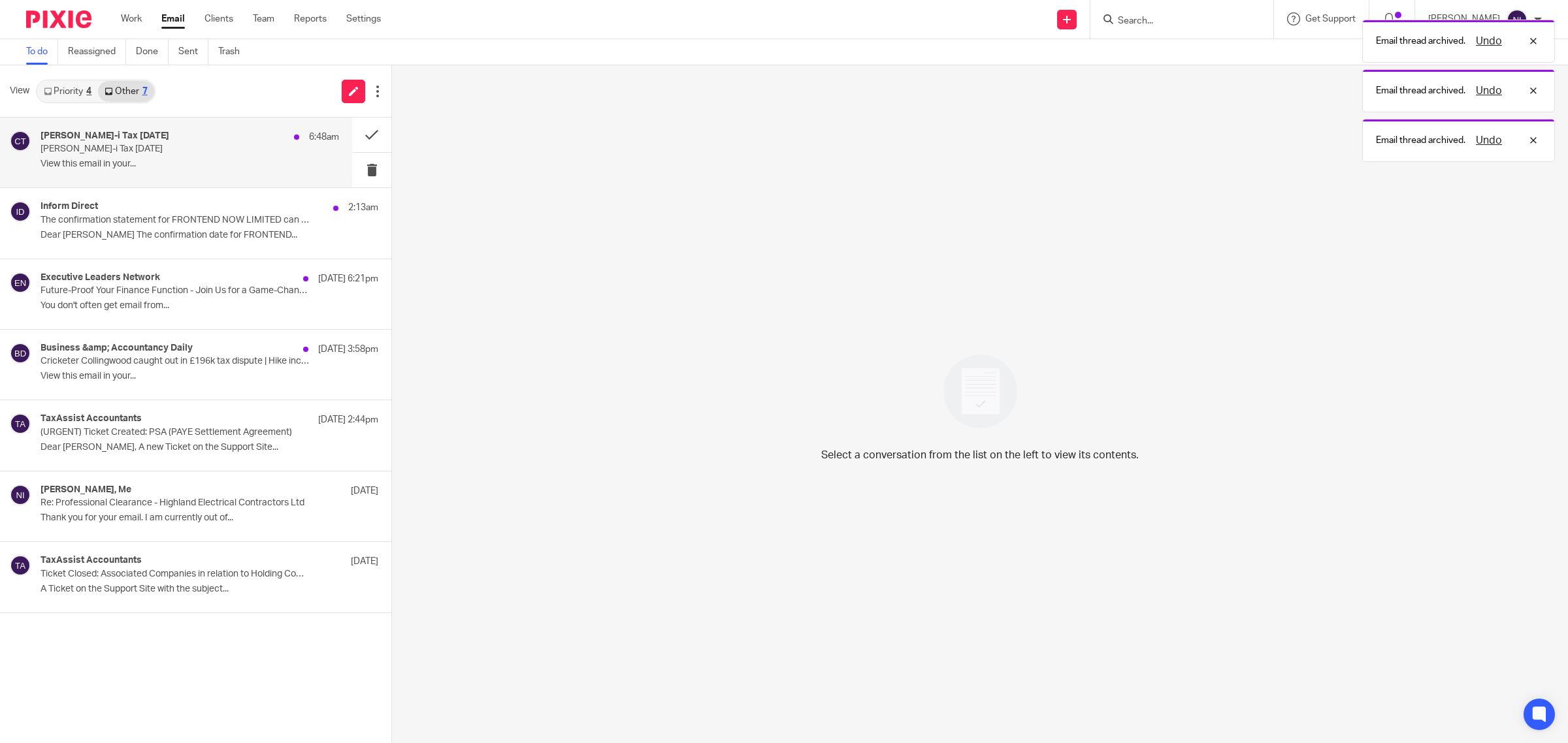
click at [188, 167] on p "View this email in your..." at bounding box center [189, 164] width 298 height 11
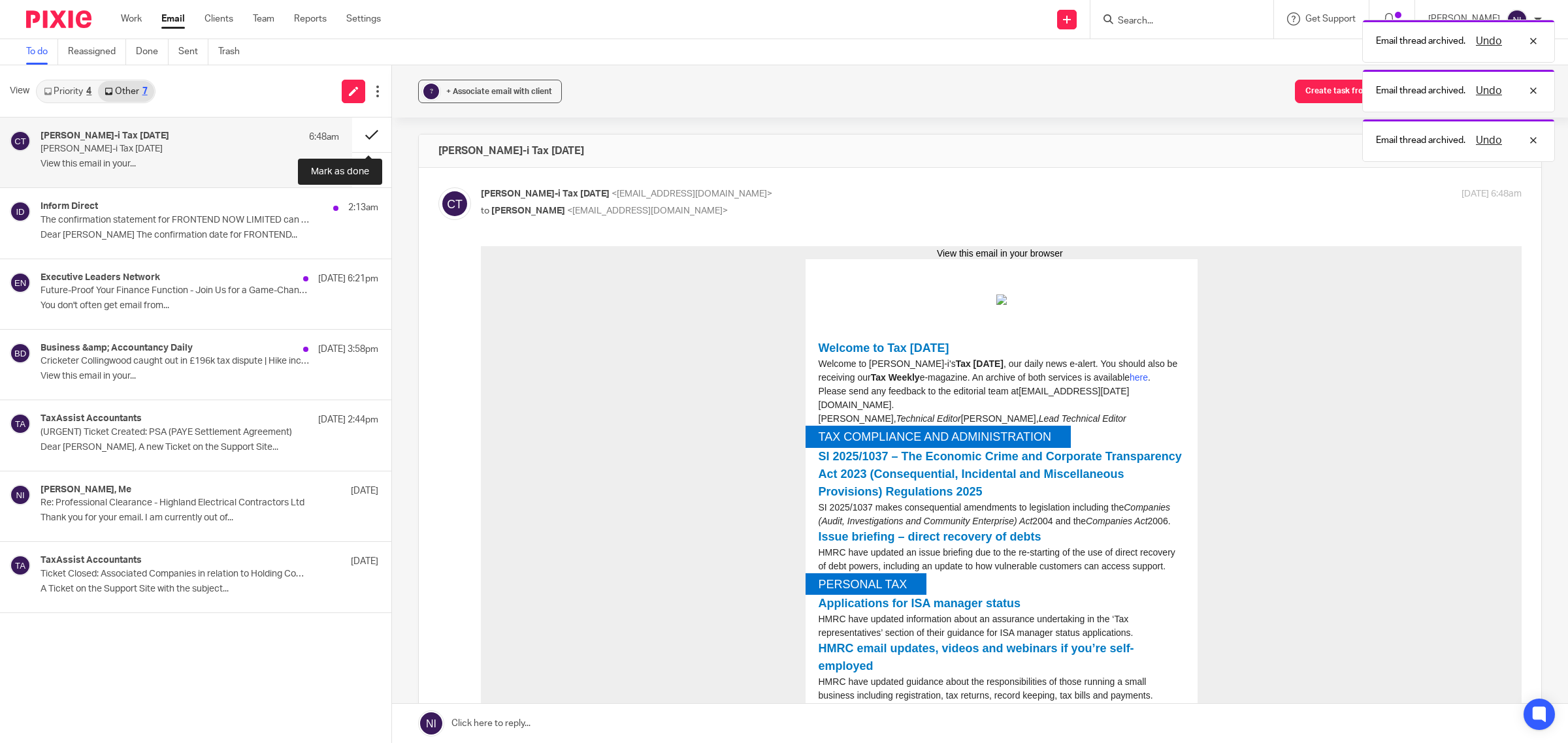
click at [357, 138] on button at bounding box center [371, 135] width 40 height 35
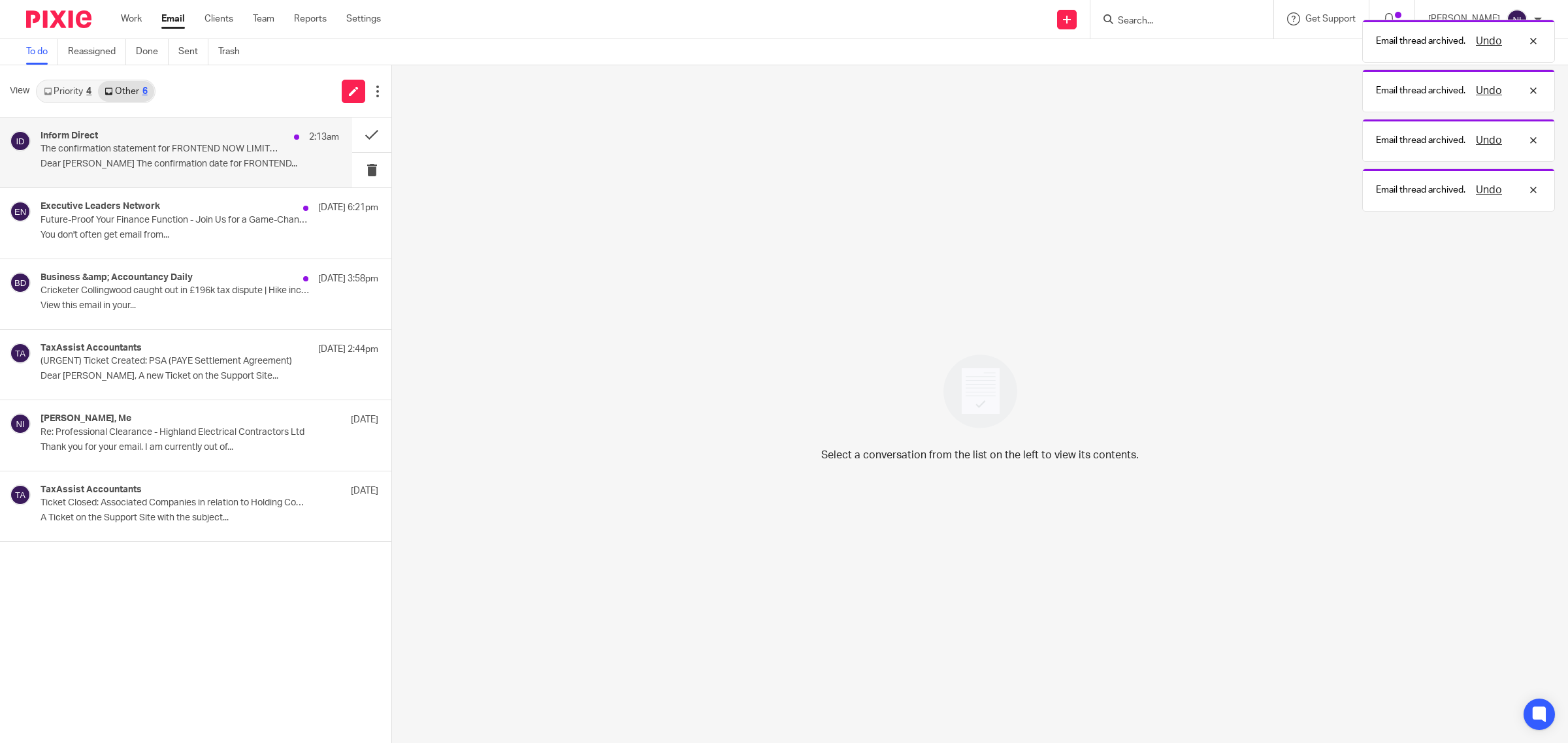
click at [211, 153] on p "The confirmation statement for FRONTEND NOW LIMITED can now be filed at Compani…" at bounding box center [160, 149] width 240 height 11
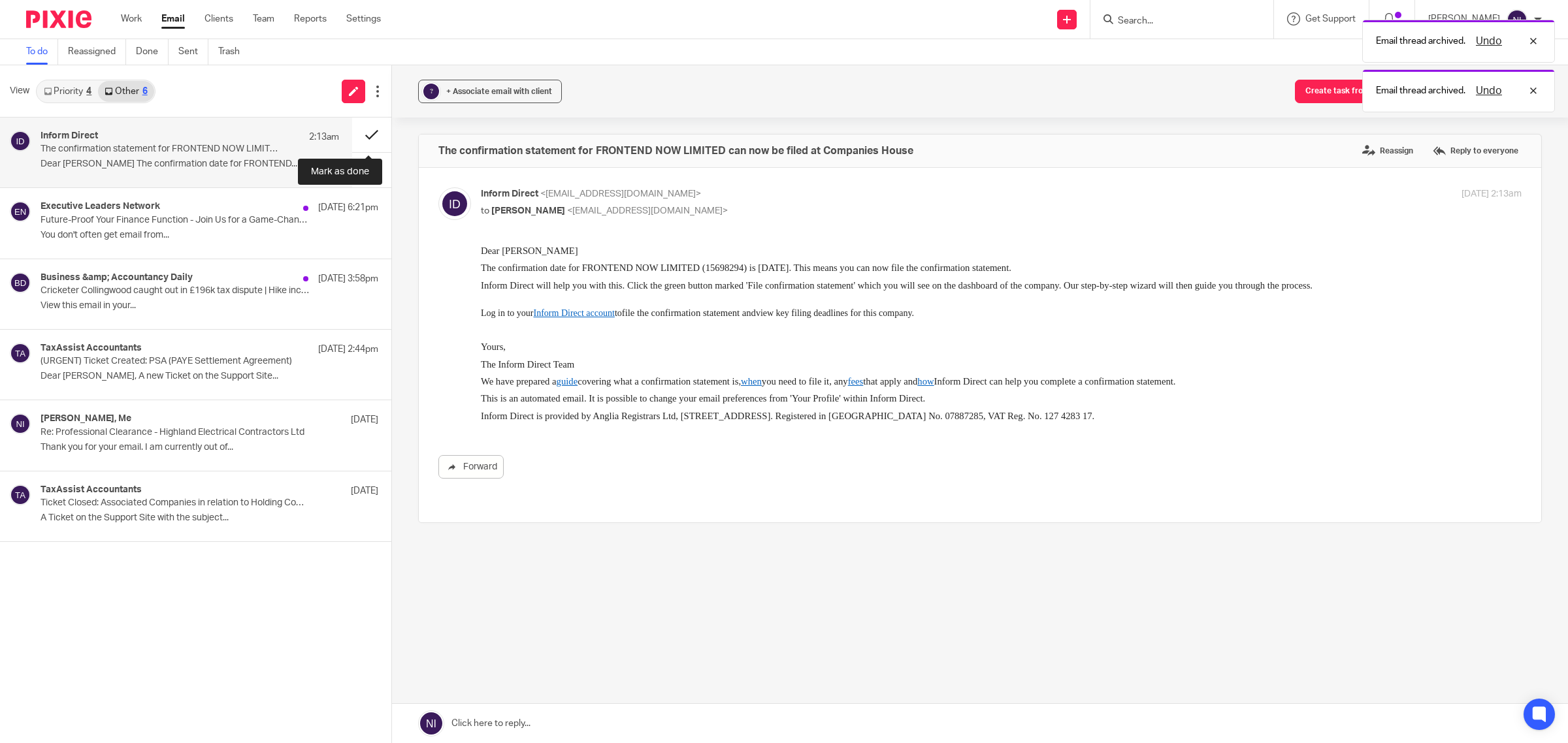
click at [364, 138] on button at bounding box center [371, 135] width 40 height 35
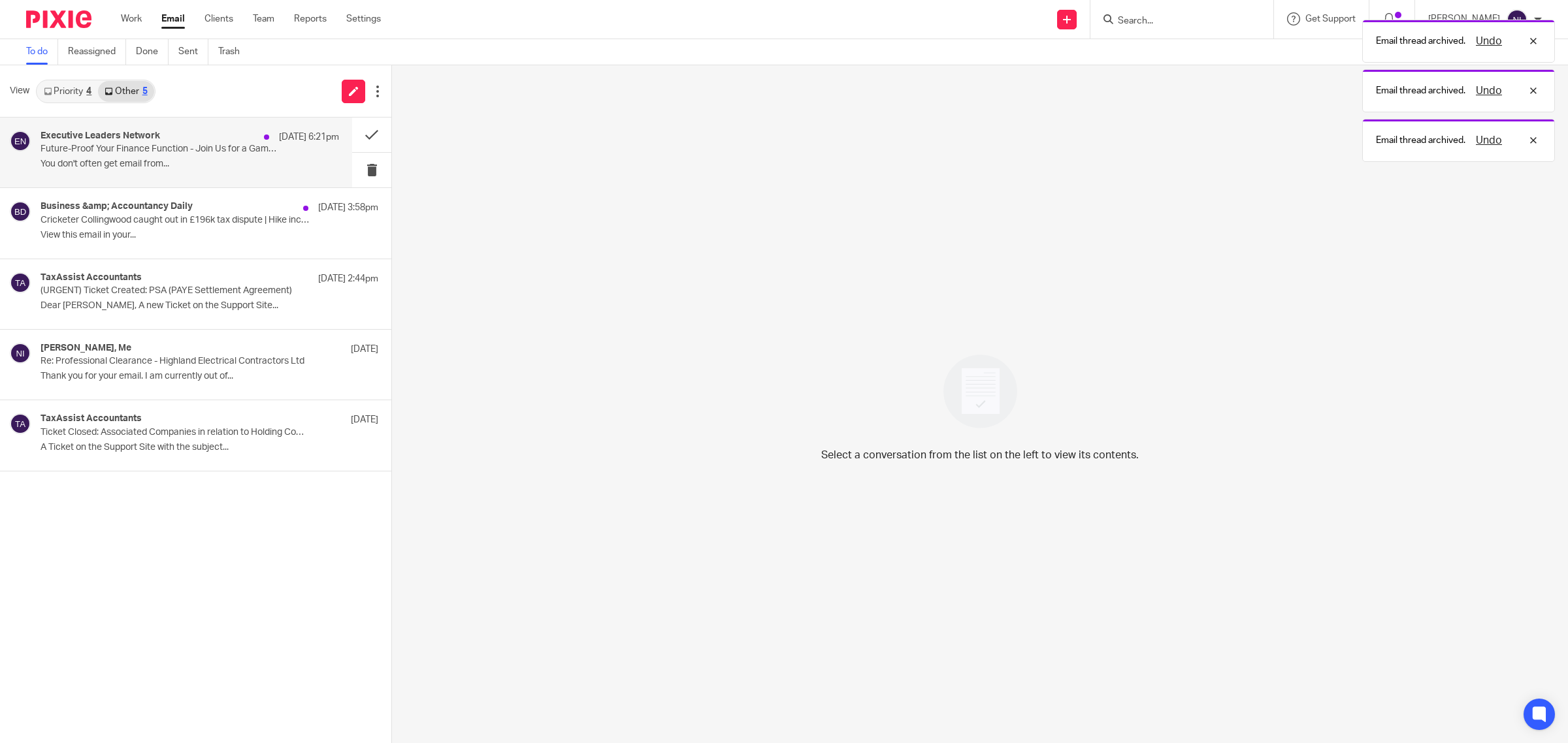
click at [262, 153] on p "Future-Proof Your Finance Function - Join Us for a Game-Changing Webinar" at bounding box center [160, 149] width 240 height 11
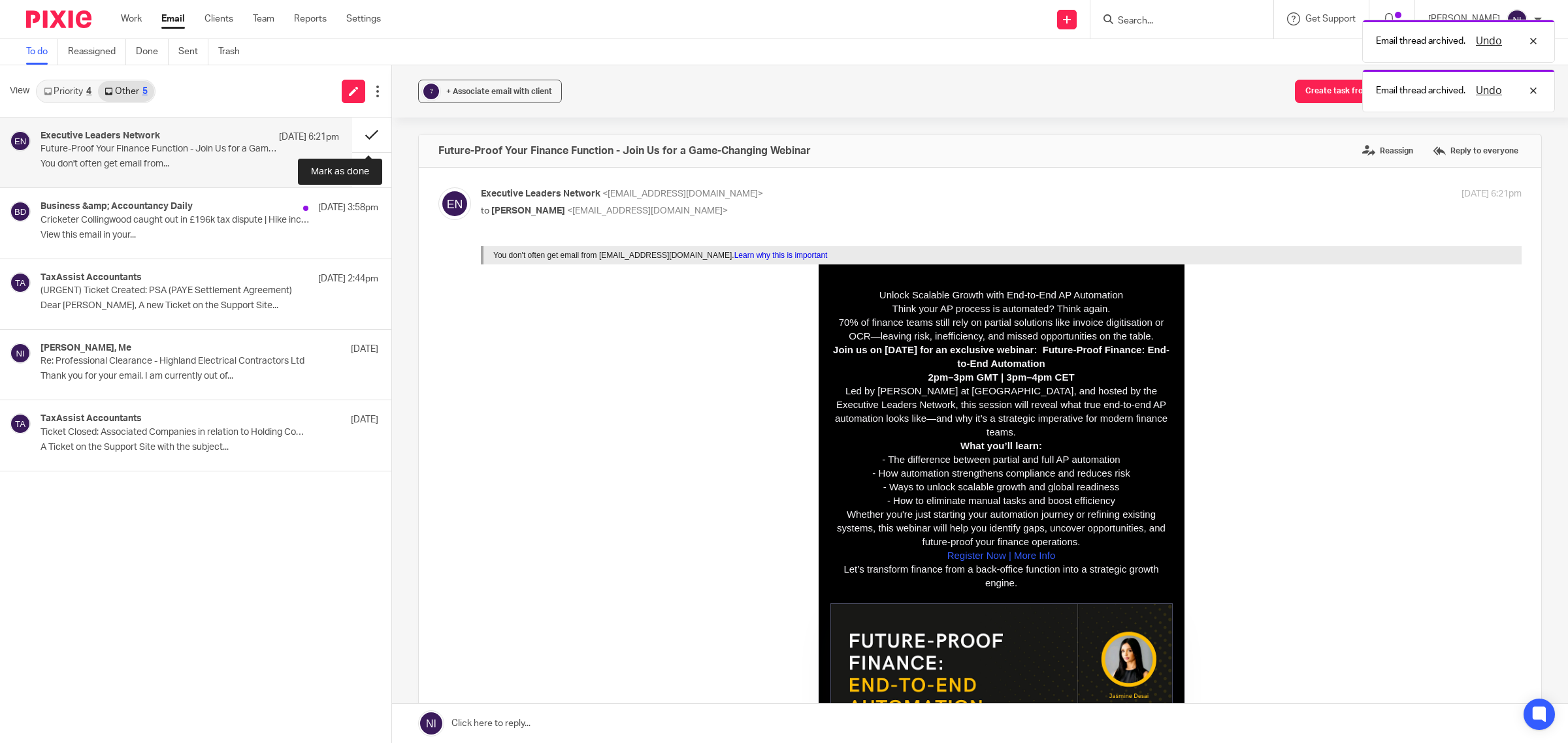
click at [380, 132] on button at bounding box center [371, 135] width 40 height 35
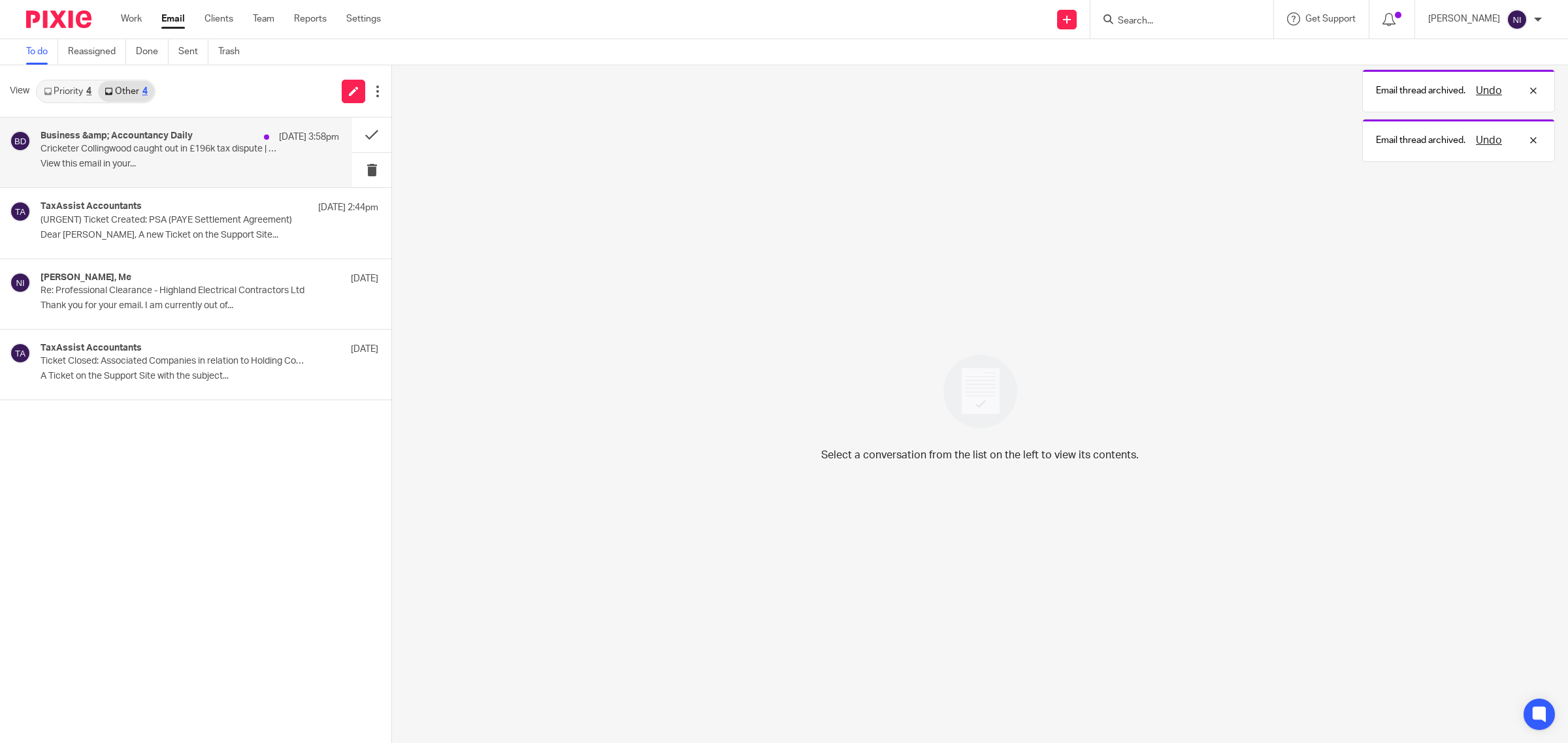
click at [263, 168] on p "View this email in your..." at bounding box center [189, 164] width 298 height 11
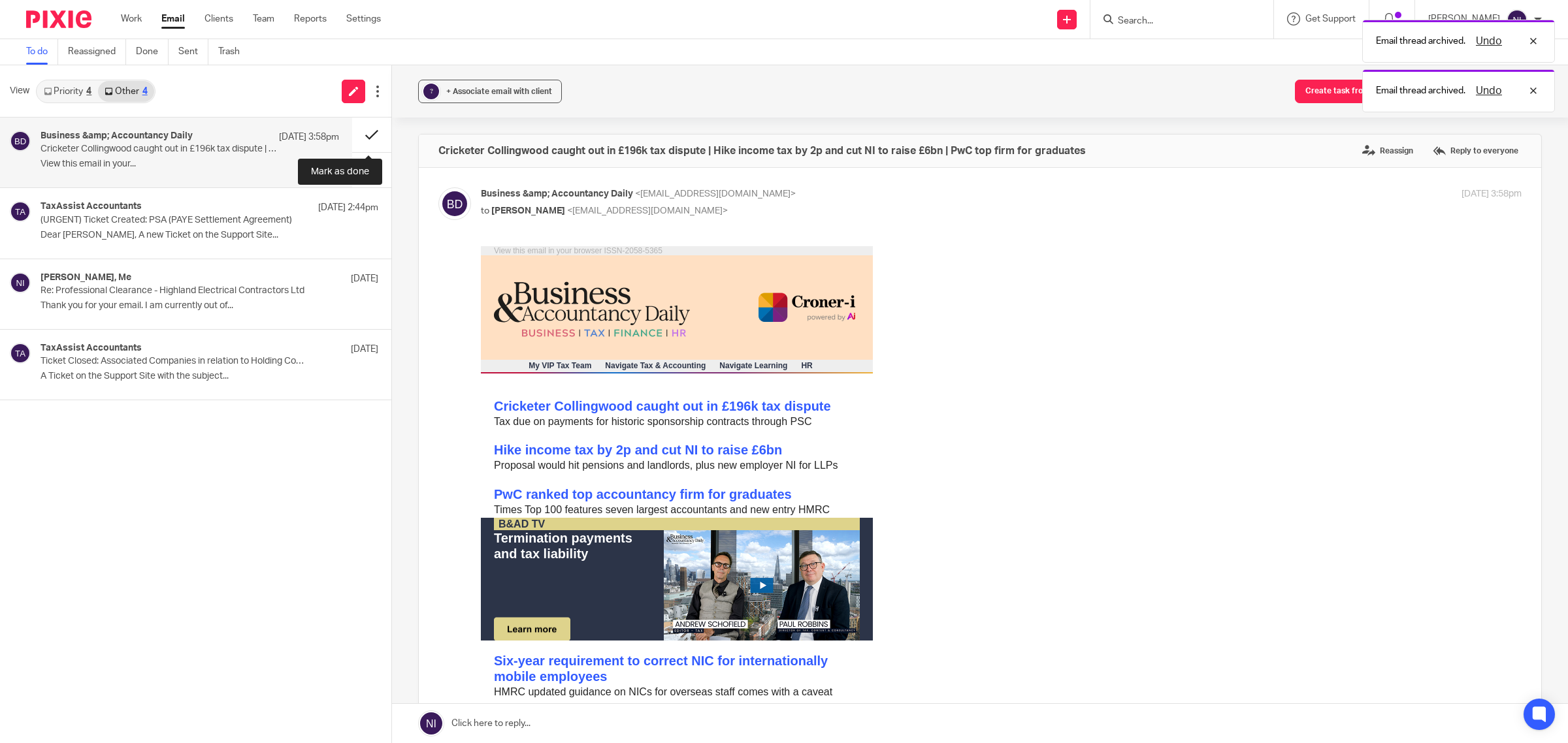
click at [358, 129] on button at bounding box center [371, 135] width 40 height 35
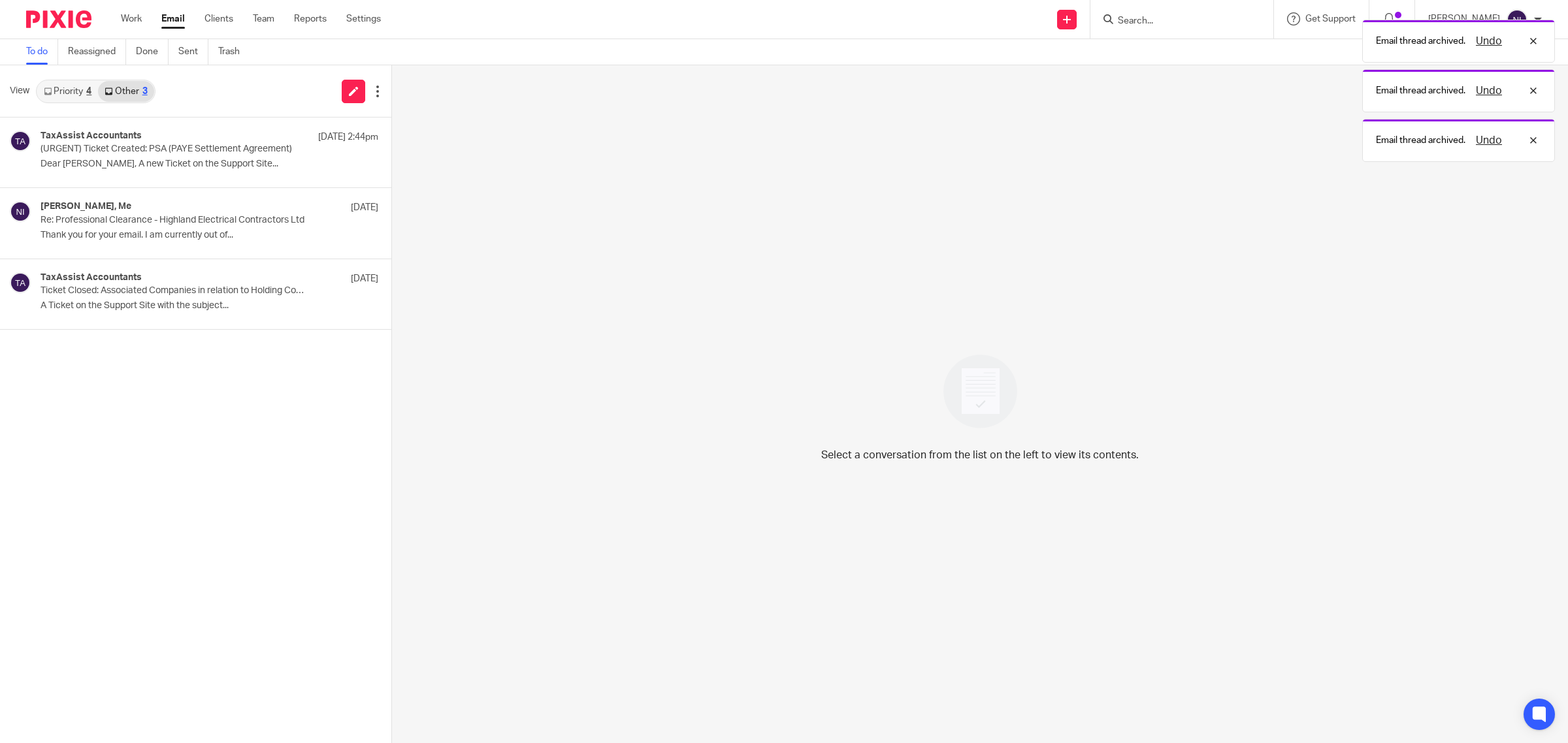
click at [73, 93] on link "Priority 4" at bounding box center [67, 91] width 60 height 21
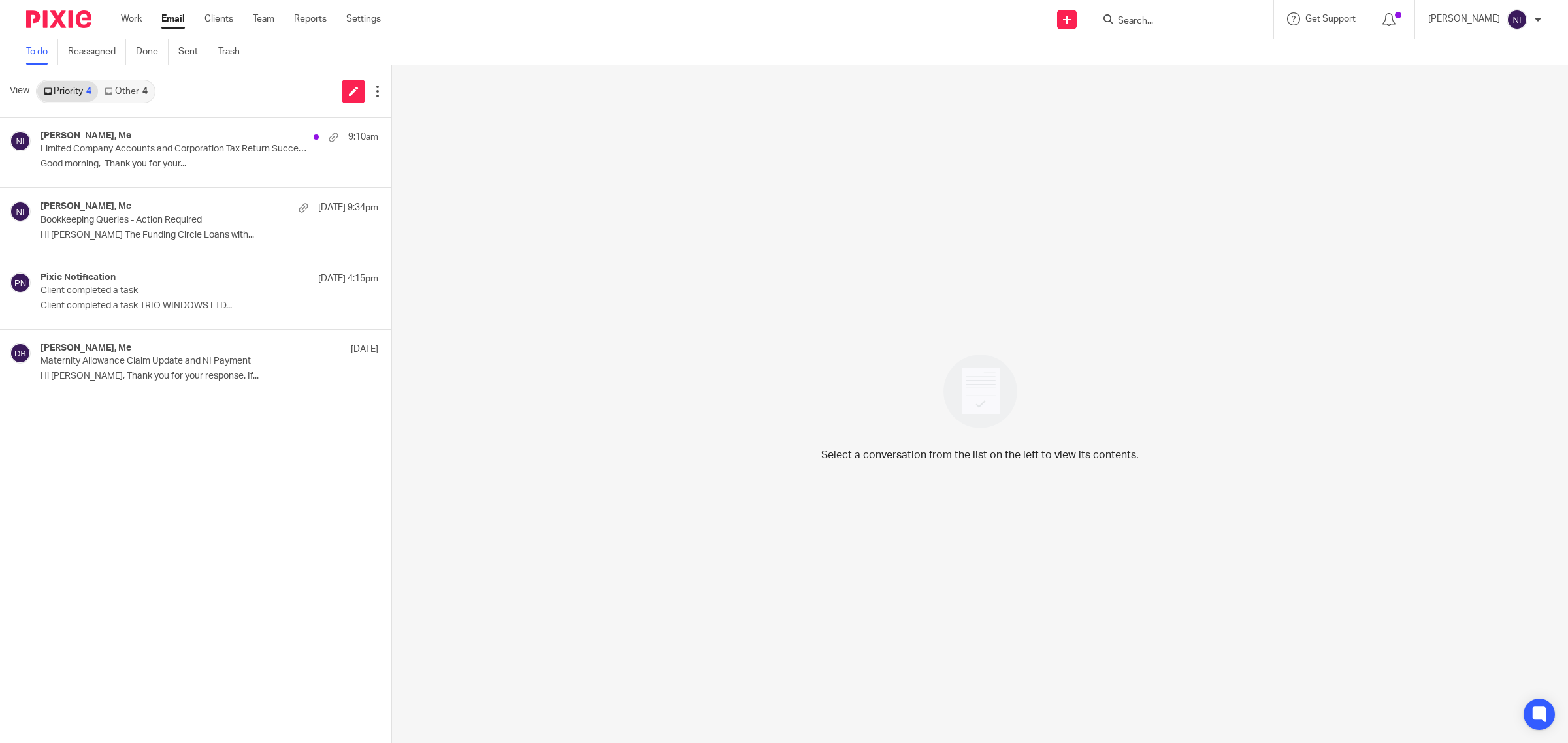
click at [151, 164] on p "Good morning, Thank you for your..." at bounding box center [209, 164] width 338 height 11
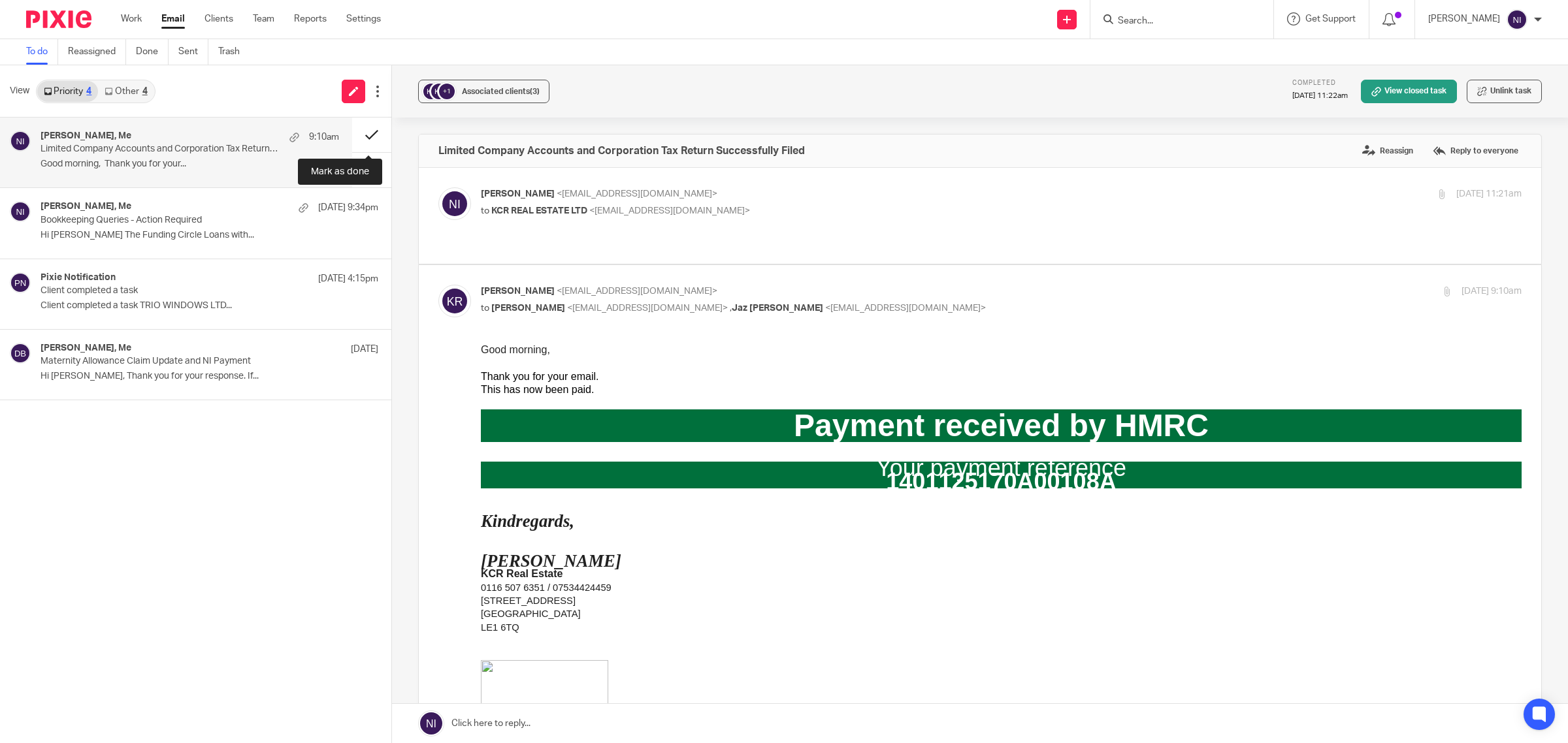
click at [377, 137] on button at bounding box center [371, 135] width 40 height 35
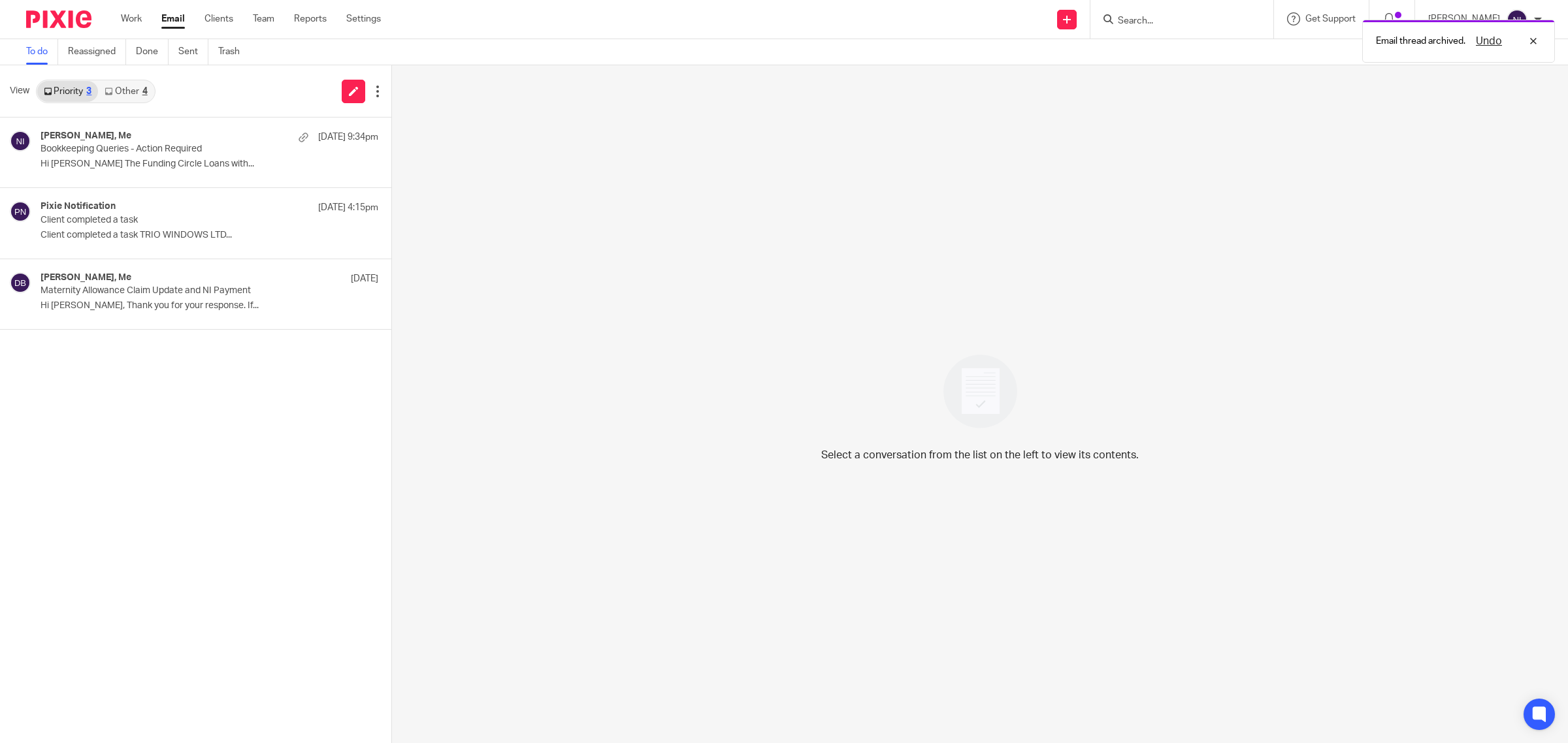
click at [143, 94] on div "4" at bounding box center [145, 91] width 5 height 9
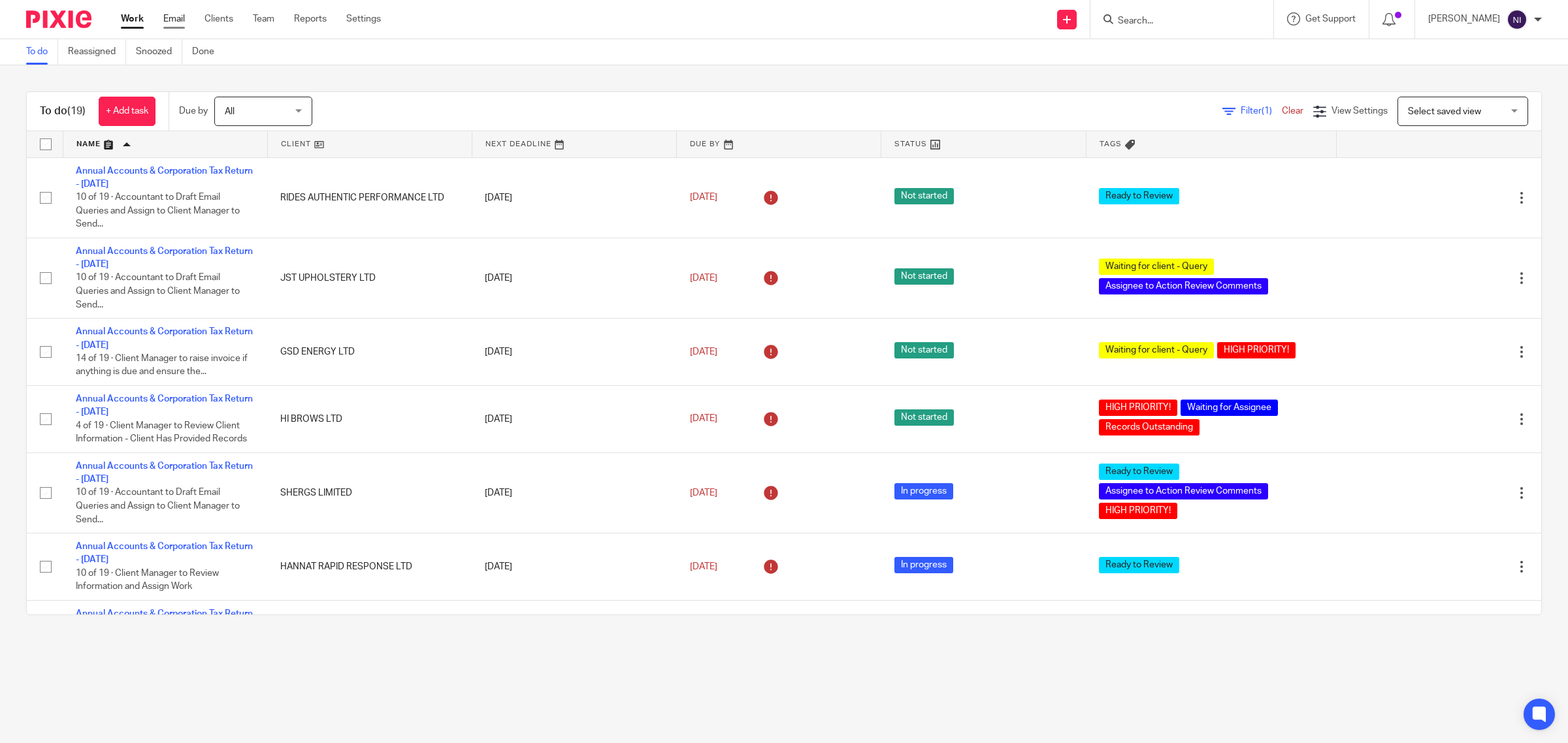
click at [175, 19] on link "Email" at bounding box center [174, 19] width 22 height 13
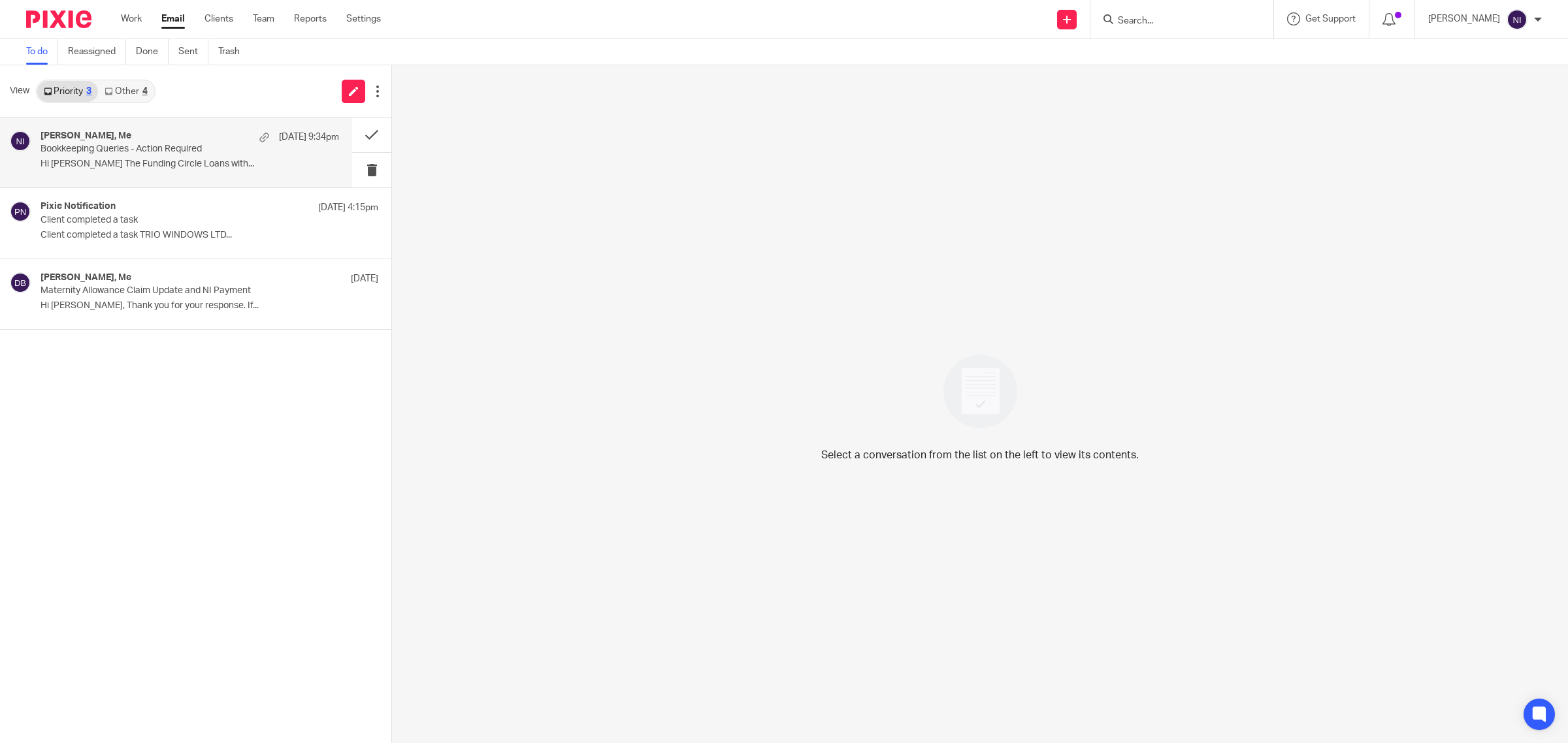
click at [102, 156] on div "Peter Crouse, Me 23 Sep 9:34pm Bookkeeping Queries - Action Required Hi Naeem T…" at bounding box center [189, 153] width 298 height 43
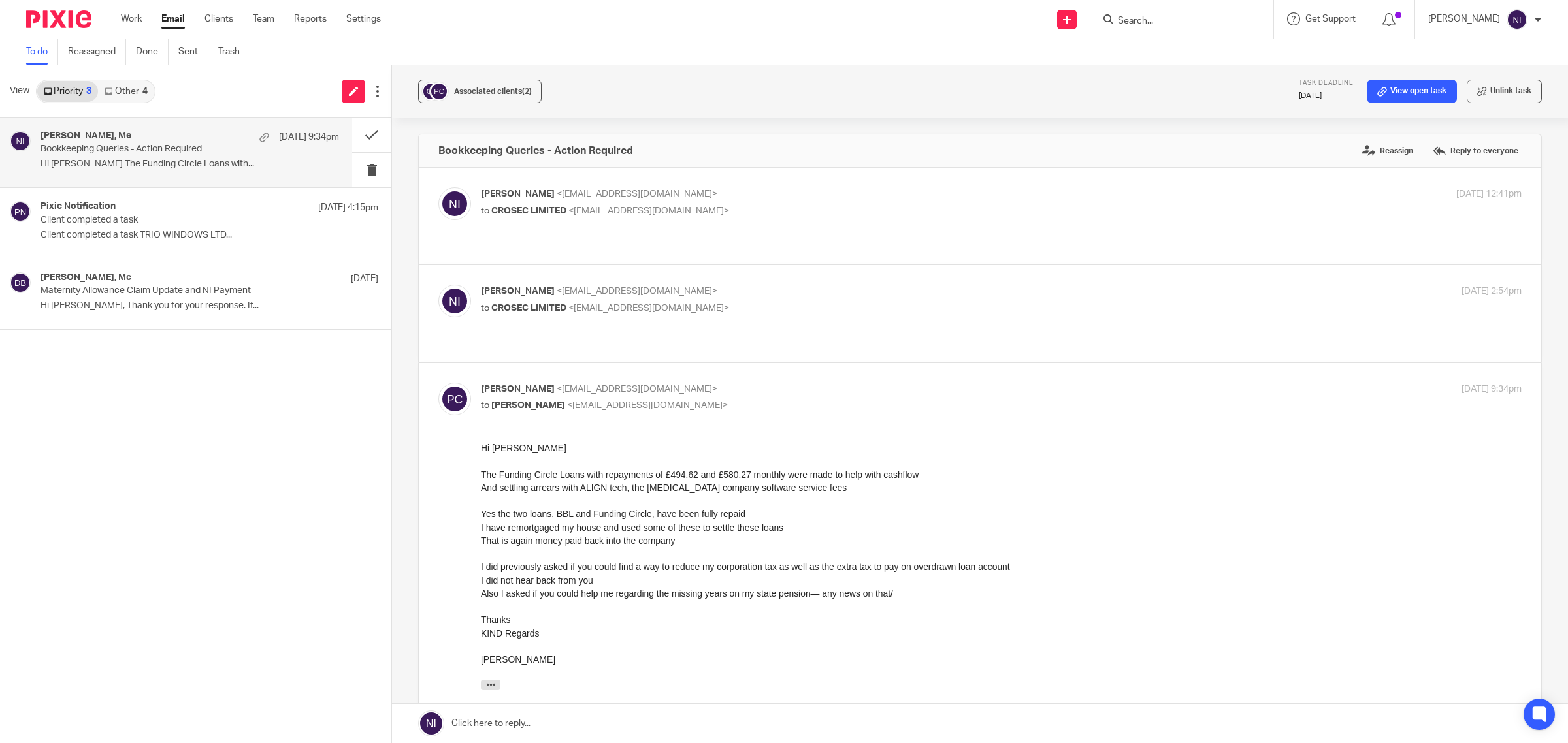
click at [659, 726] on link at bounding box center [980, 724] width 1177 height 40
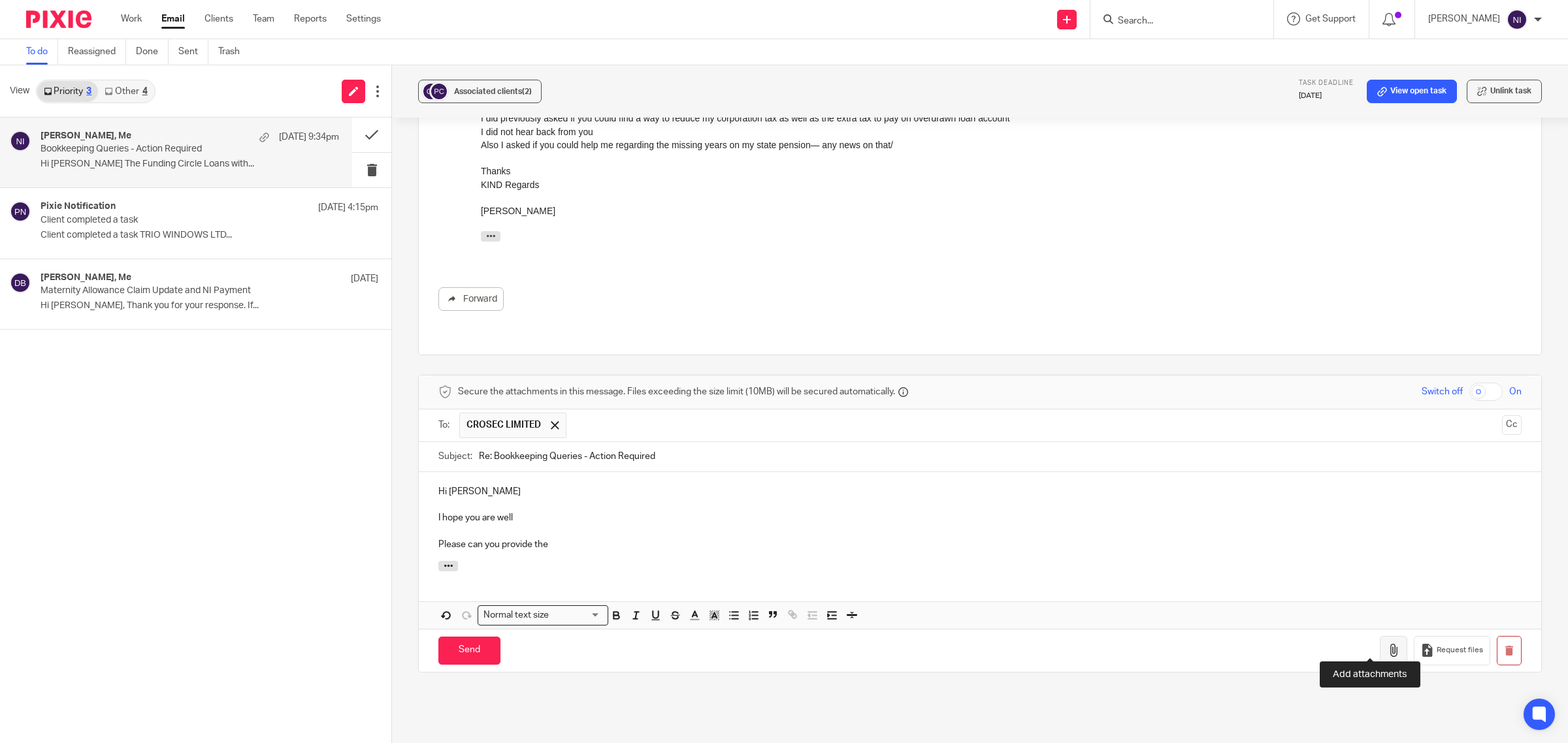
click at [1380, 643] on button "button" at bounding box center [1394, 651] width 27 height 29
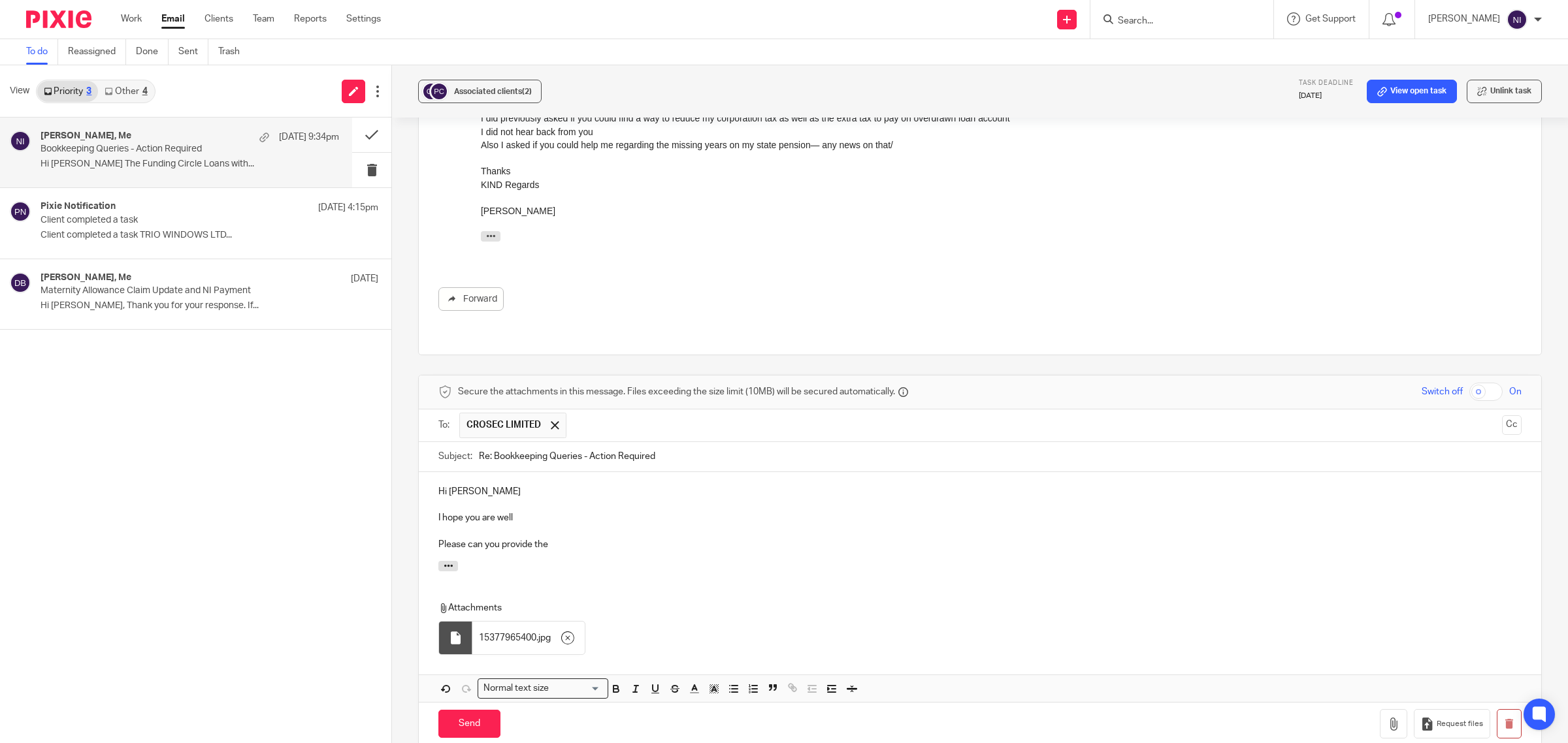
click at [552, 538] on p "Please can you provide the" at bounding box center [980, 545] width 1084 height 13
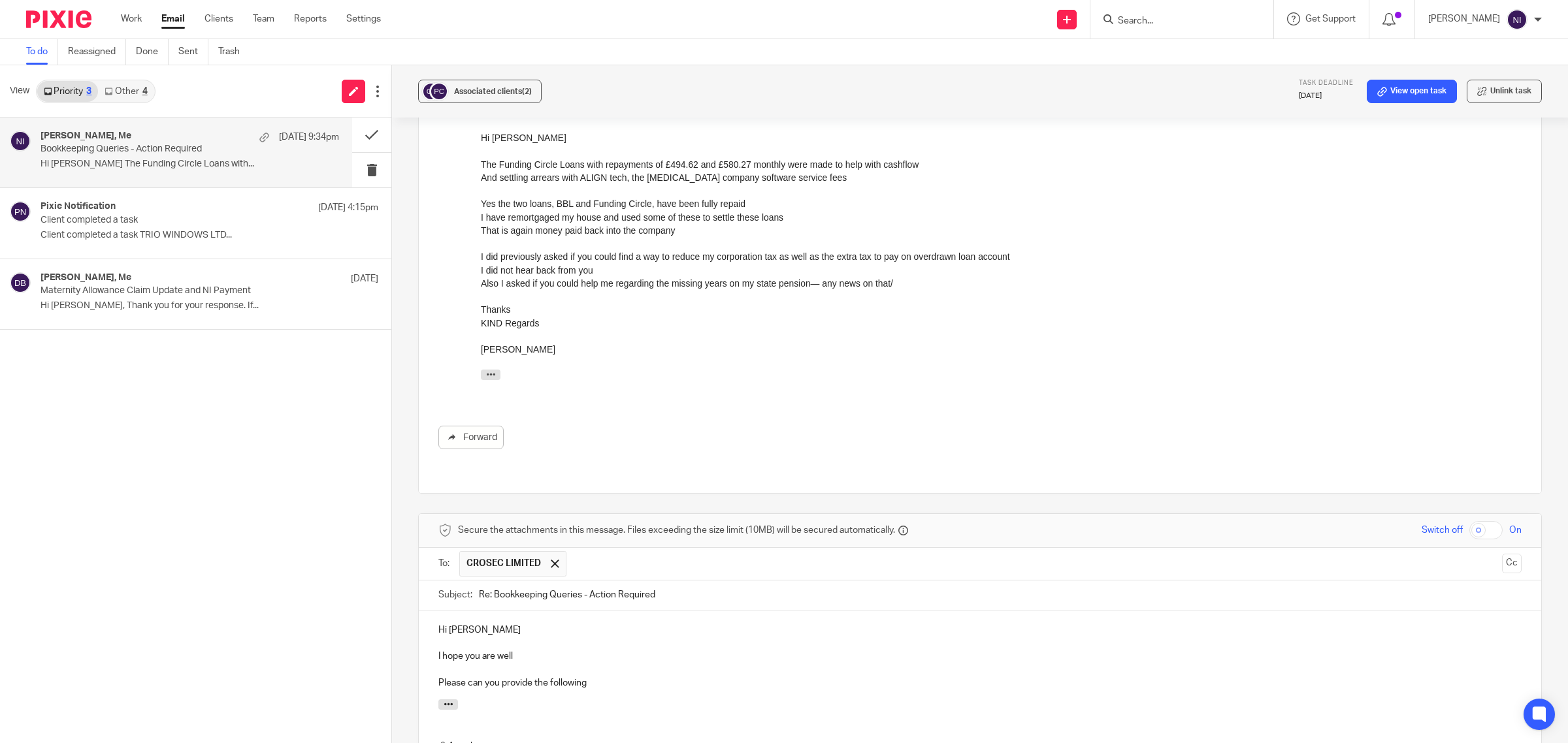
scroll to position [367, 0]
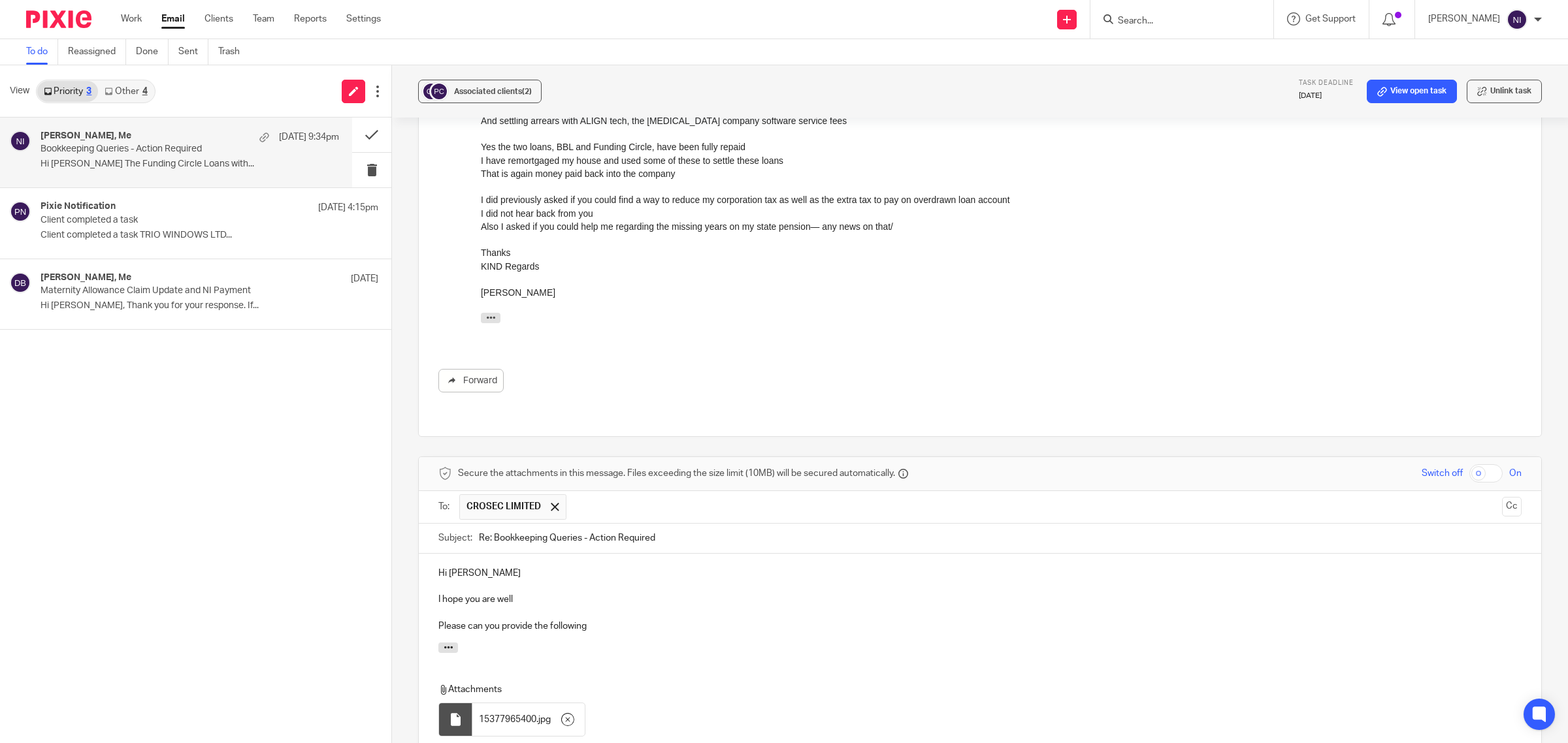
click at [599, 620] on p "Please can you provide the following" at bounding box center [980, 626] width 1084 height 13
click at [967, 620] on p "Please can you provide the following snippet as you have have done previously. …" at bounding box center [980, 626] width 1084 height 13
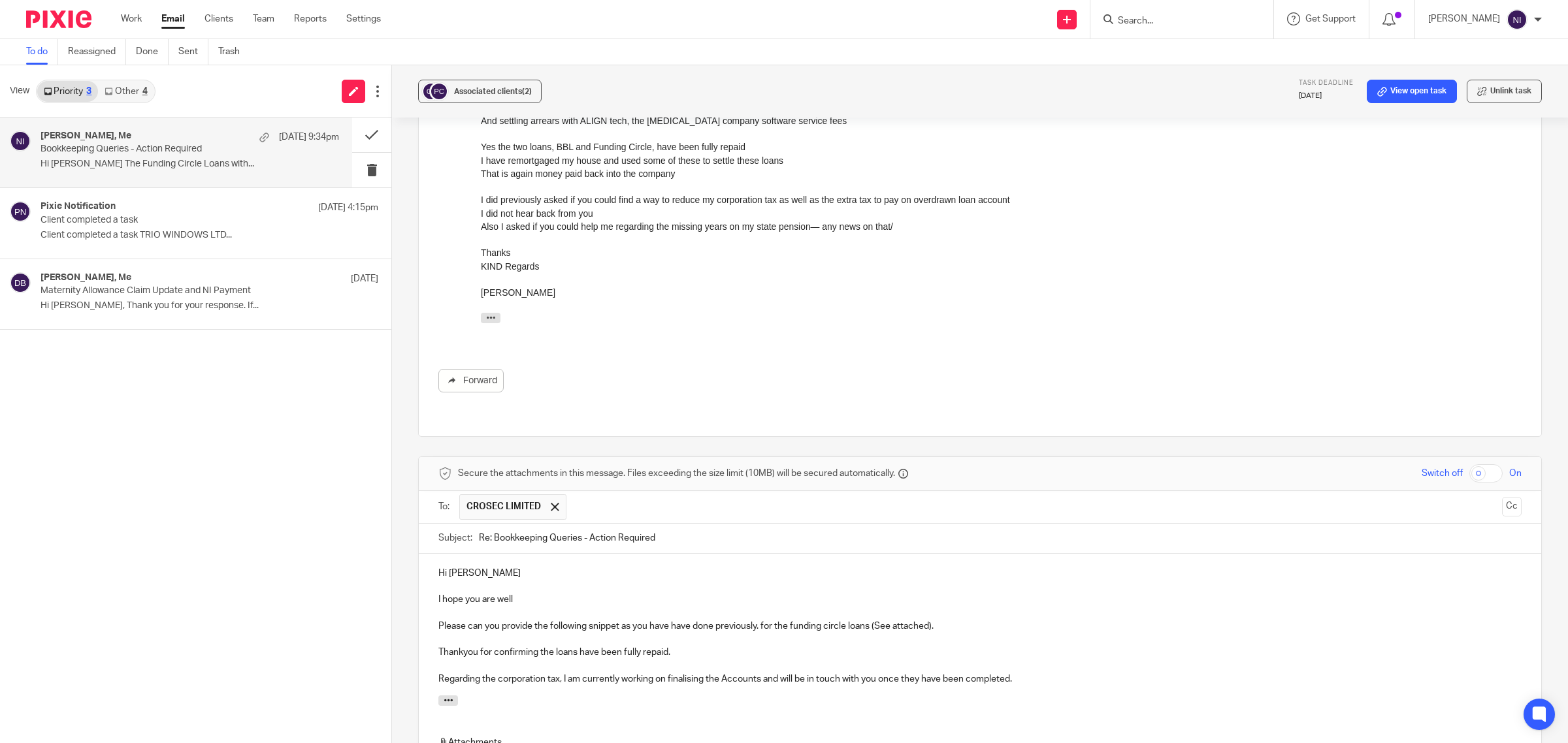
click at [1070, 672] on p "Regarding the corporation tax, I am currently working on finalising the Account…" at bounding box center [980, 679] width 1084 height 13
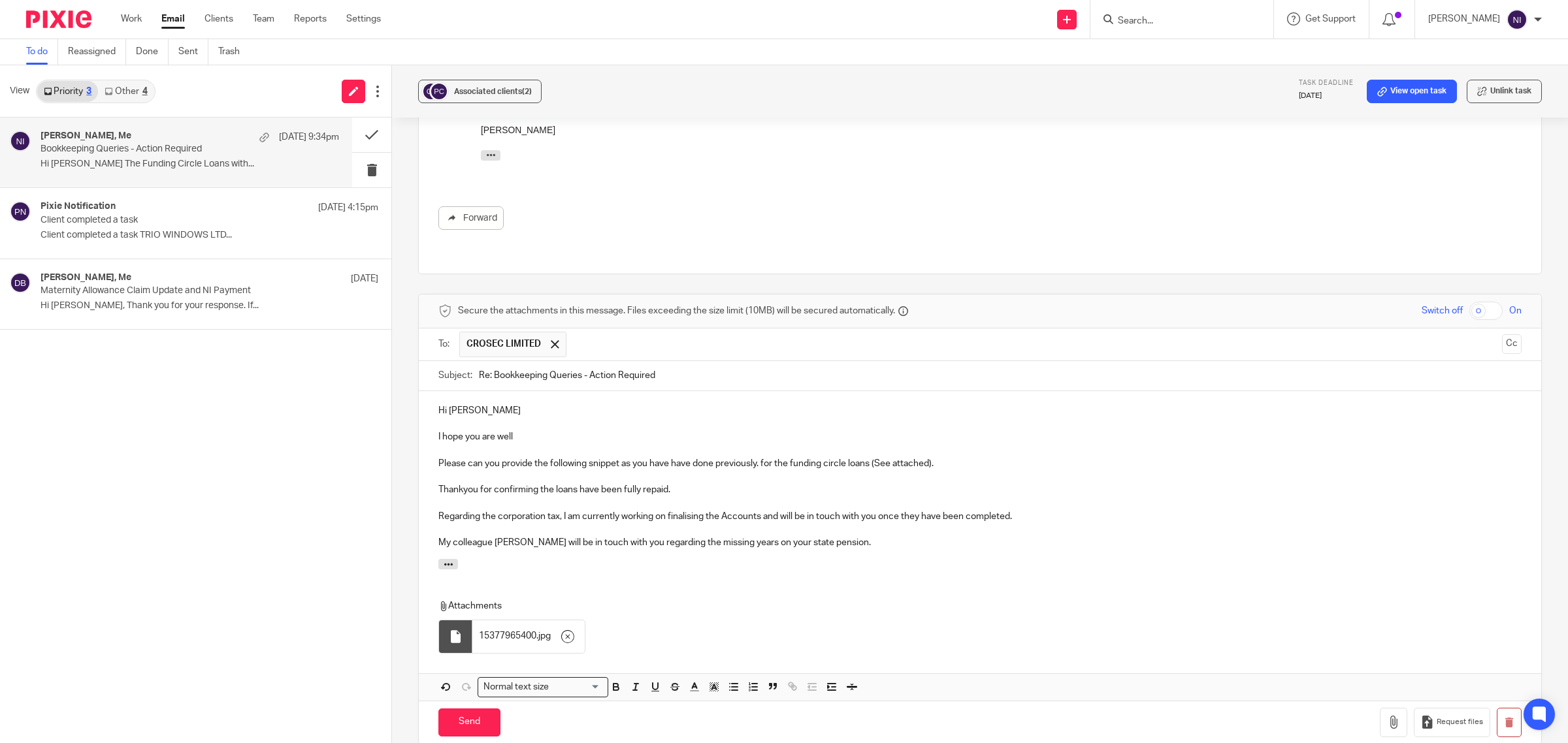
scroll to position [531, 0]
click at [549, 430] on p "I hope you are well" at bounding box center [980, 436] width 1084 height 13
click at [801, 497] on p at bounding box center [980, 502] width 1084 height 13
drag, startPoint x: 584, startPoint y: 452, endPoint x: 551, endPoint y: 454, distance: 33.1
click at [551, 456] on p "Please can you provide the following snippet as you have have done previously. …" at bounding box center [980, 463] width 1084 height 13
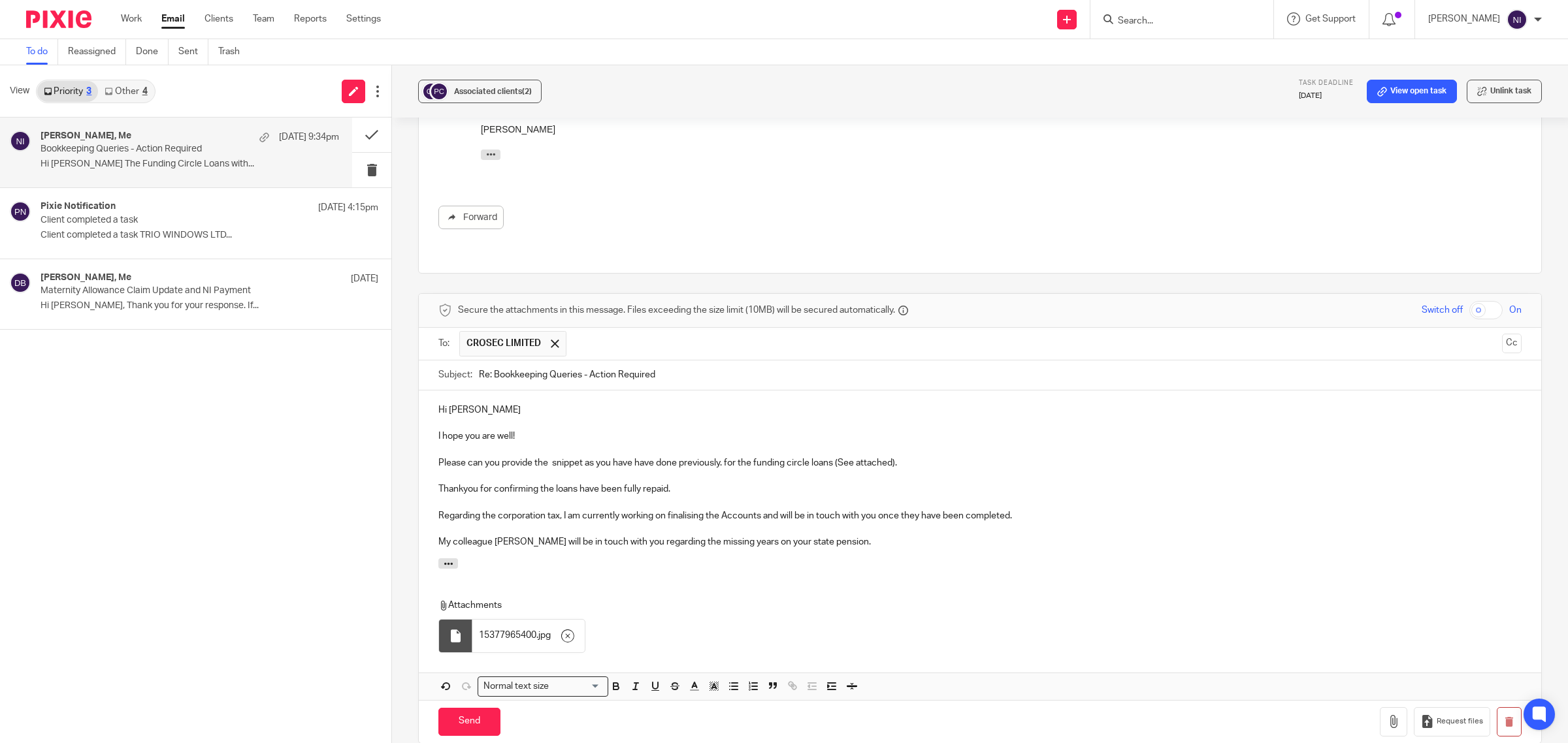
click at [721, 456] on p "Please can you provide the snippet as you have have done previously. for the fu…" at bounding box center [980, 463] width 1084 height 13
click at [780, 483] on p "Thankyou for confirming the loans have been fully repaid." at bounding box center [980, 489] width 1084 height 13
click at [462, 483] on p "Thankyou for confirming the loans have been fully repaid." at bounding box center [980, 489] width 1084 height 13
click at [743, 470] on p at bounding box center [980, 476] width 1084 height 13
click at [743, 483] on p "Thank you for confirming the loans have been fully repaid." at bounding box center [980, 489] width 1084 height 13
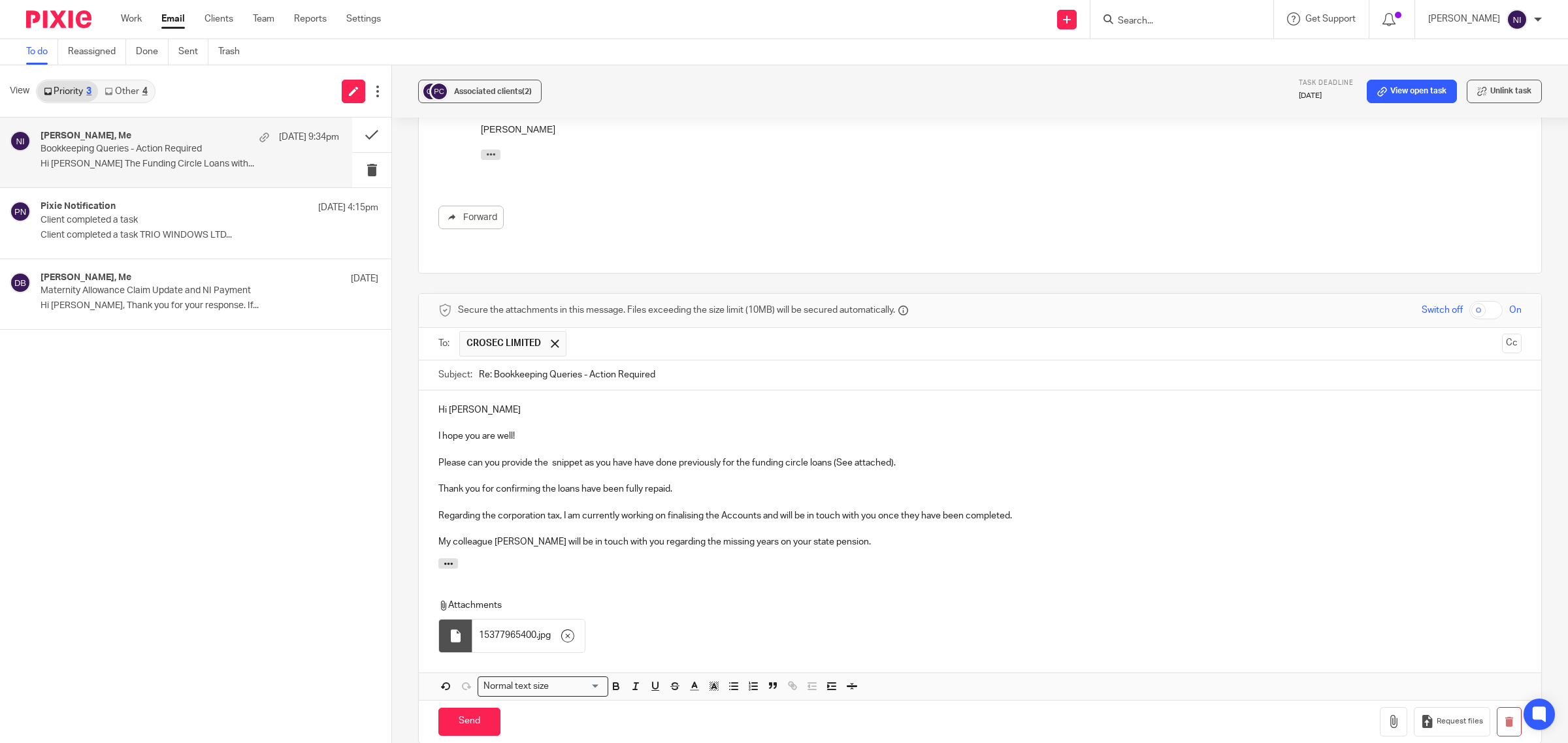
click at [1051, 522] on p at bounding box center [980, 528] width 1084 height 13
click at [1042, 510] on p "Regarding the corporation tax, I am currently working on finalising the Account…" at bounding box center [980, 516] width 1084 height 13
click at [1018, 535] on p "My colleague Jaz will be in touch with you regarding the missing years on your …" at bounding box center [980, 542] width 1084 height 13
drag, startPoint x: 456, startPoint y: 712, endPoint x: 454, endPoint y: 703, distance: 9.2
click at [454, 708] on input "Send" at bounding box center [470, 722] width 62 height 28
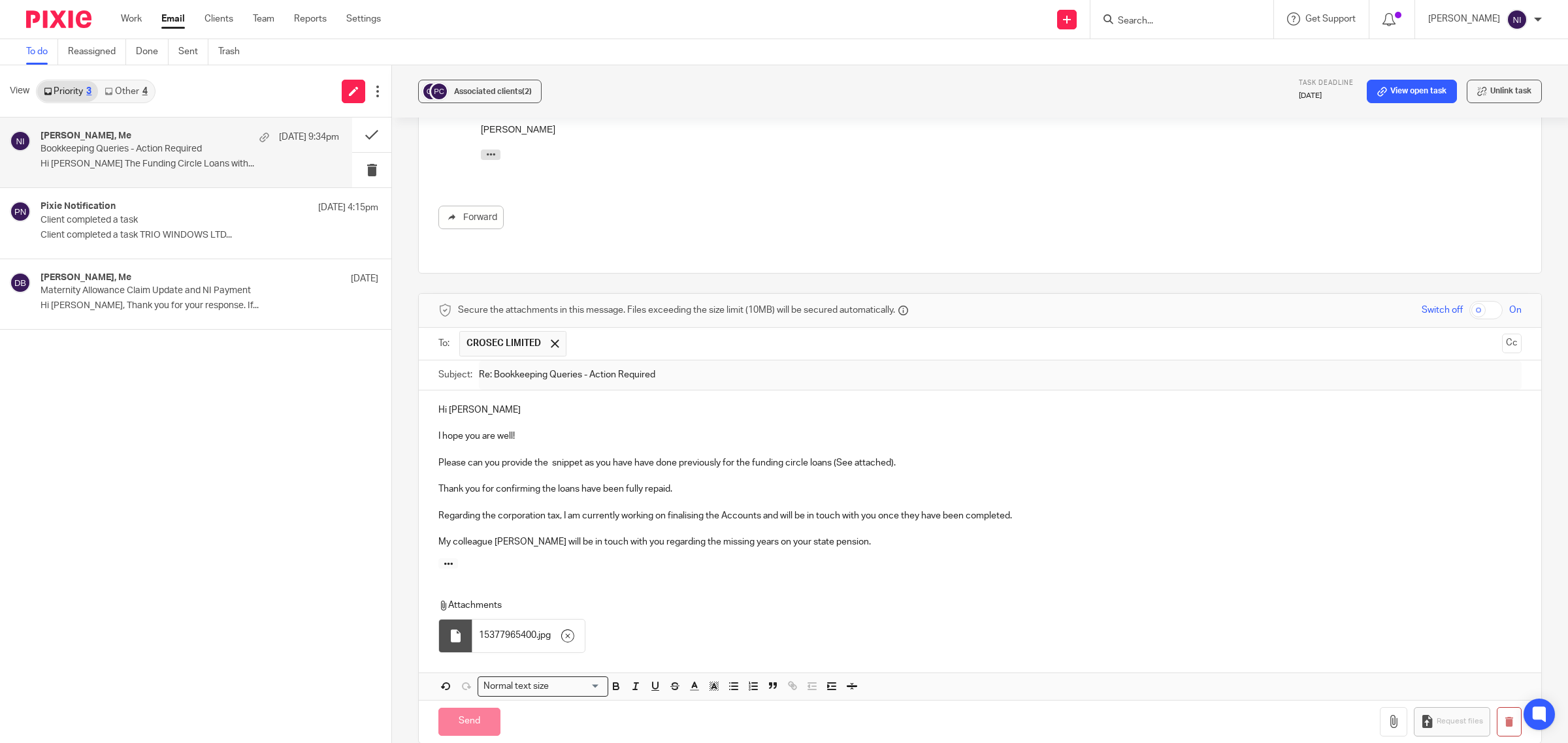
scroll to position [218, 0]
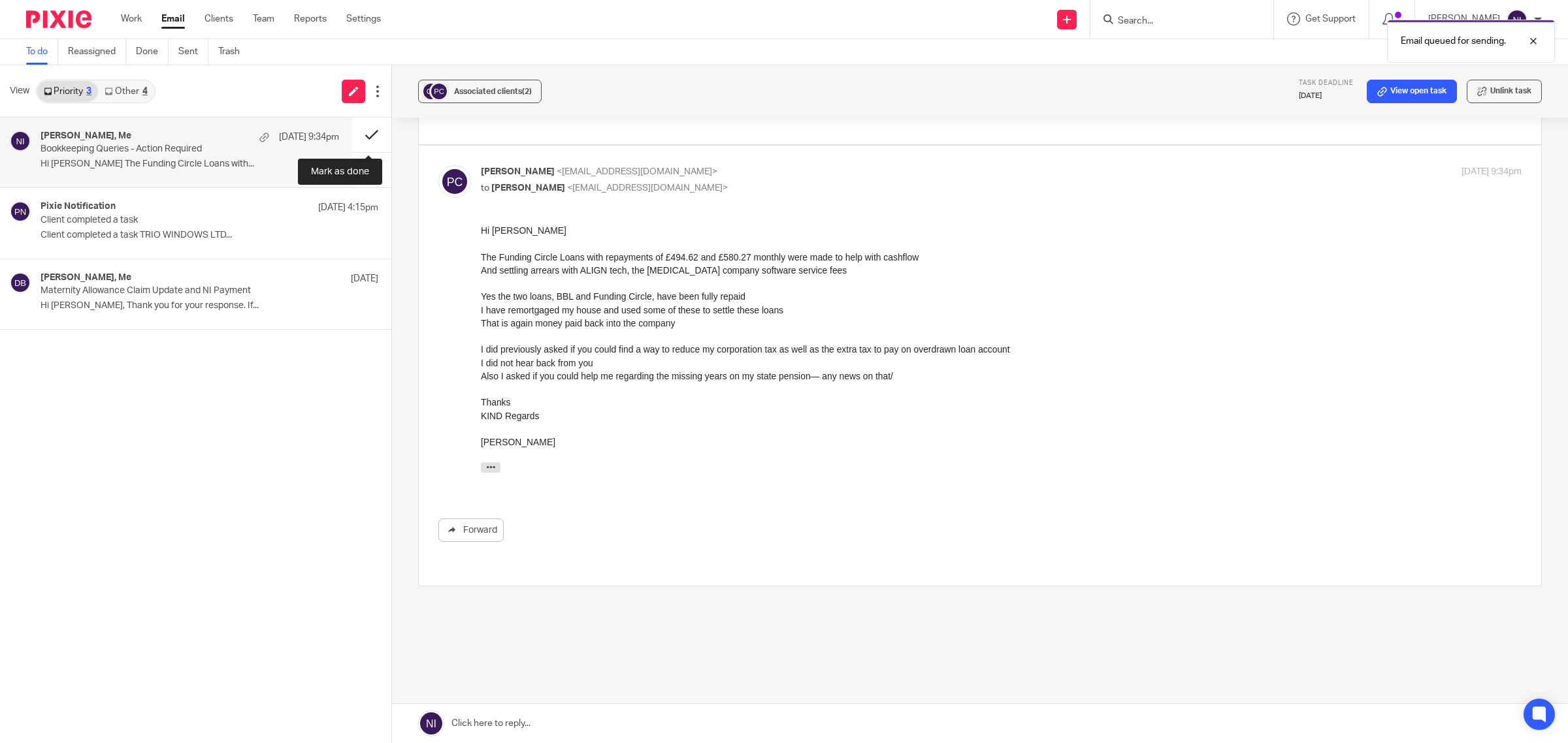
click at [364, 137] on button at bounding box center [371, 135] width 40 height 35
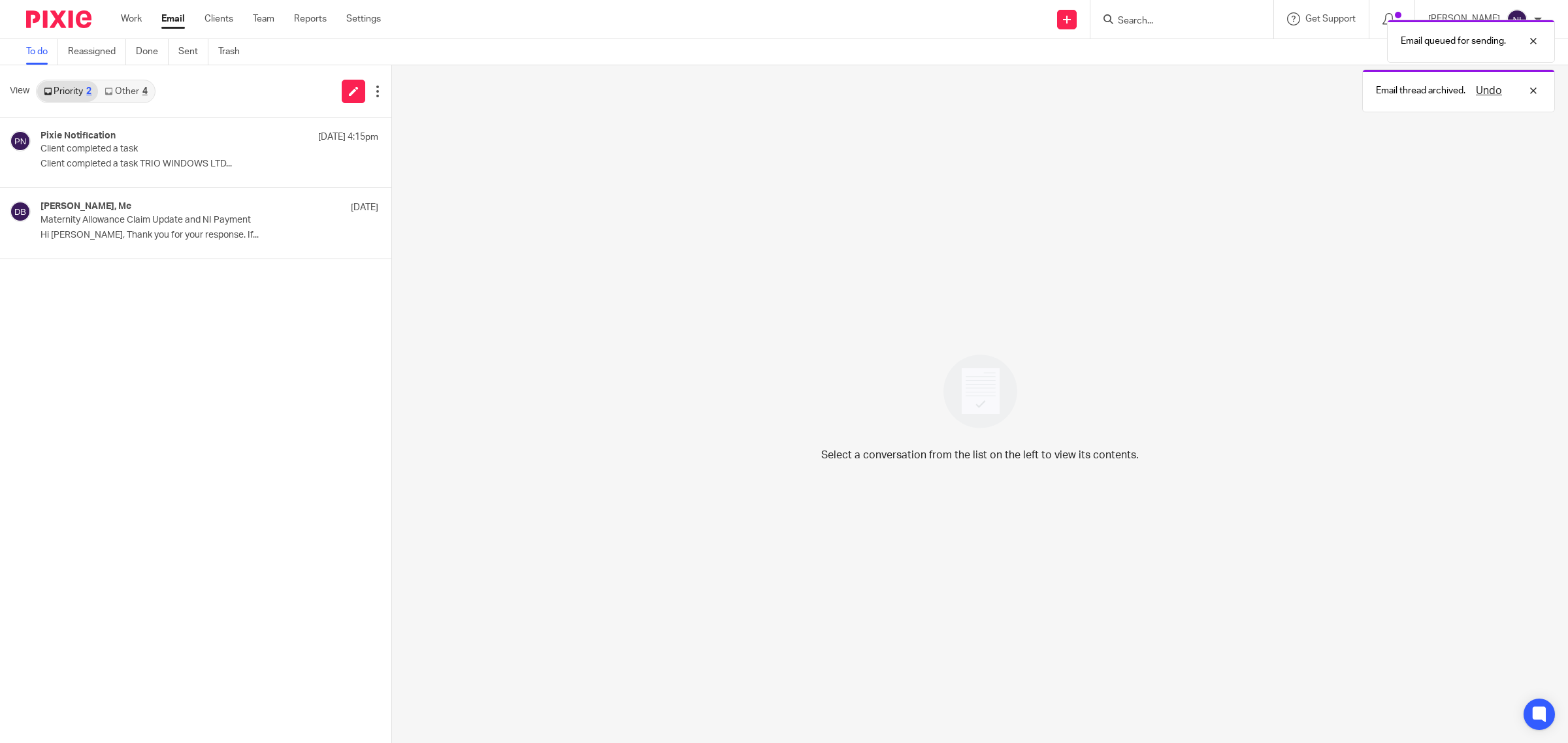
click at [119, 98] on link "Other 4" at bounding box center [126, 91] width 56 height 21
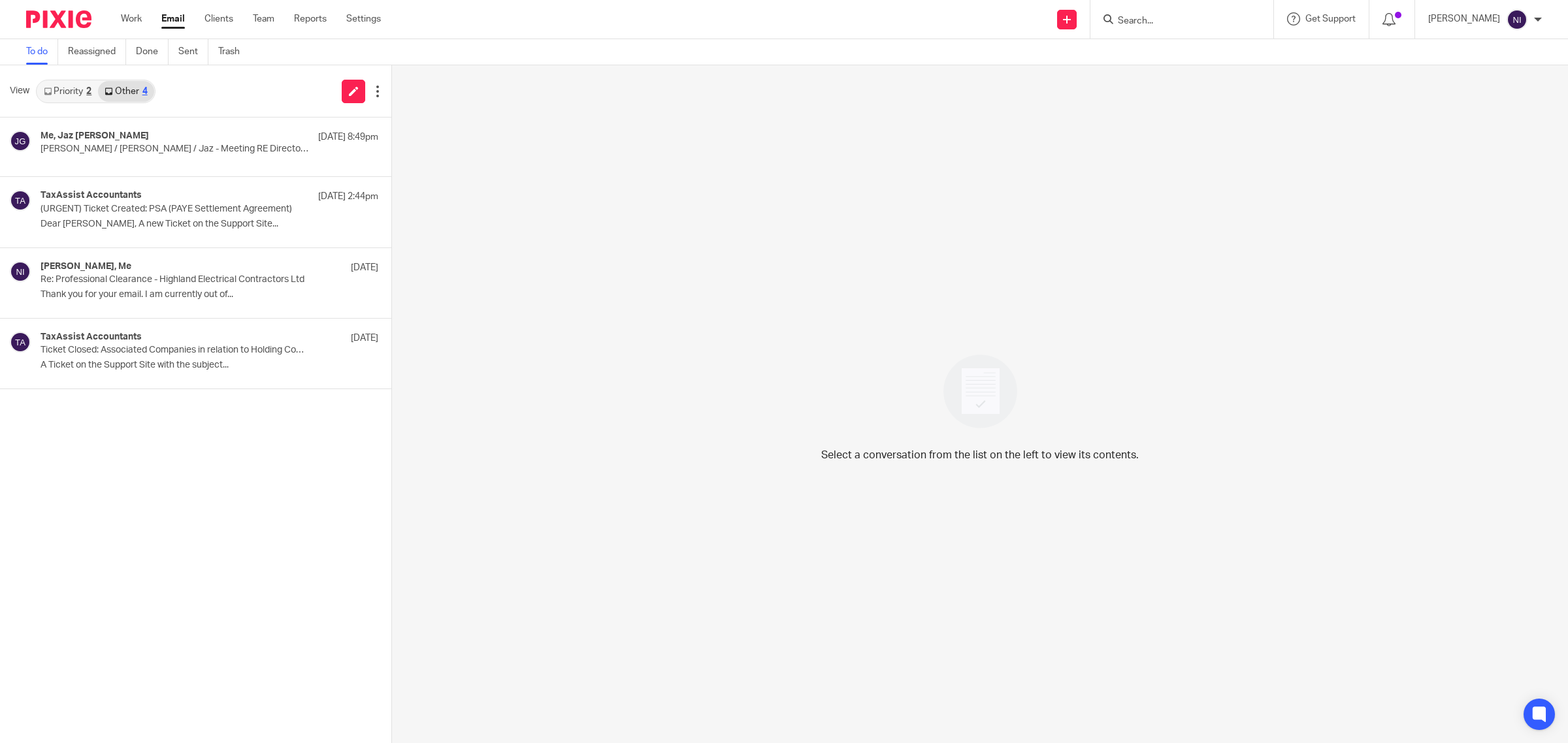
click at [1173, 15] on input "Search" at bounding box center [1176, 21] width 118 height 12
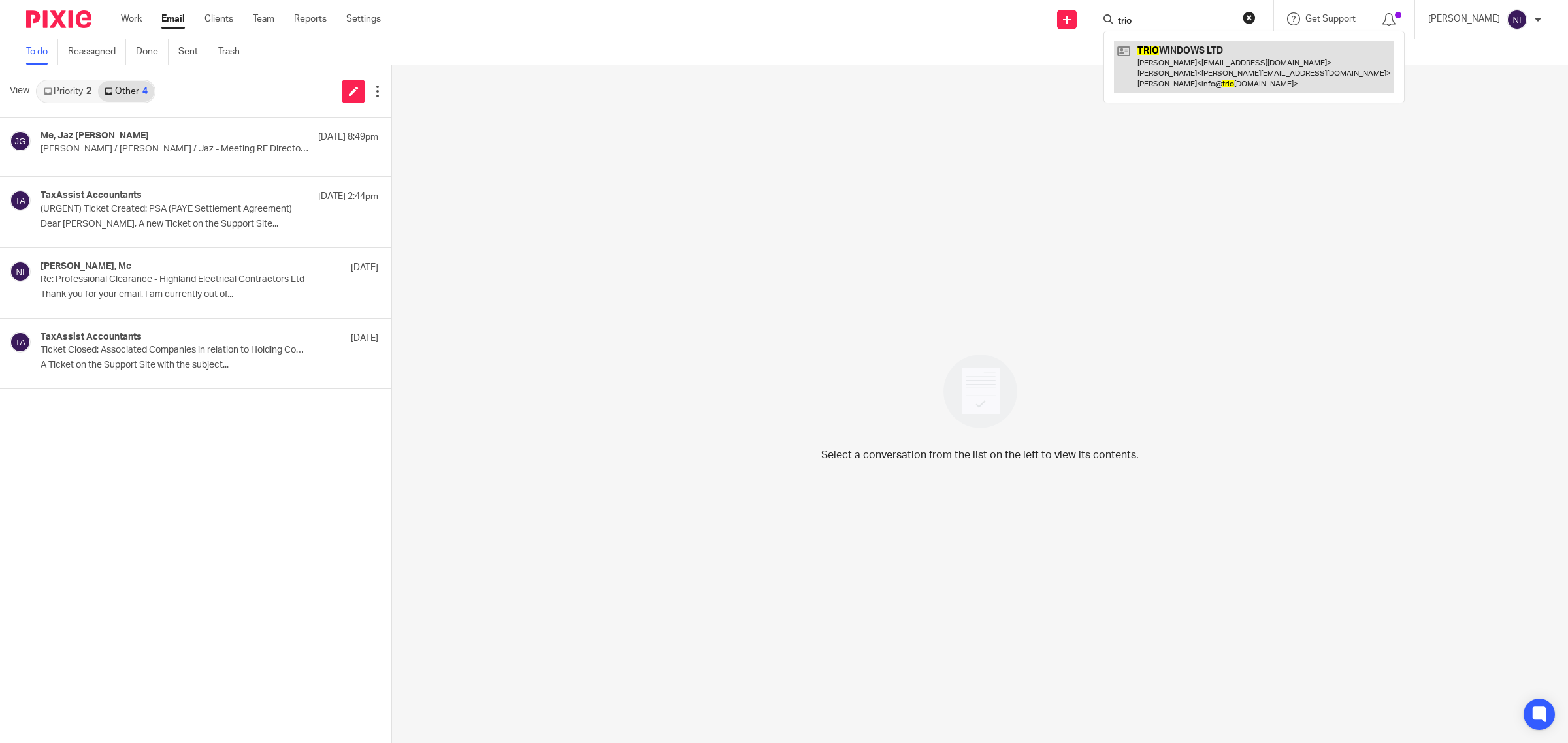
type input "trio"
click at [1198, 65] on link at bounding box center [1254, 67] width 281 height 52
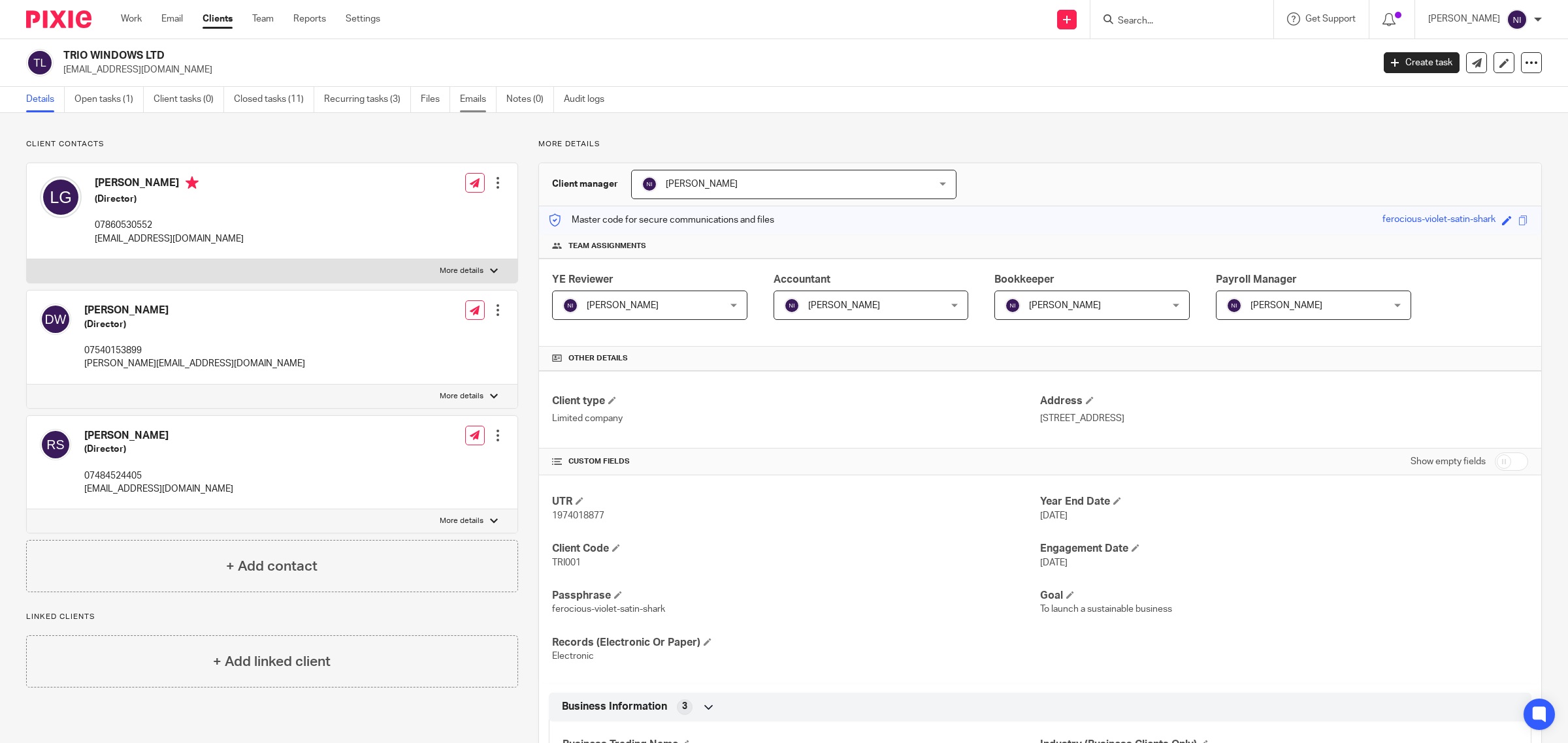
click at [481, 101] on link "Emails" at bounding box center [478, 99] width 36 height 26
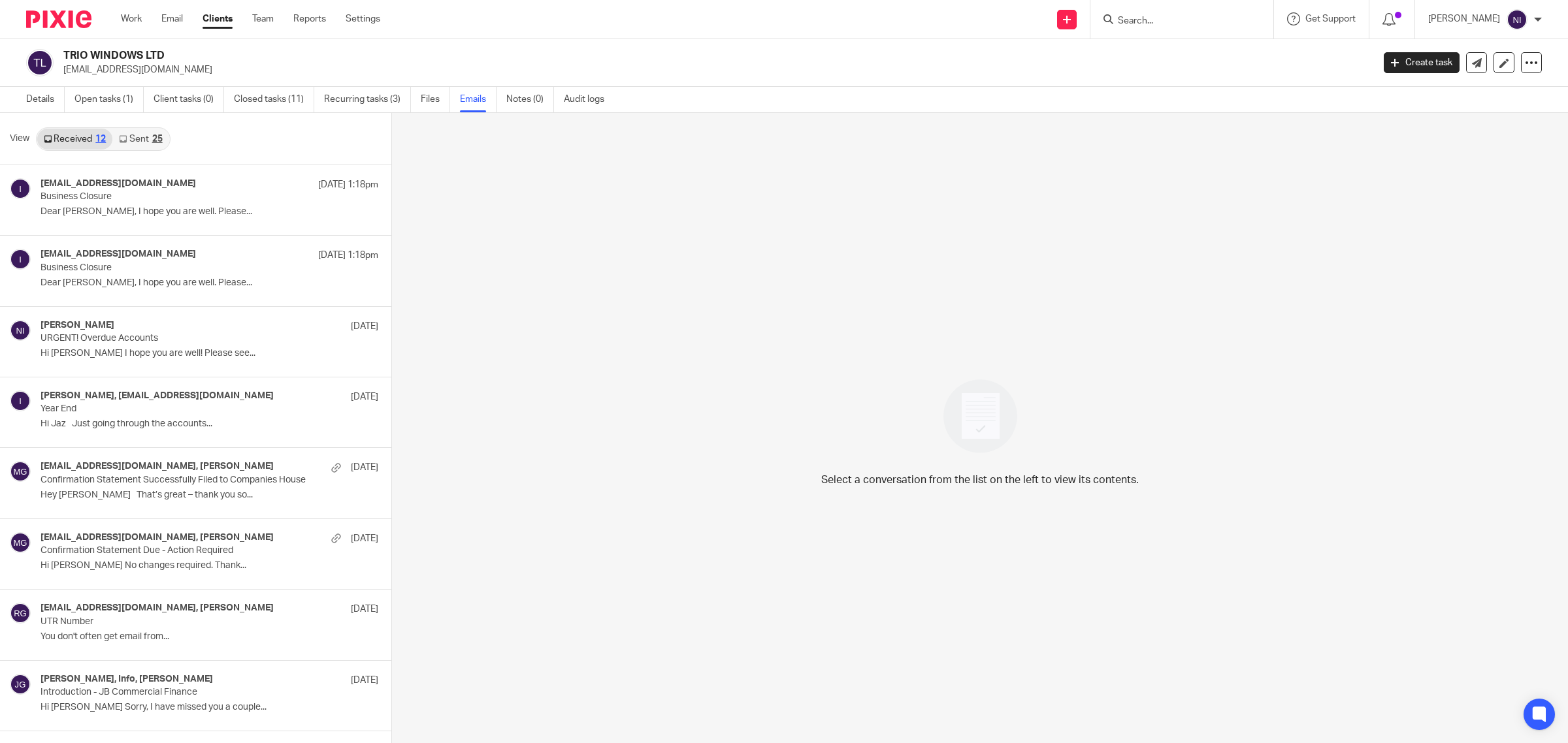
click at [148, 147] on link "Sent 25" at bounding box center [140, 139] width 57 height 21
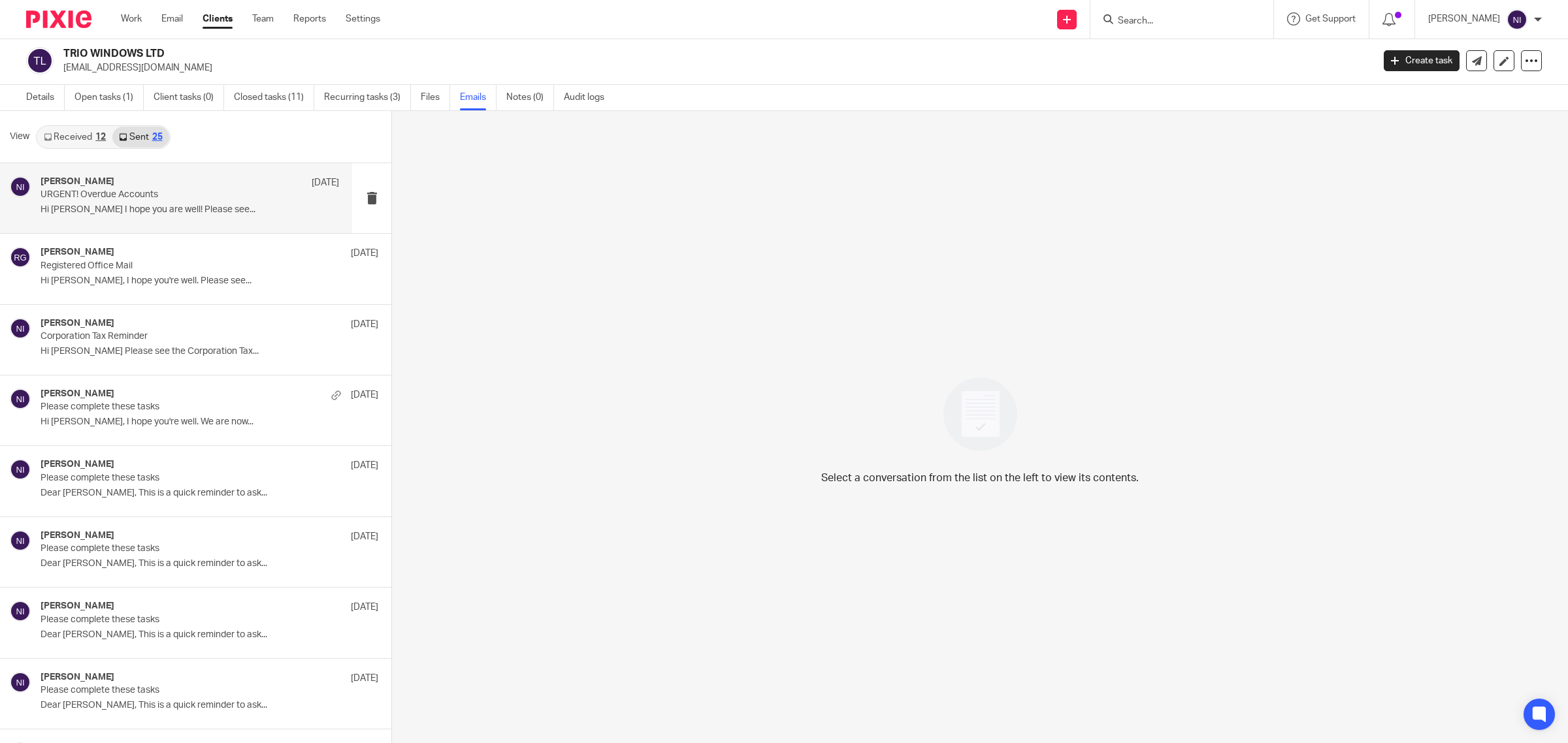
click at [153, 194] on p "URGENT! Overdue Accounts" at bounding box center [160, 194] width 240 height 11
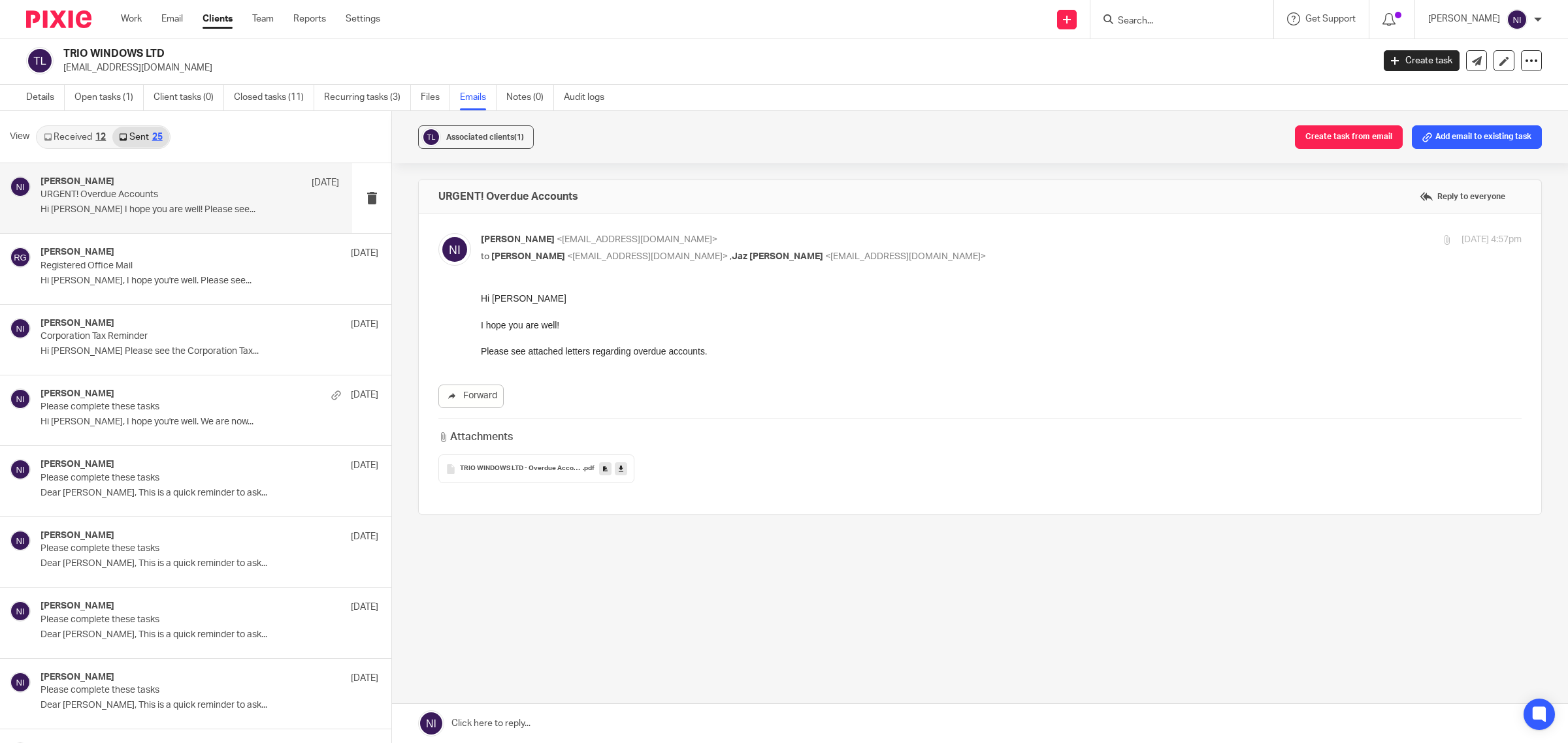
scroll to position [0, 0]
click at [74, 139] on link "Received 12" at bounding box center [74, 137] width 75 height 21
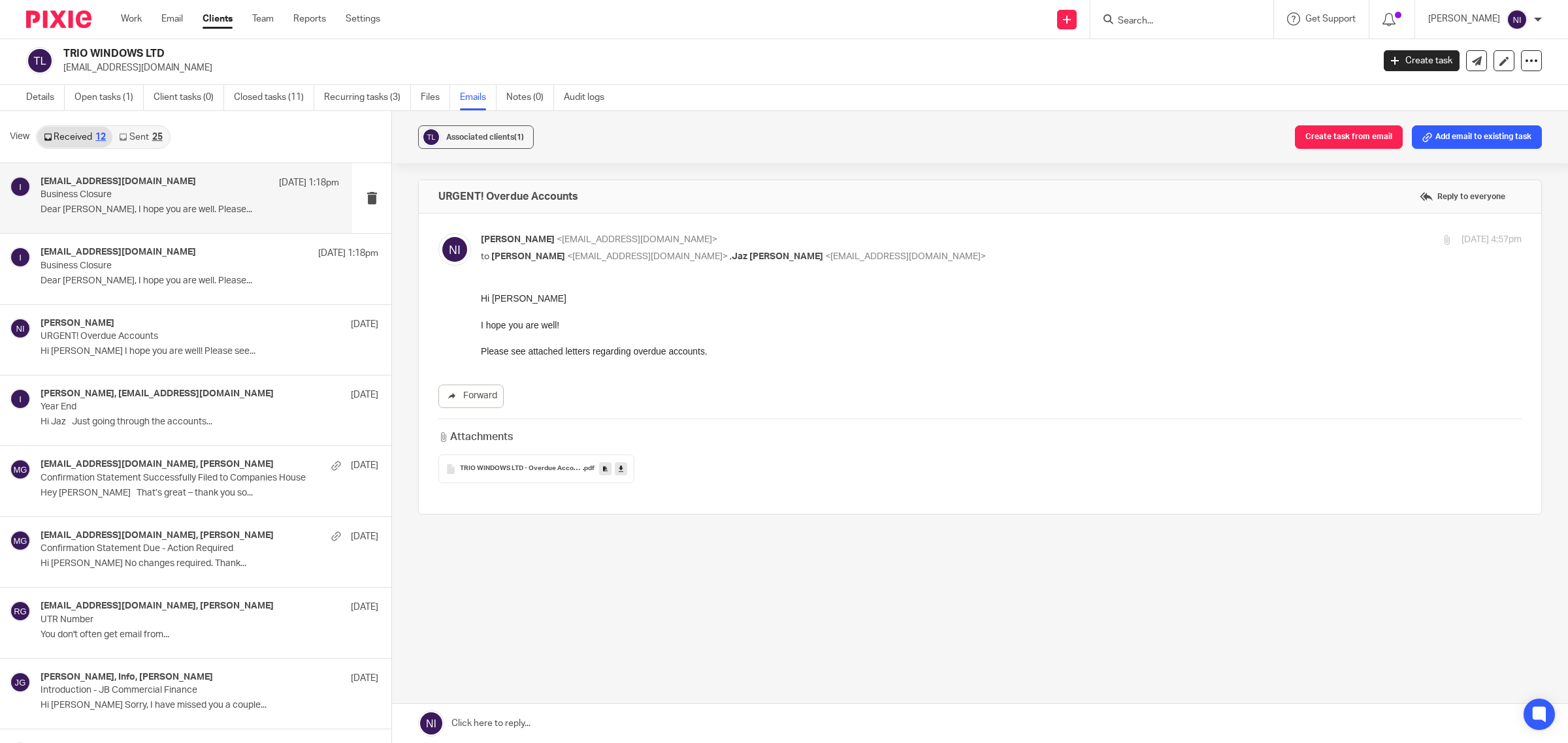
click at [112, 203] on div "[EMAIL_ADDRESS][DOMAIN_NAME] [DATE] 1:18pm Business Closure Dear [PERSON_NAME],…" at bounding box center [189, 198] width 298 height 43
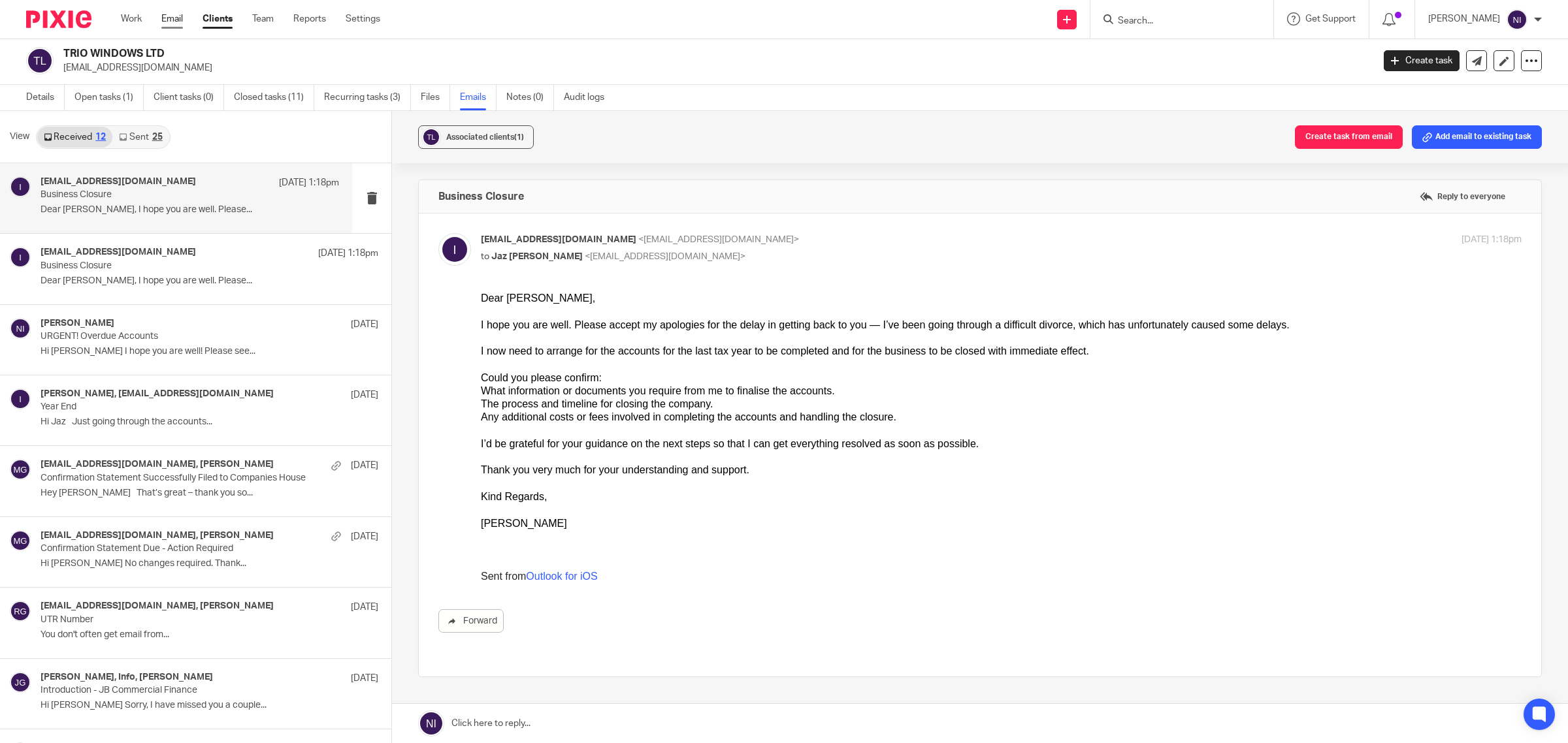
click at [177, 14] on link "Email" at bounding box center [172, 19] width 22 height 13
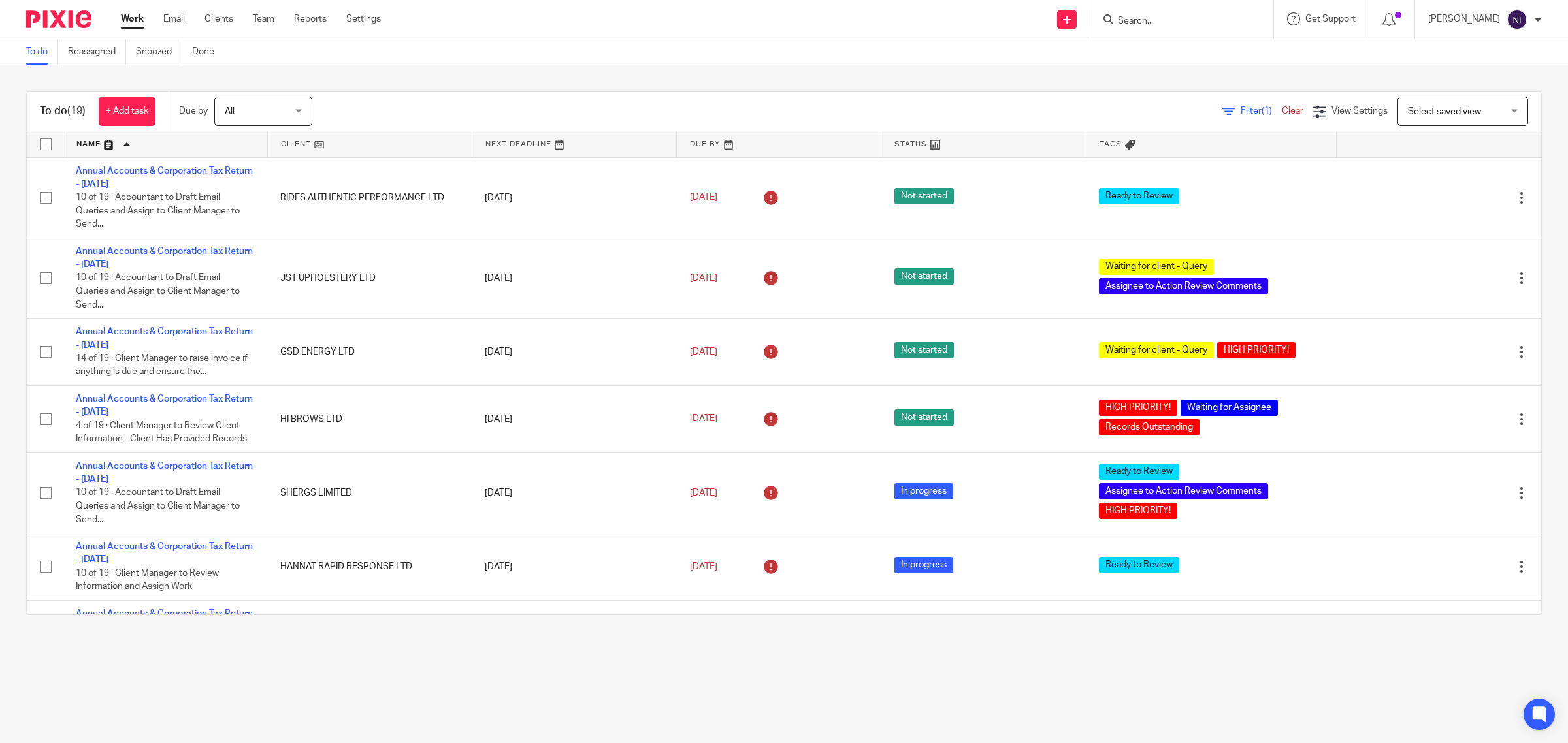
click at [1180, 17] on input "Search" at bounding box center [1176, 21] width 118 height 12
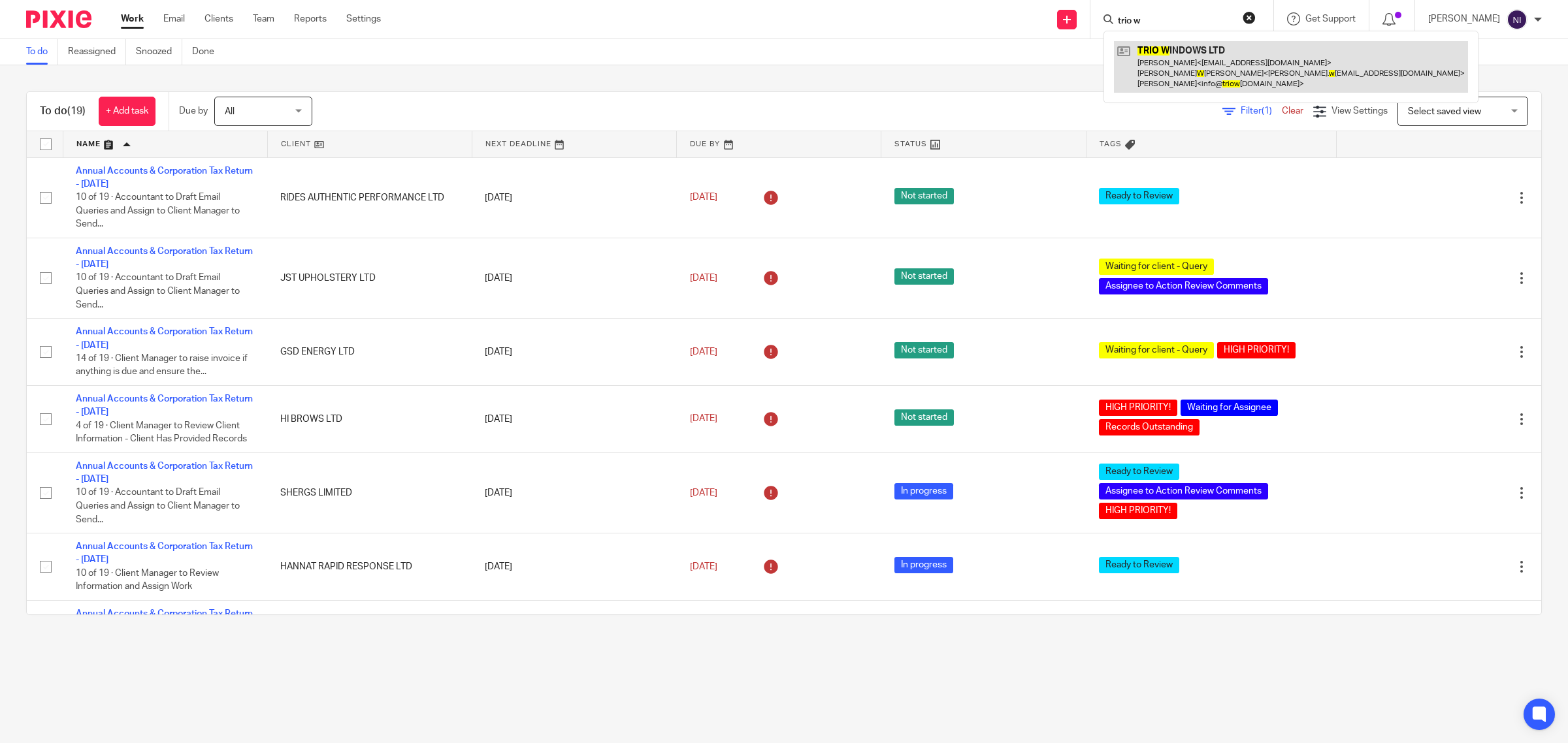
type input "trio w"
click at [1191, 69] on link at bounding box center [1291, 67] width 354 height 52
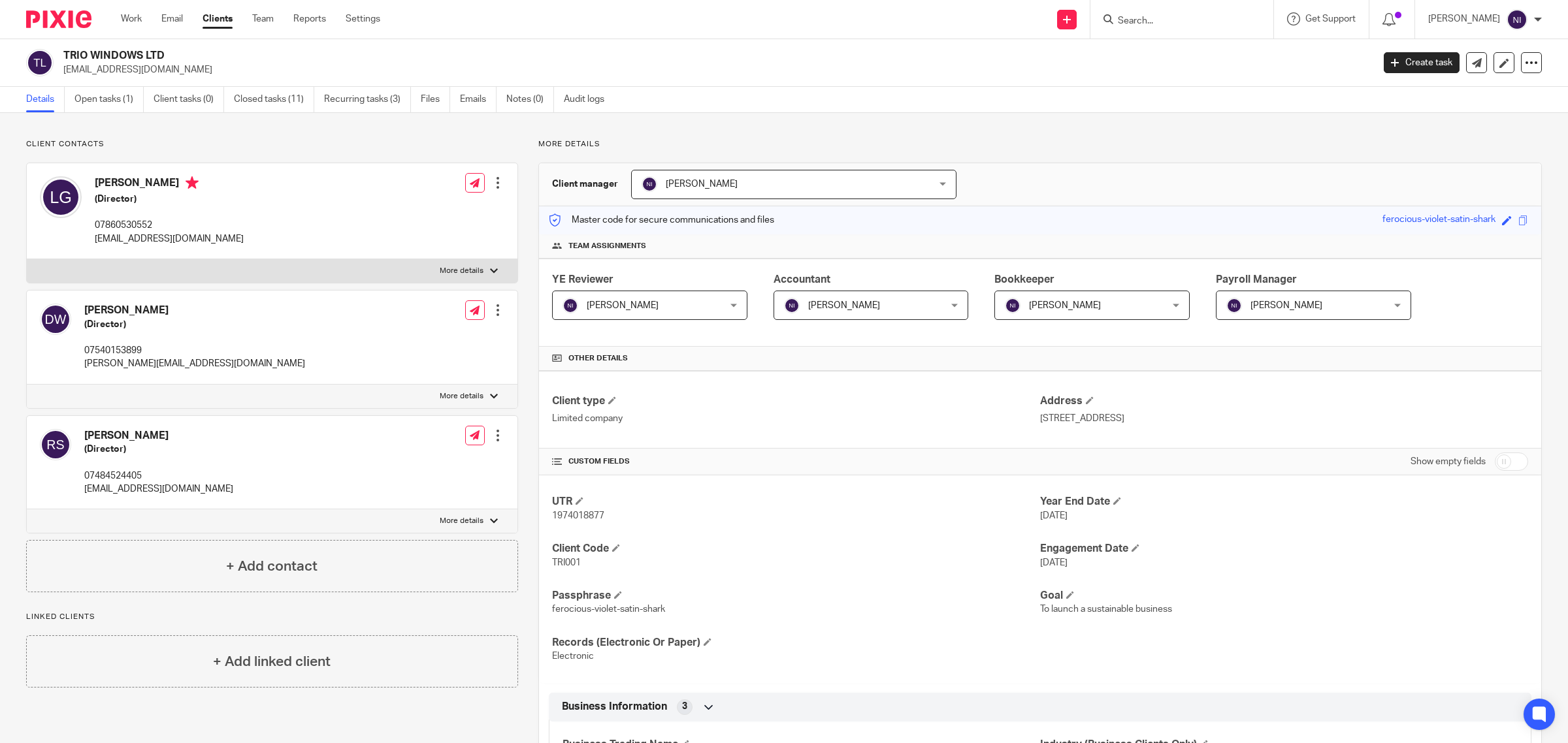
click at [481, 270] on label "More details" at bounding box center [272, 271] width 491 height 23
click at [27, 260] on input "More details" at bounding box center [26, 259] width 1 height 1
checkbox input "true"
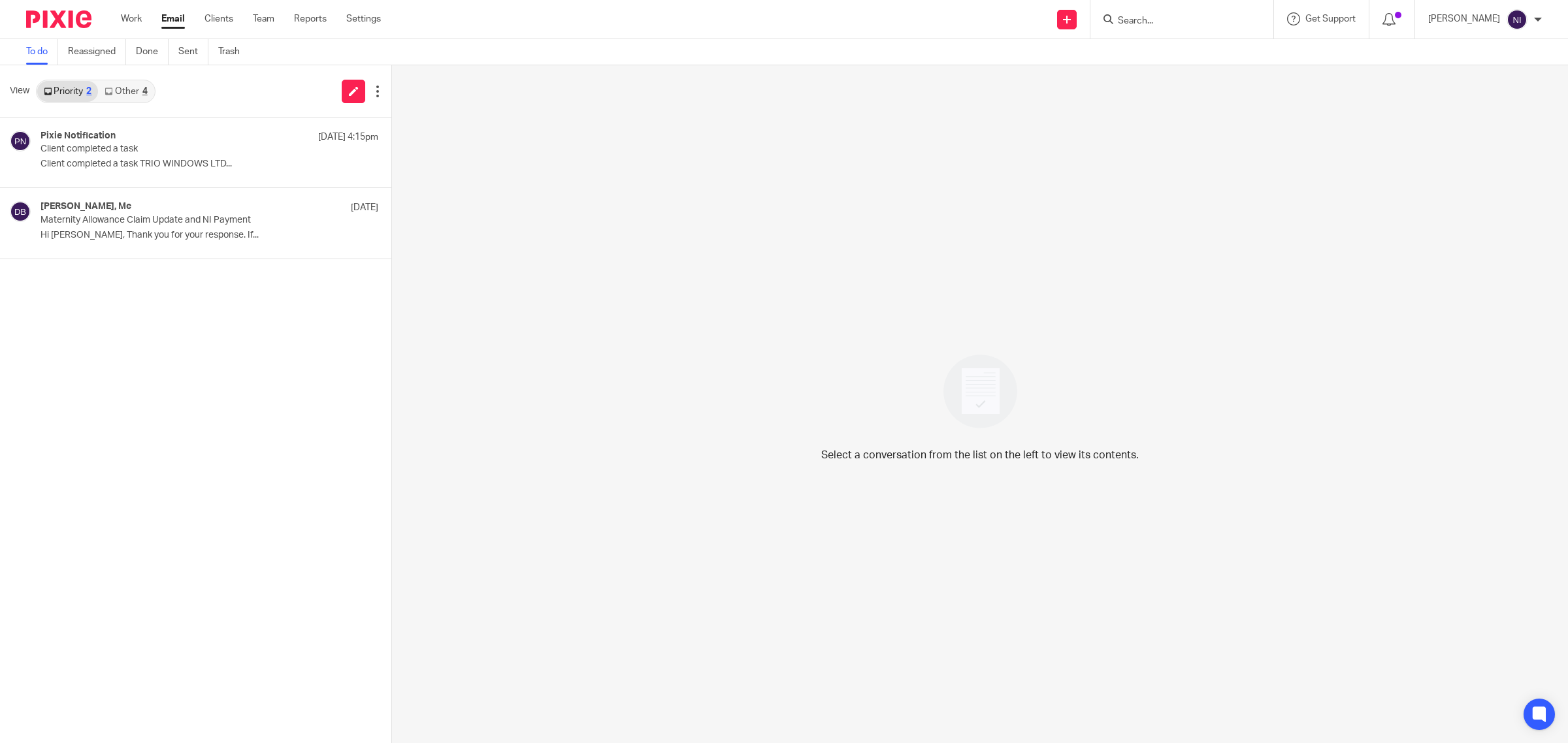
click at [106, 90] on icon at bounding box center [109, 91] width 8 height 8
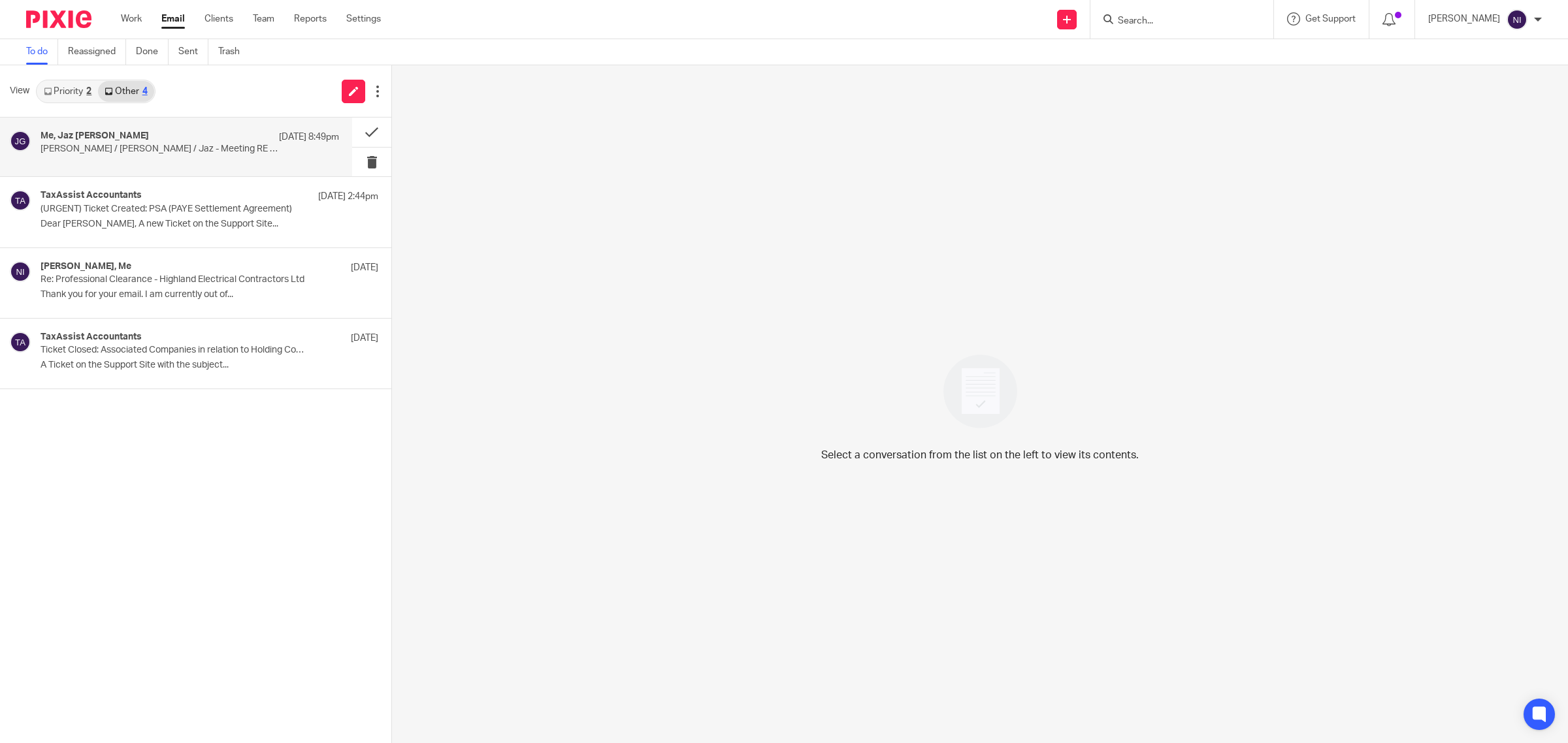
click at [119, 132] on div "Me, Jaz [PERSON_NAME] [DATE] 8:49pm" at bounding box center [189, 137] width 298 height 13
